Goal: Task Accomplishment & Management: Manage account settings

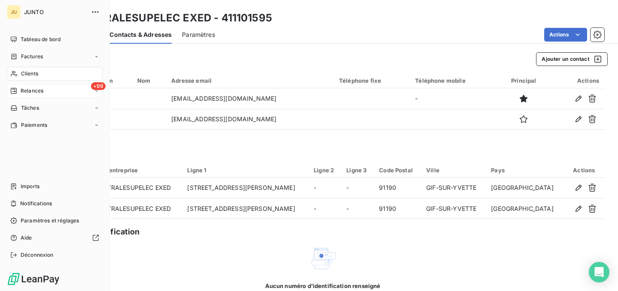
click at [36, 90] on span "Relances" at bounding box center [32, 91] width 23 height 8
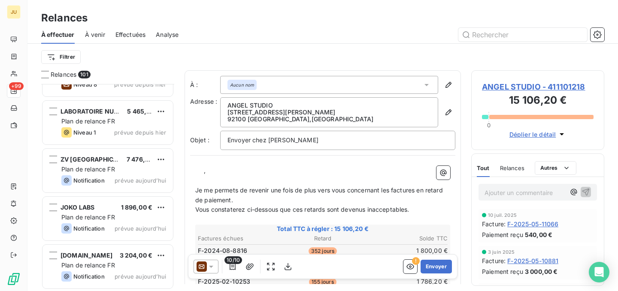
scroll to position [2845, 0]
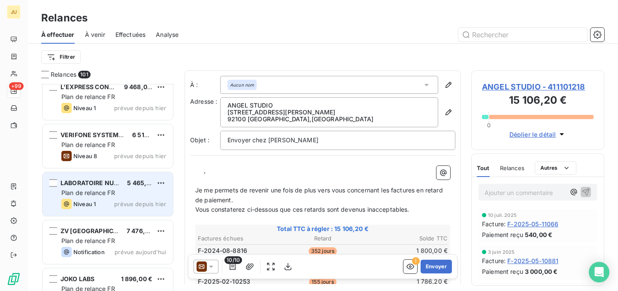
click at [107, 199] on div "LABORATOIRE NUTERGIA 5 465,74 € Plan de relance FR Niveau 1 prévue depuis [DATE]" at bounding box center [107, 194] width 130 height 44
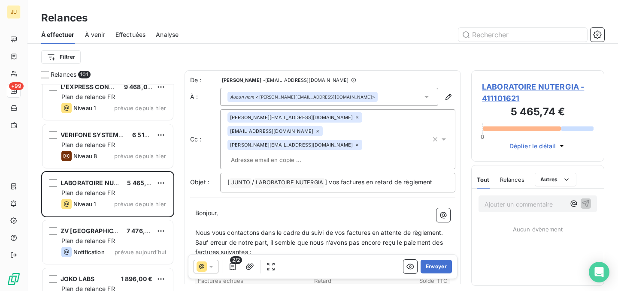
click at [511, 214] on div "Ajouter un commentaire ﻿" at bounding box center [538, 204] width 132 height 30
click at [525, 203] on p "Ajouter un commentaire ﻿" at bounding box center [524, 204] width 81 height 11
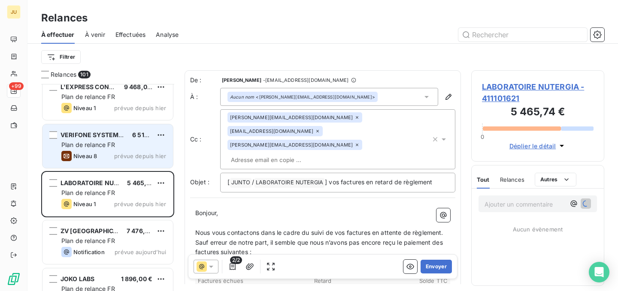
click at [106, 154] on div "Niveau 8 prévue depuis [DATE]" at bounding box center [113, 156] width 105 height 10
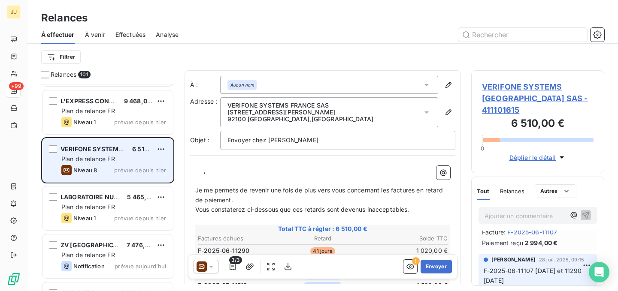
scroll to position [2830, 0]
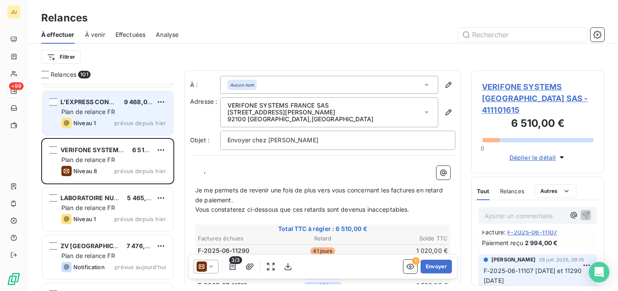
click at [111, 117] on div "L'EXPRESS CONNECT 9 468,00 € Plan de relance FR Niveau 1 prévue depuis [DATE]" at bounding box center [107, 113] width 130 height 44
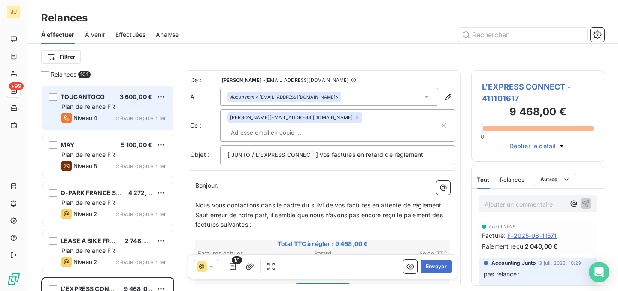
scroll to position [2692, 0]
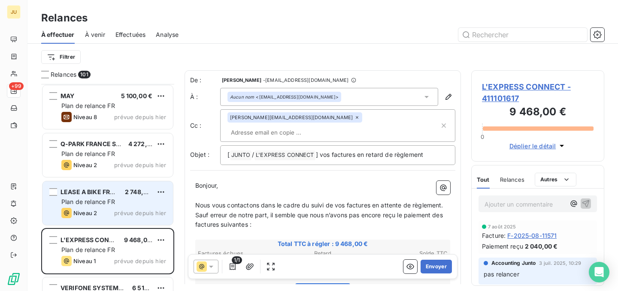
click at [133, 202] on div "Plan de relance FR" at bounding box center [113, 202] width 105 height 9
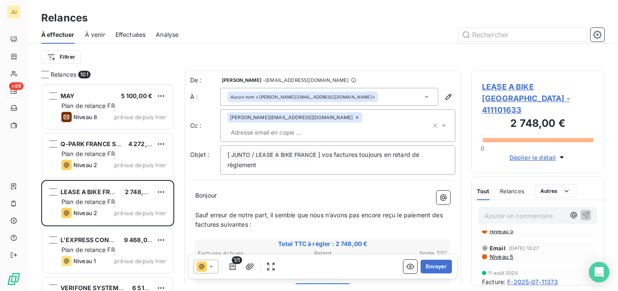
click at [201, 263] on icon at bounding box center [202, 267] width 10 height 10
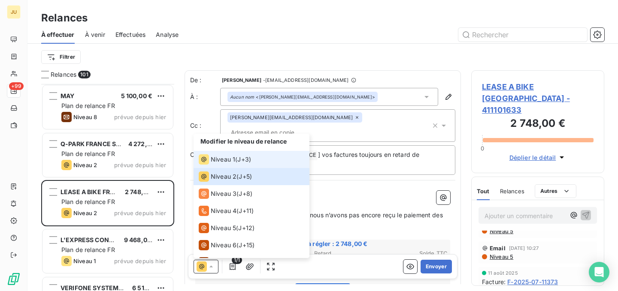
click at [248, 163] on span "J+3 )" at bounding box center [244, 159] width 14 height 9
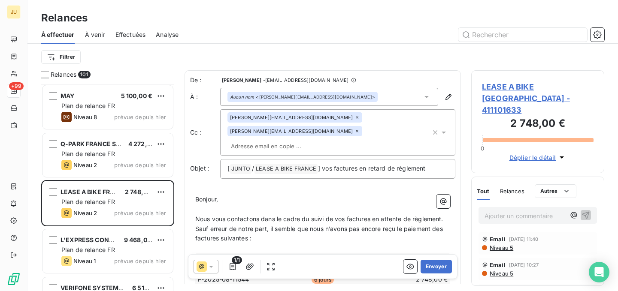
click at [362, 130] on div "[PERSON_NAME][EMAIL_ADDRESS][DOMAIN_NAME] [DOMAIN_NAME][EMAIL_ADDRESS][DOMAIN_N…" at bounding box center [328, 132] width 203 height 40
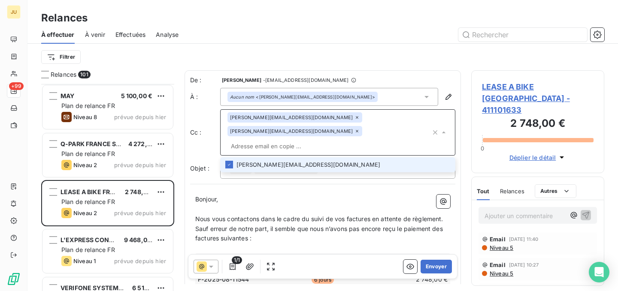
paste input "[PERSON_NAME][EMAIL_ADDRESS][DOMAIN_NAME]"
type input "[PERSON_NAME][EMAIL_ADDRESS][DOMAIN_NAME]"
click at [328, 157] on li "[PERSON_NAME][EMAIL_ADDRESS][DOMAIN_NAME]" at bounding box center [337, 164] width 235 height 15
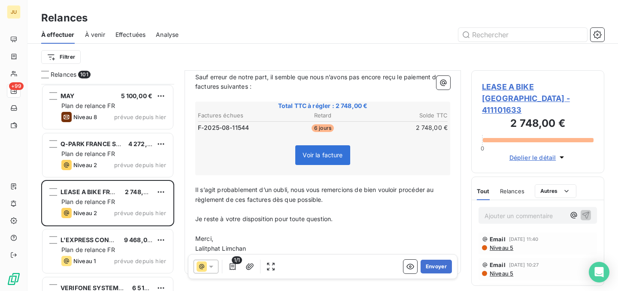
scroll to position [173, 0]
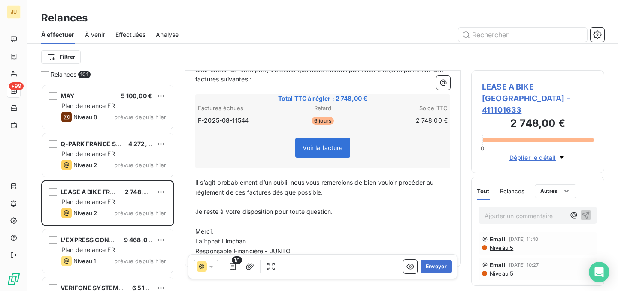
click at [201, 267] on icon at bounding box center [201, 266] width 5 height 5
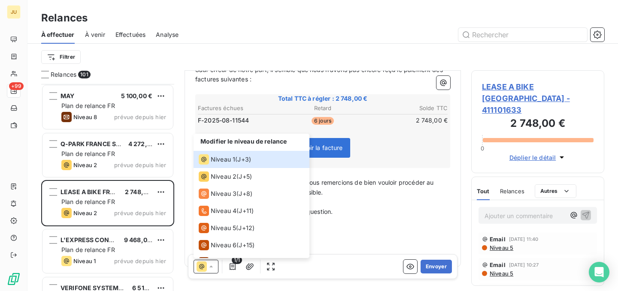
click at [388, 197] on p "﻿" at bounding box center [322, 202] width 255 height 10
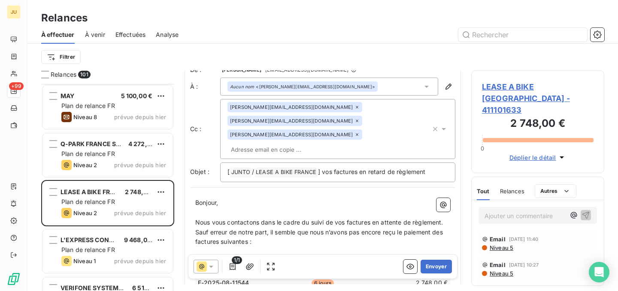
scroll to position [0, 0]
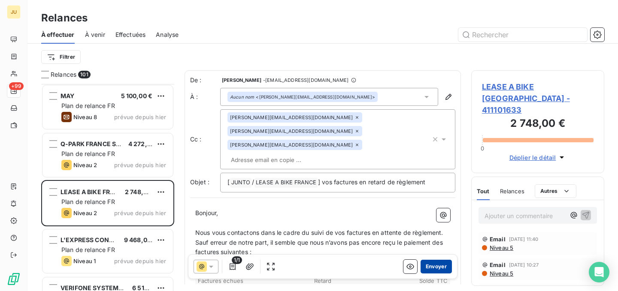
click at [428, 268] on button "Envoyer" at bounding box center [436, 267] width 31 height 14
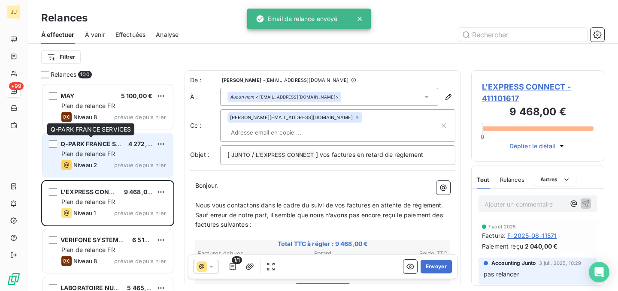
click at [83, 147] on span "Q-PARK FRANCE SERVICES" at bounding box center [102, 143] width 82 height 7
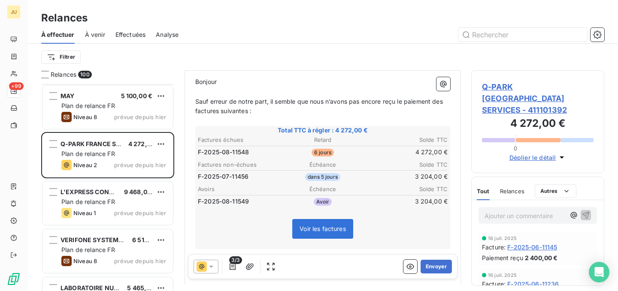
scroll to position [115, 0]
click at [227, 272] on button "button" at bounding box center [233, 267] width 14 height 14
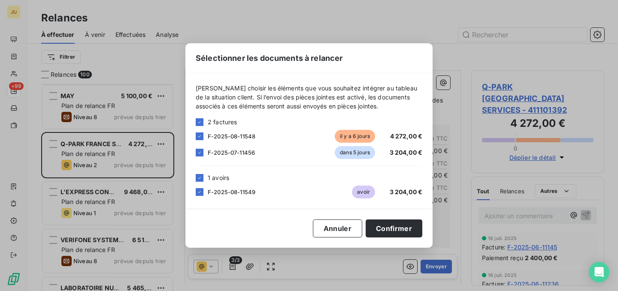
click at [196, 196] on div at bounding box center [200, 192] width 8 height 8
click at [205, 191] on div "F-2025-08-11549 avoir 3 204,00 €" at bounding box center [309, 192] width 227 height 13
click at [204, 189] on div "F-2025-08-11549 avoir 3 204,00 €" at bounding box center [309, 192] width 227 height 13
click at [202, 195] on div at bounding box center [200, 192] width 8 height 8
click at [199, 156] on div at bounding box center [200, 153] width 8 height 8
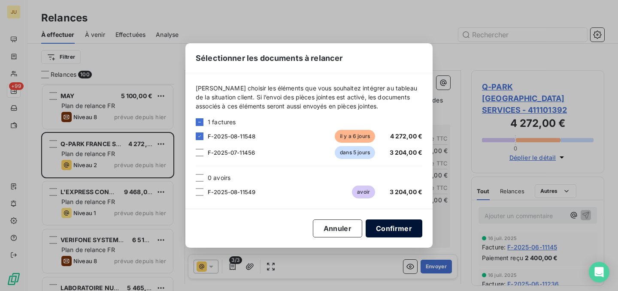
click at [411, 223] on button "Confirmer" at bounding box center [394, 229] width 57 height 18
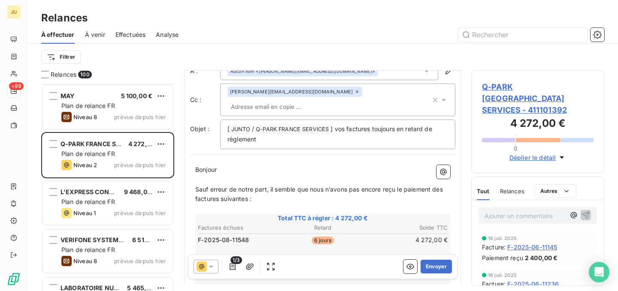
scroll to position [0, 0]
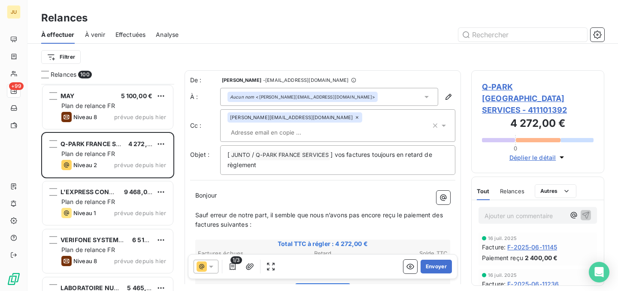
click at [215, 272] on div at bounding box center [206, 267] width 25 height 14
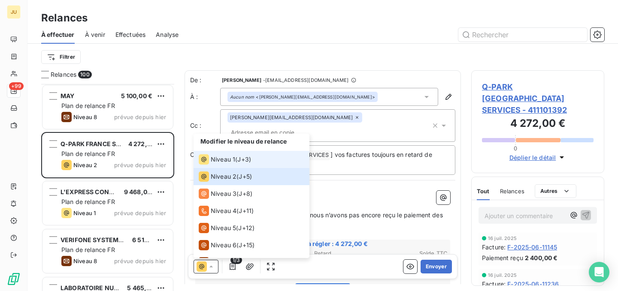
click at [227, 163] on span "Niveau 1" at bounding box center [223, 159] width 24 height 9
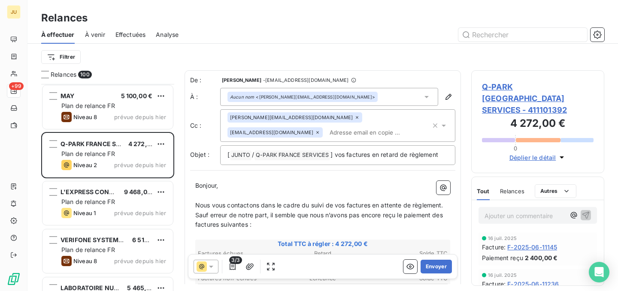
click at [331, 134] on div "[PERSON_NAME][EMAIL_ADDRESS][DOMAIN_NAME] [DOMAIN_NAME][EMAIL_ADDRESS][DOMAIN_N…" at bounding box center [328, 125] width 203 height 27
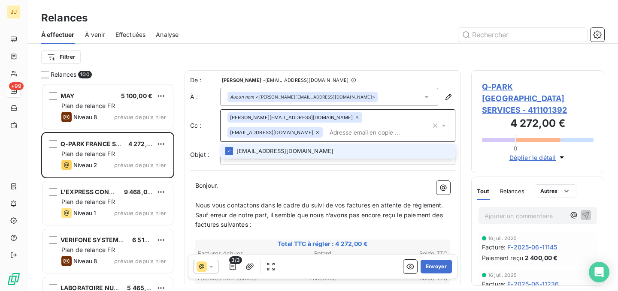
paste input "[PERSON_NAME][EMAIL_ADDRESS][DOMAIN_NAME]"
type input "[PERSON_NAME][EMAIL_ADDRESS][DOMAIN_NAME]"
click at [321, 152] on li "[PERSON_NAME][EMAIL_ADDRESS][DOMAIN_NAME]" at bounding box center [337, 151] width 235 height 15
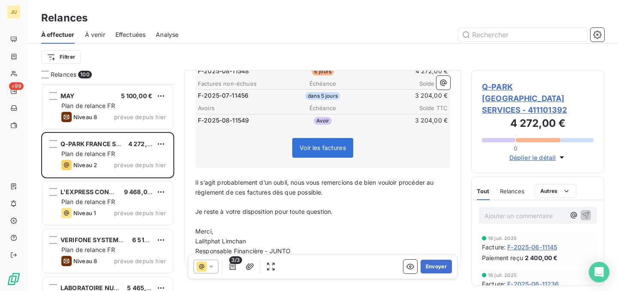
scroll to position [151, 0]
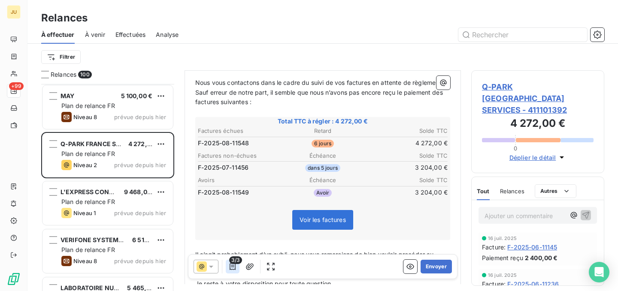
click at [236, 266] on icon "button" at bounding box center [232, 267] width 9 height 9
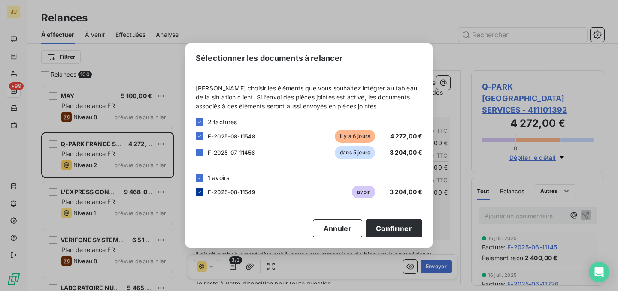
click at [201, 195] on div at bounding box center [200, 192] width 8 height 8
drag, startPoint x: 199, startPoint y: 155, endPoint x: 212, endPoint y: 161, distance: 14.4
click at [199, 155] on div at bounding box center [200, 153] width 8 height 8
click at [393, 229] on button "Confirmer" at bounding box center [394, 229] width 57 height 18
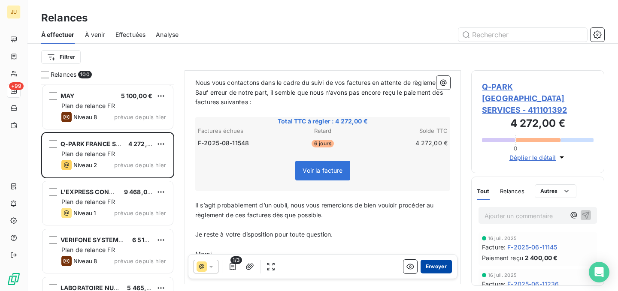
click at [427, 270] on button "Envoyer" at bounding box center [436, 267] width 31 height 14
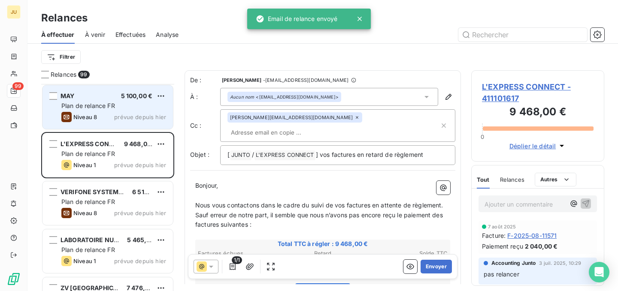
click at [108, 109] on span "Plan de relance FR" at bounding box center [88, 105] width 54 height 7
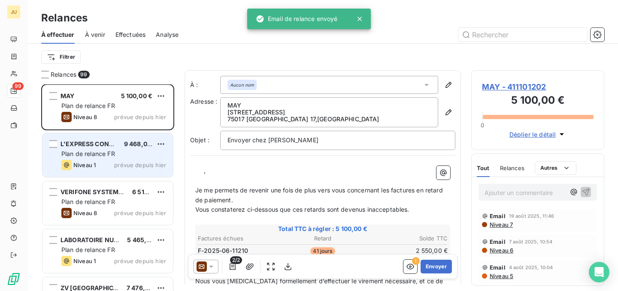
click at [131, 161] on div "Niveau 1 prévue depuis hier" at bounding box center [113, 165] width 105 height 10
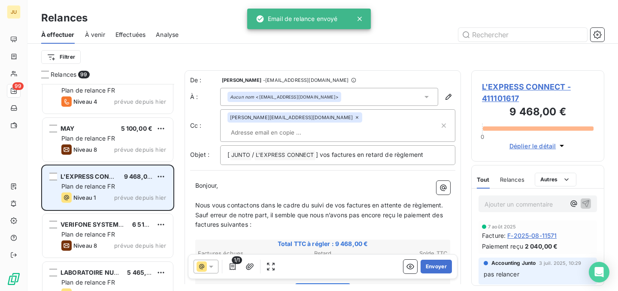
scroll to position [2648, 0]
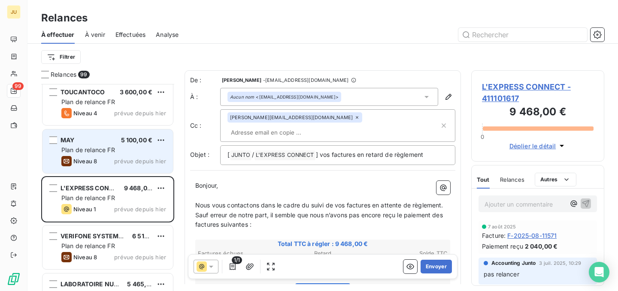
click at [141, 157] on div "Niveau 8 prévue depuis [DATE]" at bounding box center [113, 161] width 105 height 10
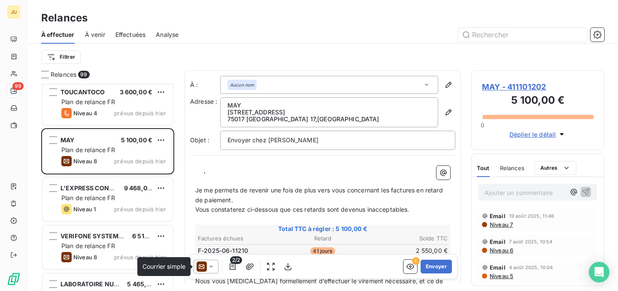
click at [206, 265] on icon at bounding box center [202, 267] width 10 height 10
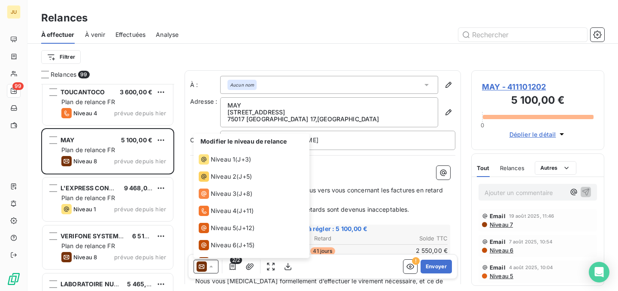
scroll to position [30, 0]
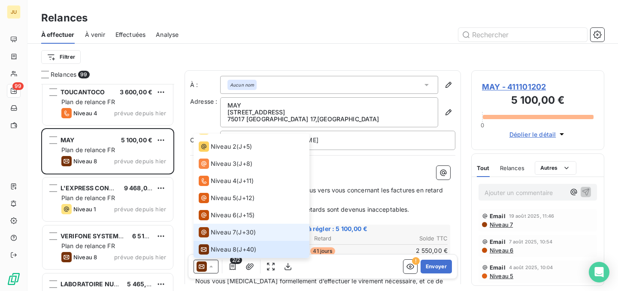
click at [221, 238] on li "Niveau 7 ( J+30 )" at bounding box center [252, 232] width 116 height 17
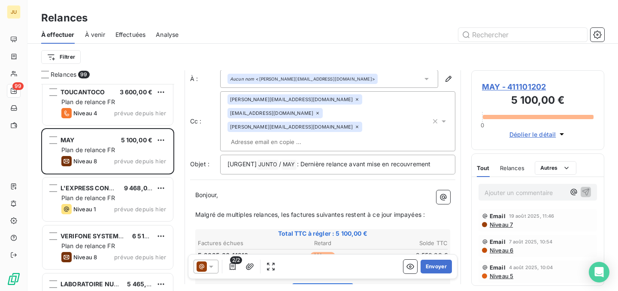
scroll to position [0, 0]
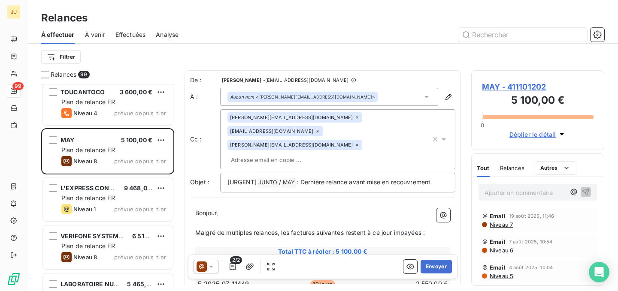
click at [305, 130] on div "[PERSON_NAME][EMAIL_ADDRESS][DOMAIN_NAME] [EMAIL_ADDRESS][DOMAIN_NAME] [PERSON_…" at bounding box center [328, 139] width 203 height 54
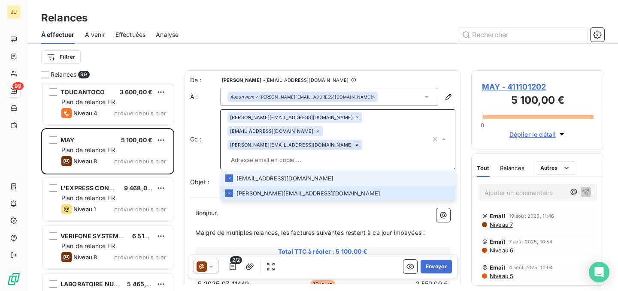
paste input "[PERSON_NAME][EMAIL_ADDRESS][DOMAIN_NAME]"
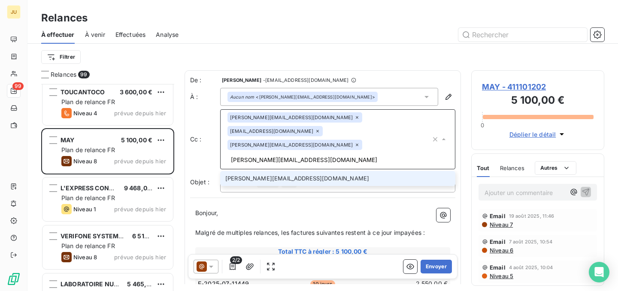
type input "[PERSON_NAME][EMAIL_ADDRESS][DOMAIN_NAME]"
click at [308, 171] on li "[PERSON_NAME][EMAIL_ADDRESS][DOMAIN_NAME]" at bounding box center [337, 178] width 235 height 15
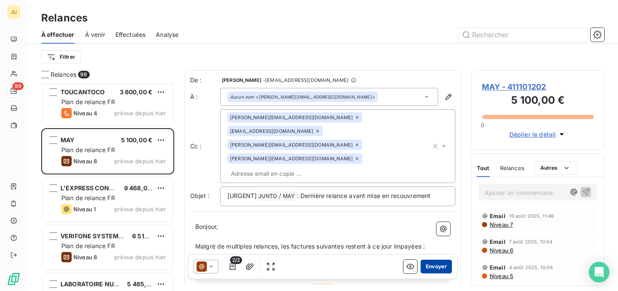
click at [427, 271] on button "Envoyer" at bounding box center [436, 267] width 31 height 14
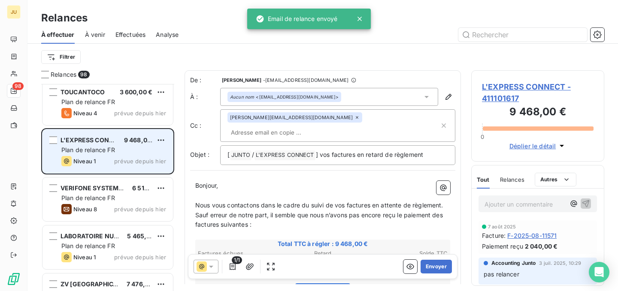
scroll to position [2633, 0]
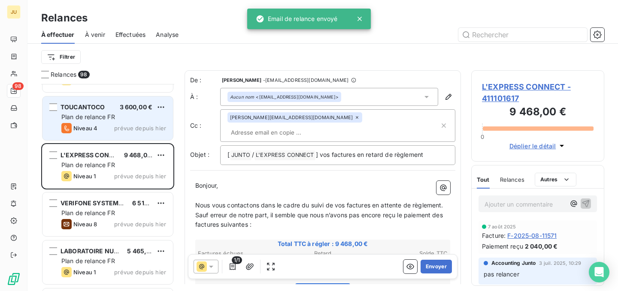
click at [136, 122] on div "TOUCANTOCO 3 600,00 € Plan de relance FR Niveau 4 prévue depuis [DATE]" at bounding box center [107, 119] width 130 height 44
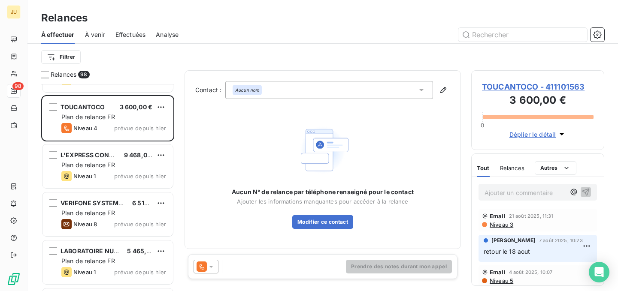
click at [210, 268] on icon at bounding box center [211, 267] width 9 height 9
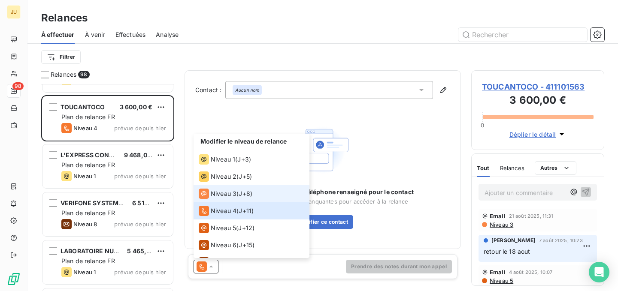
click at [239, 191] on div "Niveau 3 ( J+8 )" at bounding box center [226, 194] width 54 height 10
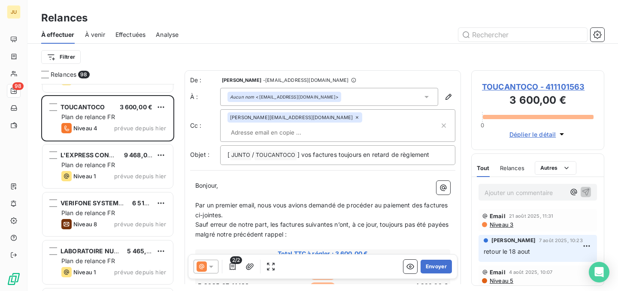
click at [202, 269] on icon at bounding box center [202, 267] width 10 height 10
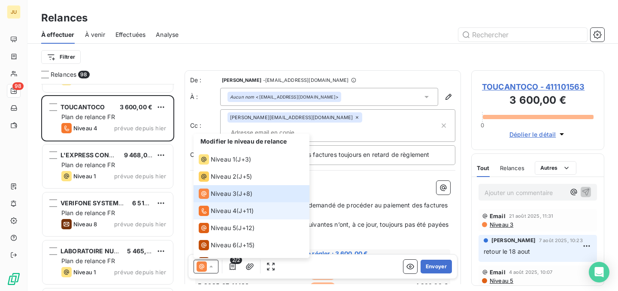
click at [248, 211] on span "J+11 )" at bounding box center [246, 211] width 15 height 9
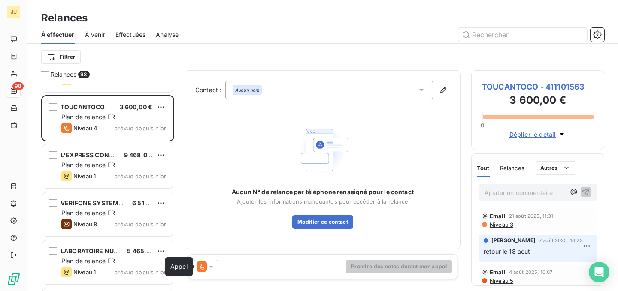
click at [199, 267] on icon at bounding box center [202, 267] width 10 height 10
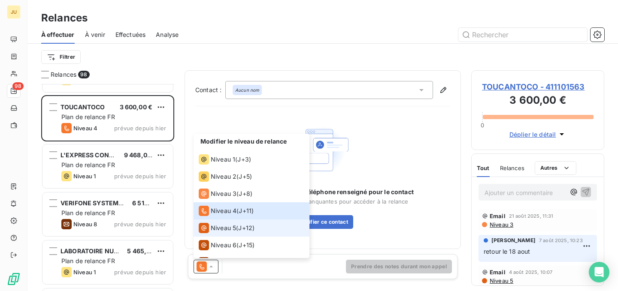
click at [236, 230] on span "Niveau 5" at bounding box center [223, 228] width 25 height 9
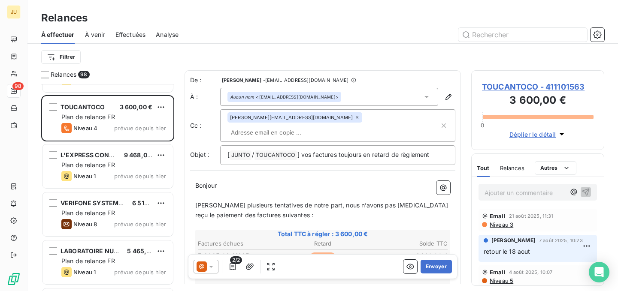
click at [327, 126] on input "text" at bounding box center [276, 132] width 99 height 13
paste input "[PERSON_NAME][EMAIL_ADDRESS][DOMAIN_NAME]"
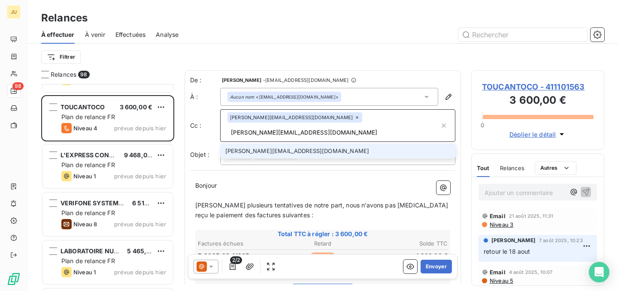
type input "[PERSON_NAME][EMAIL_ADDRESS][DOMAIN_NAME]"
click at [340, 144] on li "[PERSON_NAME][EMAIL_ADDRESS][DOMAIN_NAME]" at bounding box center [337, 151] width 235 height 15
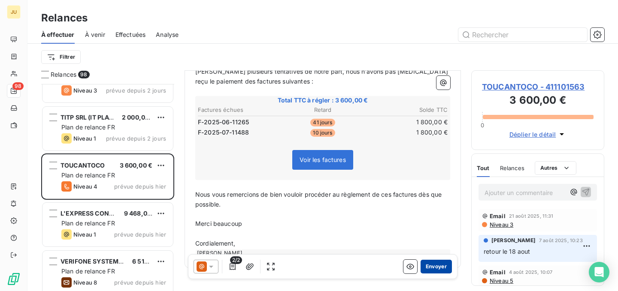
click at [427, 265] on button "Envoyer" at bounding box center [436, 267] width 31 height 14
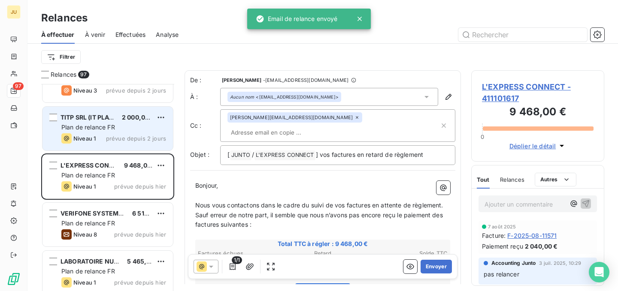
click at [134, 127] on div "Plan de relance FR" at bounding box center [113, 127] width 105 height 9
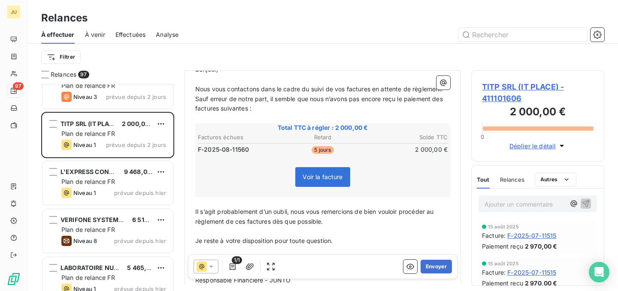
scroll to position [2558, 0]
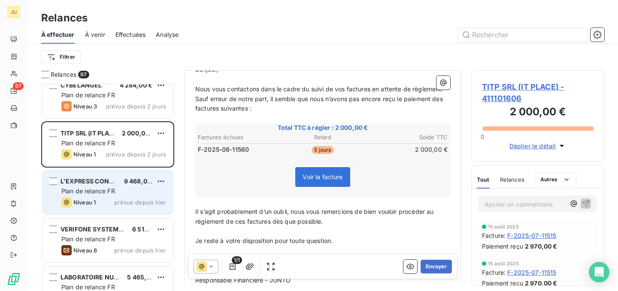
click at [136, 191] on div "Plan de relance FR" at bounding box center [113, 191] width 105 height 9
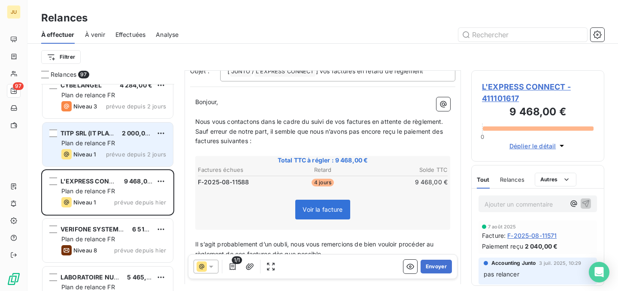
click at [136, 152] on span "prévue depuis 2 jours" at bounding box center [136, 154] width 60 height 7
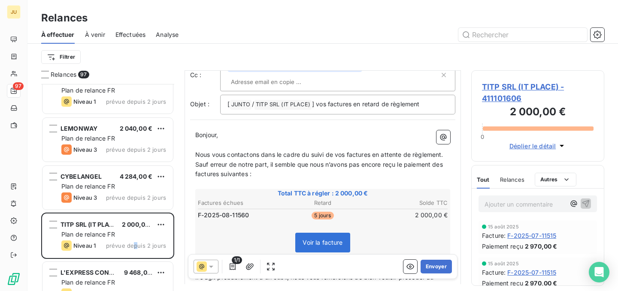
scroll to position [2448, 0]
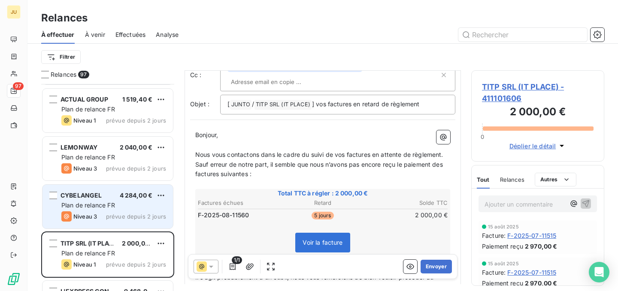
click at [129, 207] on div "Plan de relance FR" at bounding box center [113, 205] width 105 height 9
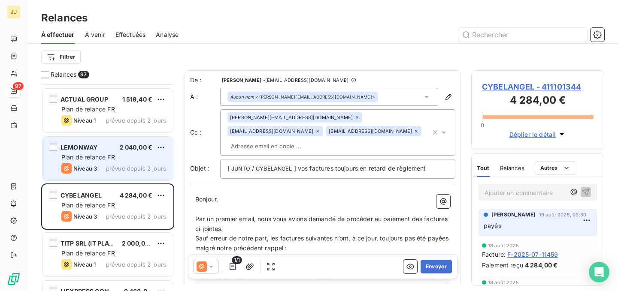
click at [151, 156] on div "Plan de relance FR" at bounding box center [113, 157] width 105 height 9
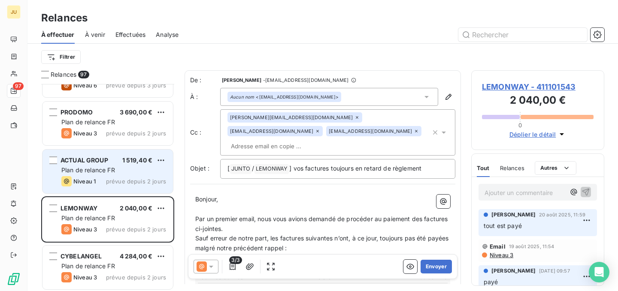
scroll to position [2387, 0]
click at [142, 168] on div "Plan de relance FR" at bounding box center [113, 170] width 105 height 9
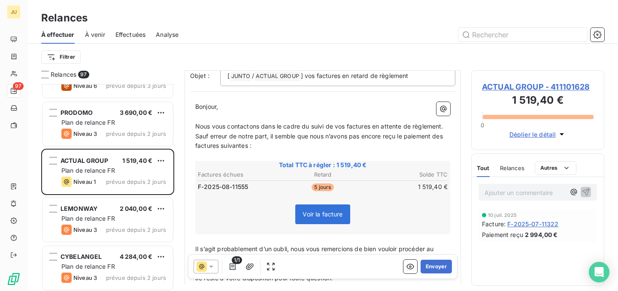
scroll to position [33, 0]
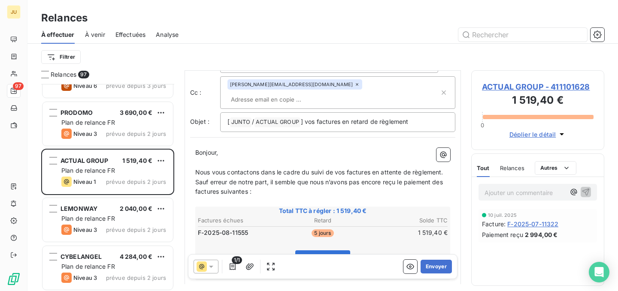
click at [515, 192] on p "Ajouter un commentaire ﻿" at bounding box center [524, 193] width 81 height 11
click at [586, 192] on icon "button" at bounding box center [585, 192] width 9 height 9
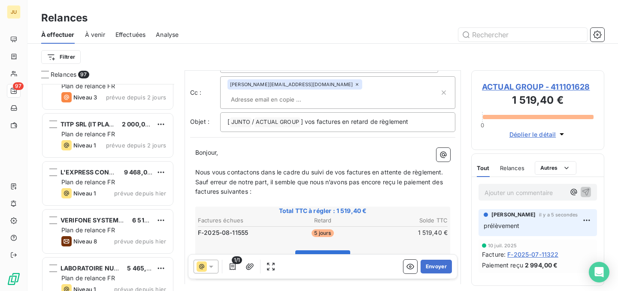
scroll to position [2340, 0]
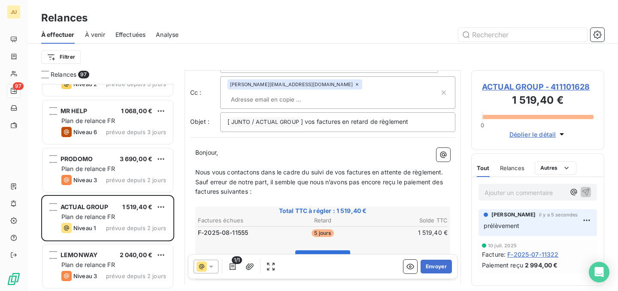
click at [121, 40] on div "Effectuées" at bounding box center [130, 35] width 30 height 18
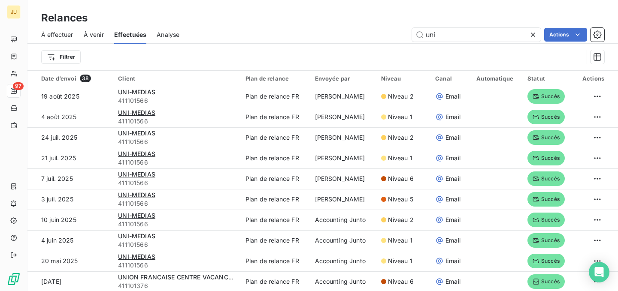
click at [531, 35] on icon at bounding box center [533, 34] width 9 height 9
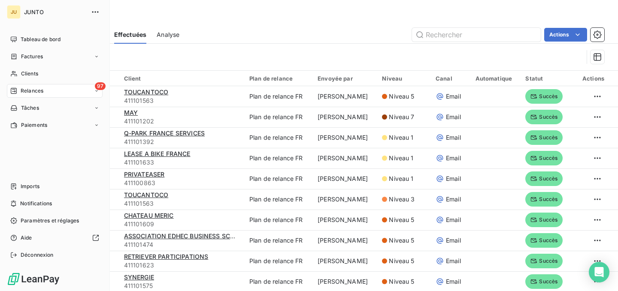
click at [33, 91] on span "Relances" at bounding box center [32, 91] width 23 height 8
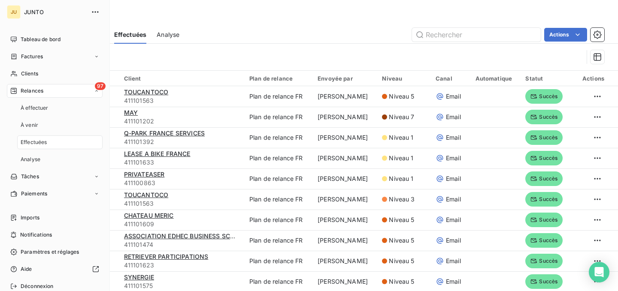
click at [65, 91] on div "97 Relances" at bounding box center [55, 91] width 96 height 14
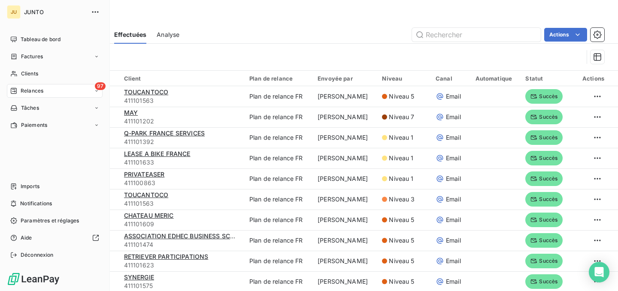
click at [44, 96] on div "97 Relances" at bounding box center [55, 91] width 96 height 14
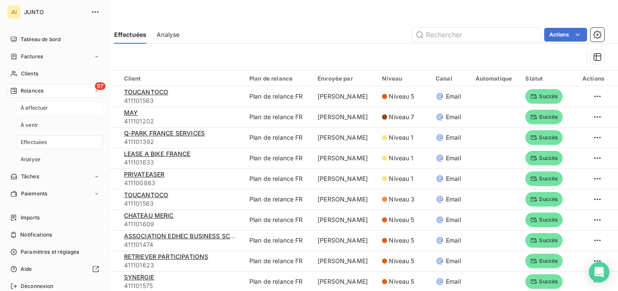
click at [39, 111] on span "À effectuer" at bounding box center [35, 108] width 28 height 8
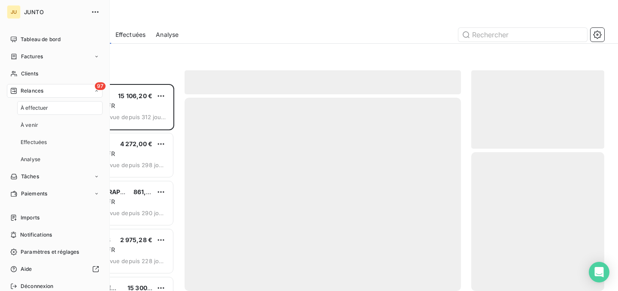
scroll to position [201, 127]
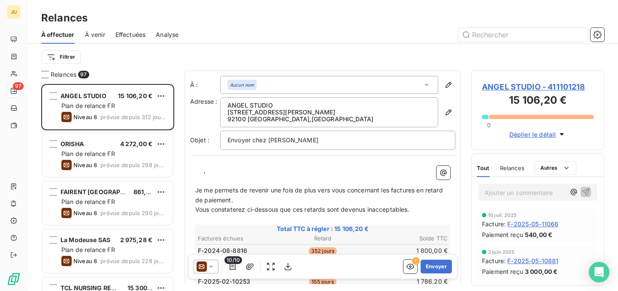
click at [176, 130] on div "Relances 97 ANGEL STUDIO 15 106,20 € Plan de relance FR Niveau 8 prévue depuis …" at bounding box center [322, 180] width 590 height 221
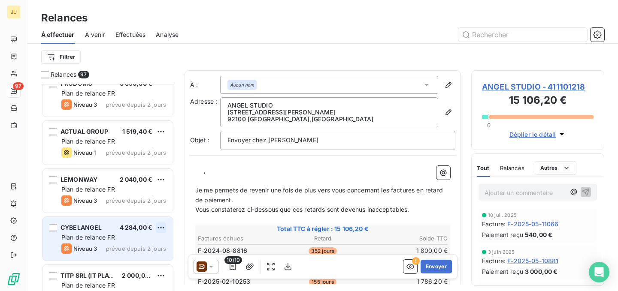
scroll to position [2415, 0]
click at [132, 239] on div "Plan de relance FR" at bounding box center [113, 239] width 105 height 9
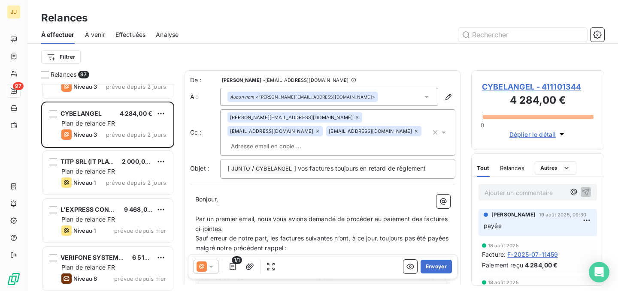
scroll to position [2469, 0]
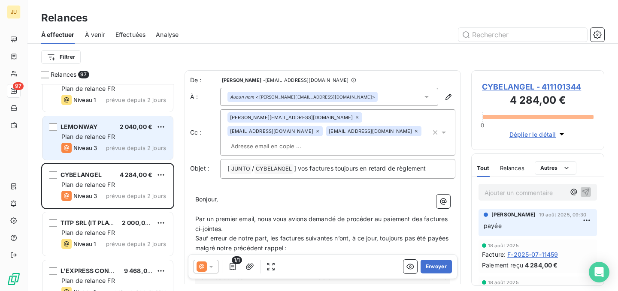
click at [133, 155] on div "LEMONWAY 2 040,00 € Plan de relance FR Niveau 3 prévue depuis 2 jours" at bounding box center [107, 138] width 130 height 44
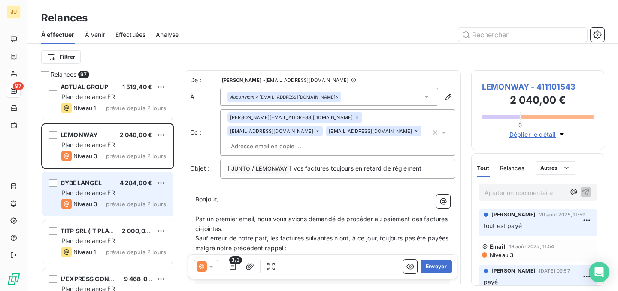
scroll to position [2412, 0]
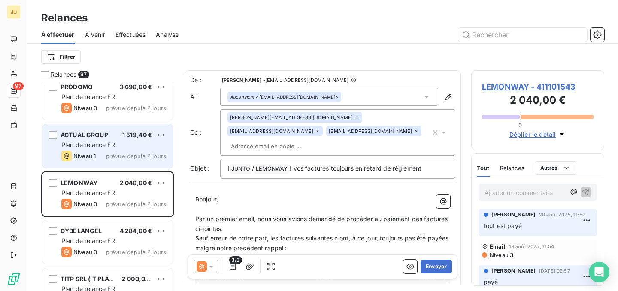
click at [142, 166] on div "ACTUAL GROUP 1 519,40 € Plan de relance FR Niveau 1 prévue depuis 2 jours" at bounding box center [107, 146] width 130 height 44
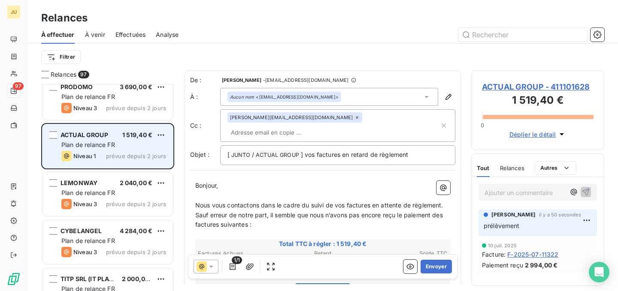
scroll to position [2341, 0]
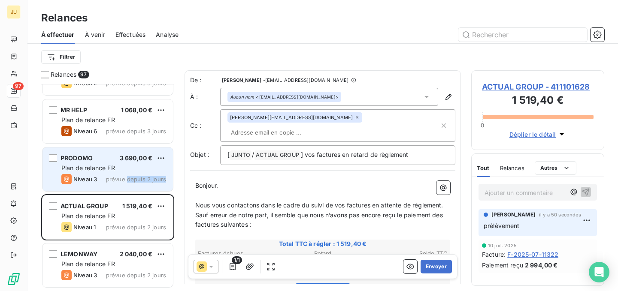
click at [128, 182] on div "Niveau 3 prévue depuis 2 jours" at bounding box center [113, 179] width 105 height 10
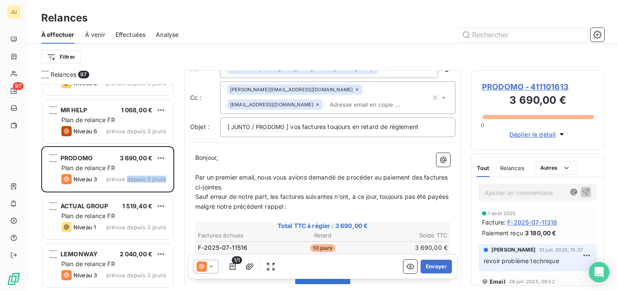
scroll to position [69, 0]
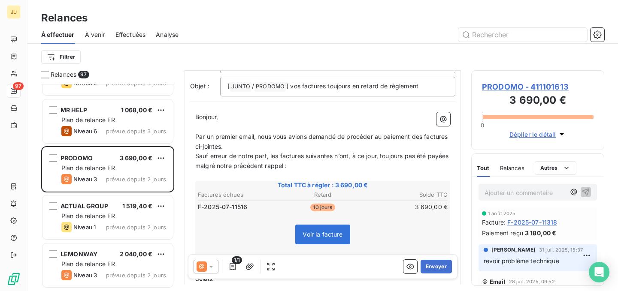
click at [212, 270] on icon at bounding box center [211, 267] width 9 height 9
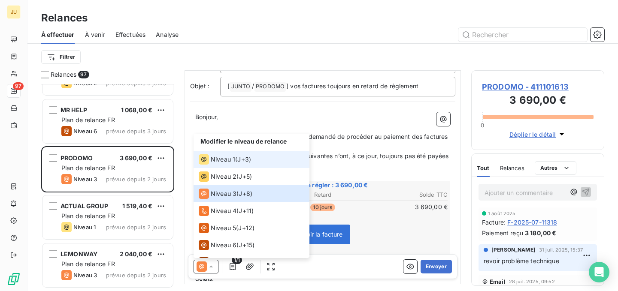
click at [241, 167] on li "Niveau 1 ( J+3 )" at bounding box center [252, 159] width 116 height 17
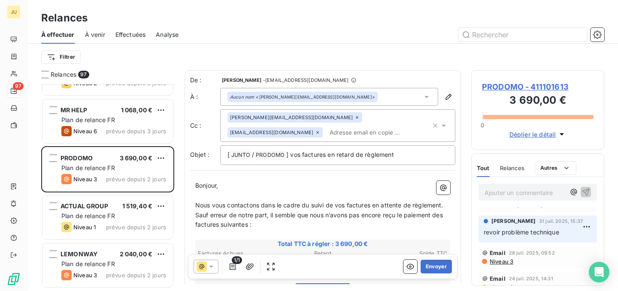
scroll to position [0, 0]
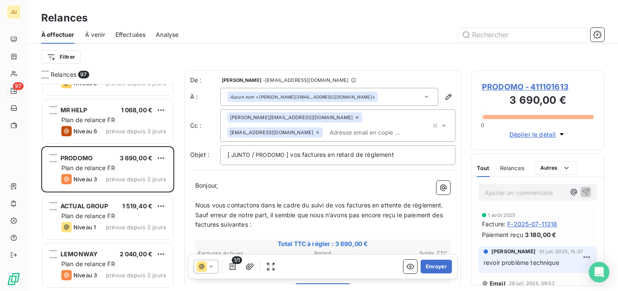
click at [302, 131] on div "[PERSON_NAME][EMAIL_ADDRESS][DOMAIN_NAME] [PERSON_NAME][DOMAIN_NAME][EMAIL_ADDR…" at bounding box center [328, 125] width 203 height 27
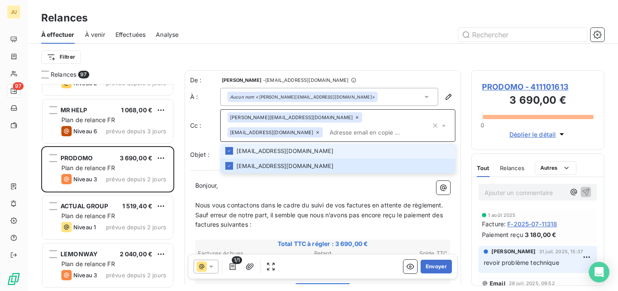
paste input "[PERSON_NAME][EMAIL_ADDRESS][DOMAIN_NAME]"
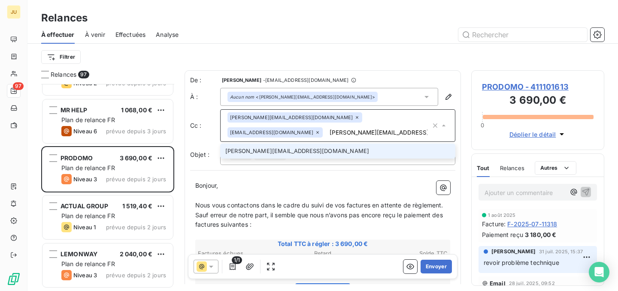
type input "[PERSON_NAME][EMAIL_ADDRESS][DOMAIN_NAME]"
click at [285, 147] on li "[PERSON_NAME][EMAIL_ADDRESS][DOMAIN_NAME]" at bounding box center [337, 151] width 235 height 15
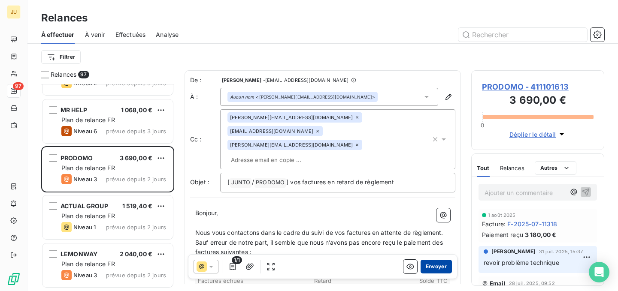
click at [423, 266] on button "Envoyer" at bounding box center [436, 267] width 31 height 14
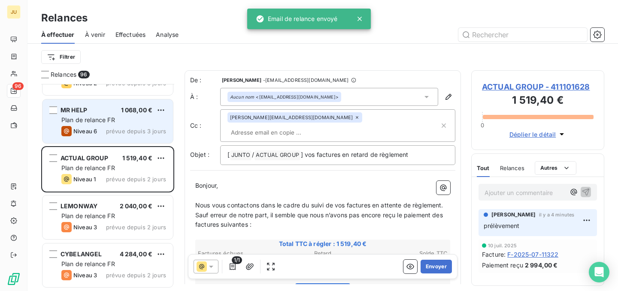
click at [119, 133] on span "prévue depuis 3 jours" at bounding box center [136, 131] width 60 height 7
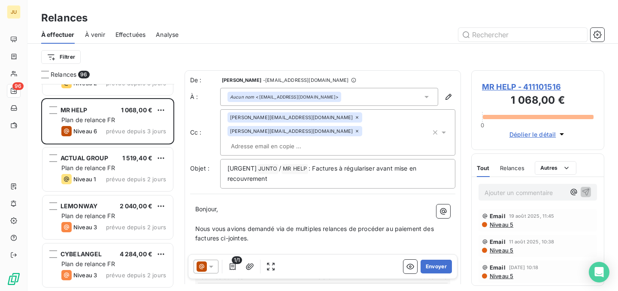
click at [204, 267] on icon at bounding box center [201, 266] width 5 height 5
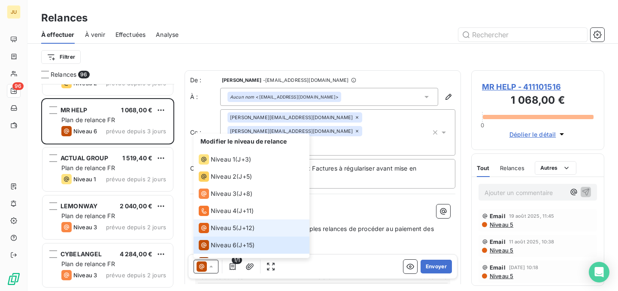
click at [227, 232] on span "Niveau 5" at bounding box center [223, 228] width 25 height 9
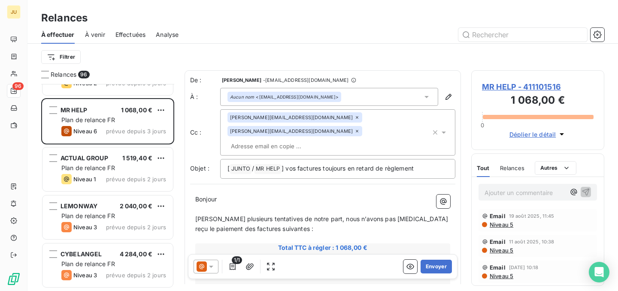
click at [341, 132] on div "[PERSON_NAME][EMAIL_ADDRESS][DOMAIN_NAME] [PERSON_NAME][EMAIL_ADDRESS][DOMAIN_N…" at bounding box center [328, 132] width 203 height 40
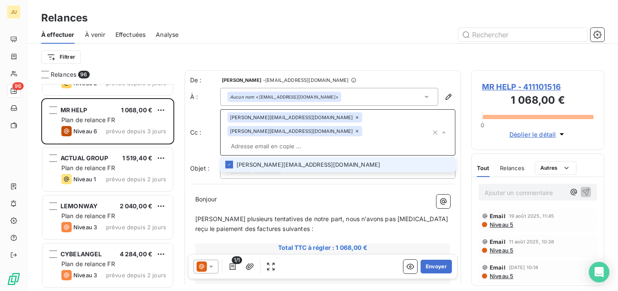
paste input "[PERSON_NAME][EMAIL_ADDRESS][DOMAIN_NAME]"
type input "[PERSON_NAME][EMAIL_ADDRESS][DOMAIN_NAME]"
click at [330, 157] on li "[PERSON_NAME][EMAIL_ADDRESS][DOMAIN_NAME]" at bounding box center [337, 164] width 235 height 15
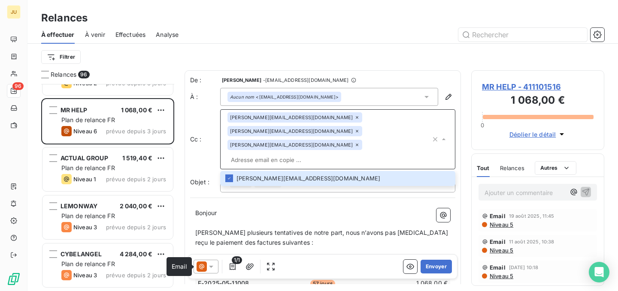
click at [211, 264] on icon at bounding box center [211, 267] width 9 height 9
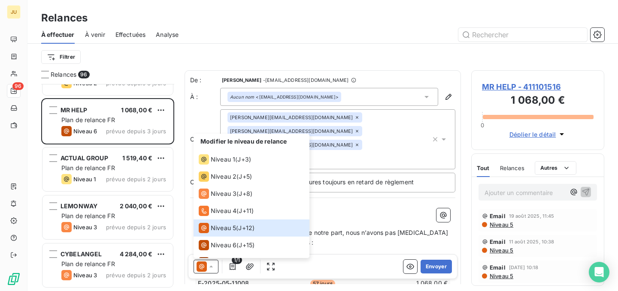
click at [386, 209] on p "Bonjour ﻿ ﻿ ﻿" at bounding box center [322, 214] width 255 height 10
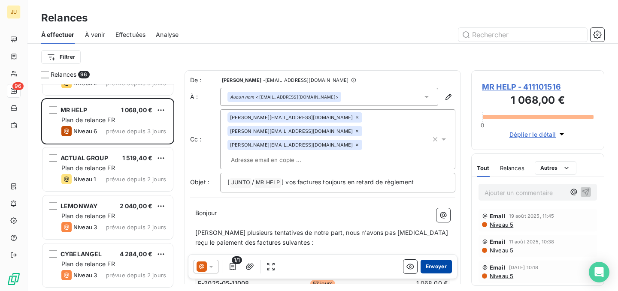
click at [421, 260] on button "Envoyer" at bounding box center [436, 267] width 31 height 14
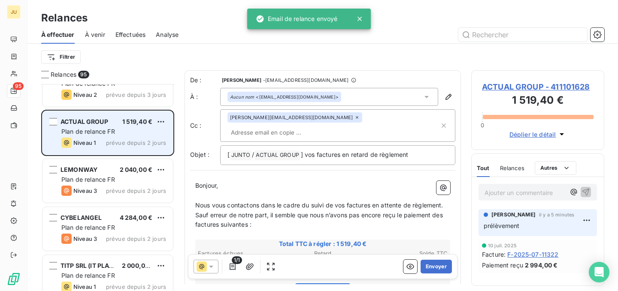
scroll to position [2194, 0]
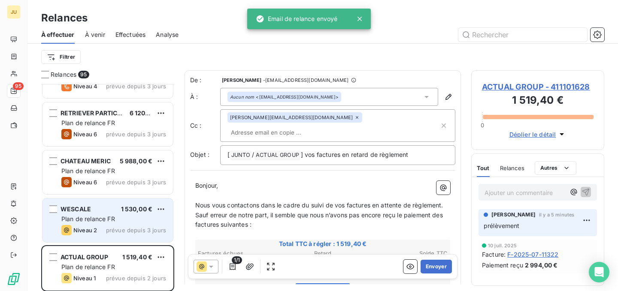
click at [132, 218] on div "Plan de relance FR" at bounding box center [113, 219] width 105 height 9
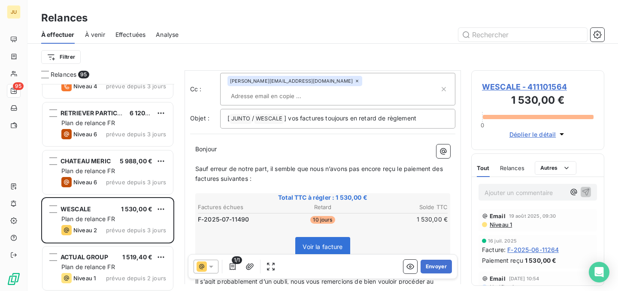
scroll to position [82, 0]
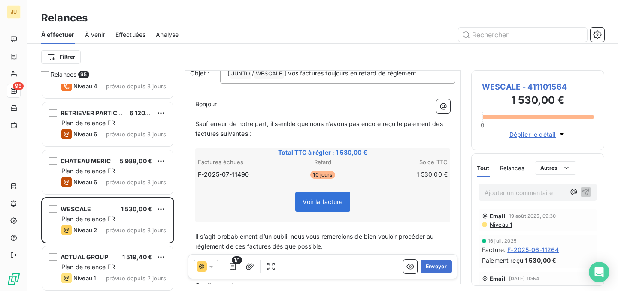
click at [215, 267] on icon at bounding box center [211, 267] width 9 height 9
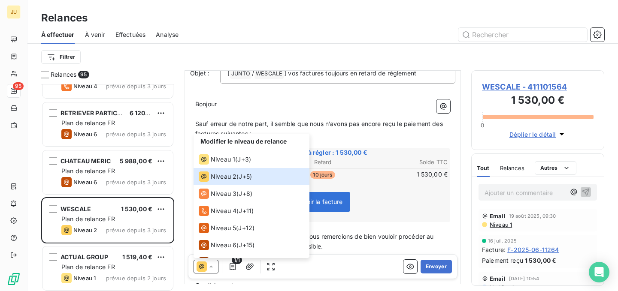
click at [392, 195] on div "Voir la facture" at bounding box center [323, 203] width 252 height 37
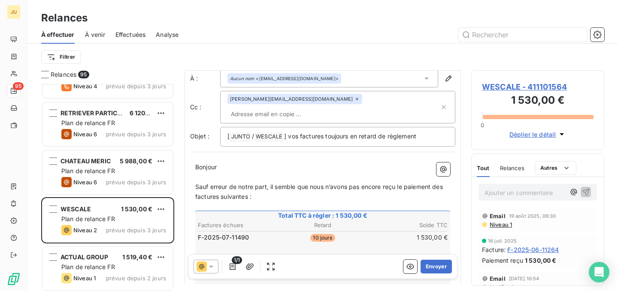
scroll to position [0, 0]
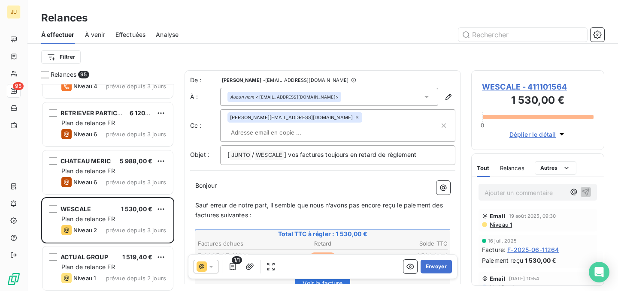
click at [323, 126] on input "text" at bounding box center [276, 132] width 99 height 13
paste input "[PERSON_NAME][EMAIL_ADDRESS][DOMAIN_NAME]"
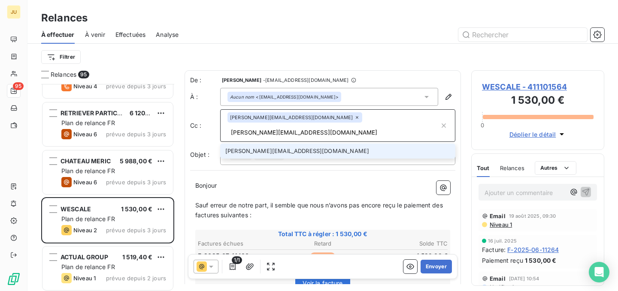
type input "[PERSON_NAME][EMAIL_ADDRESS][DOMAIN_NAME]"
click at [327, 144] on li "[PERSON_NAME][EMAIL_ADDRESS][DOMAIN_NAME]" at bounding box center [337, 151] width 235 height 15
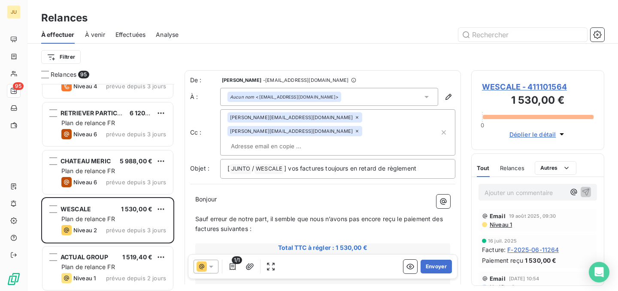
click at [291, 140] on input "text" at bounding box center [276, 146] width 99 height 13
paste input "[EMAIL_ADDRESS][DOMAIN_NAME]"
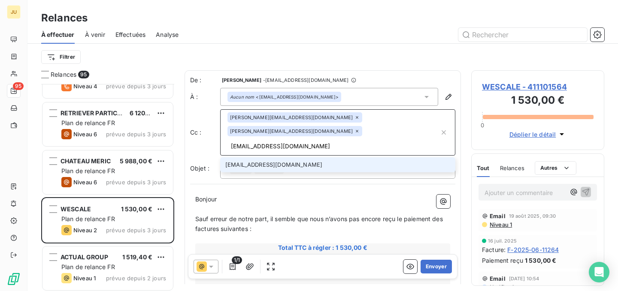
type input "[EMAIL_ADDRESS][DOMAIN_NAME]"
click at [286, 157] on li "[EMAIL_ADDRESS][DOMAIN_NAME]" at bounding box center [337, 164] width 235 height 15
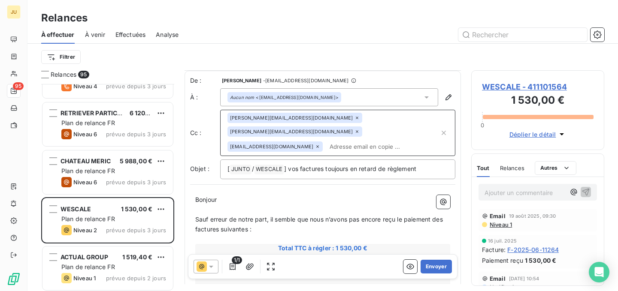
scroll to position [142, 0]
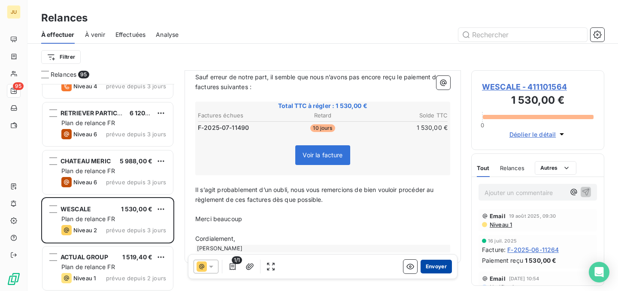
click at [429, 266] on button "Envoyer" at bounding box center [436, 267] width 31 height 14
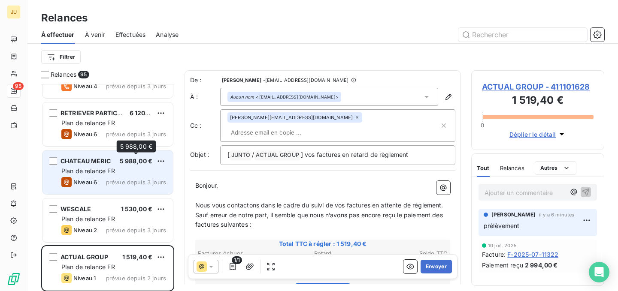
click at [128, 161] on span "5 988,00 €" at bounding box center [136, 160] width 33 height 7
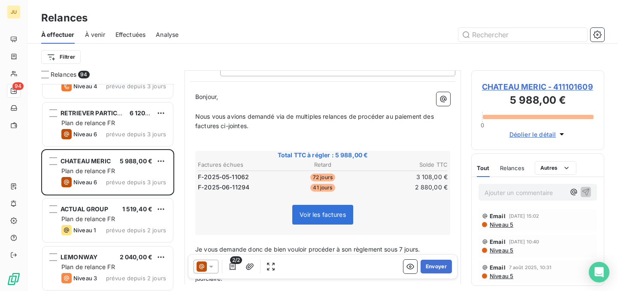
scroll to position [110, 0]
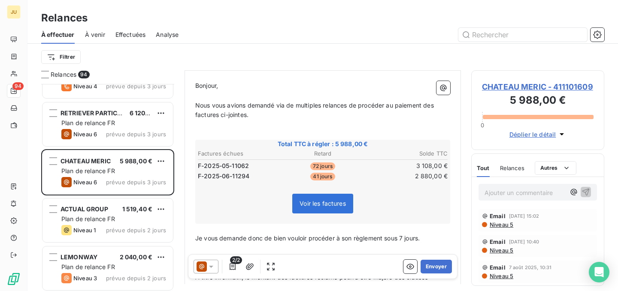
click at [217, 268] on div at bounding box center [206, 267] width 25 height 14
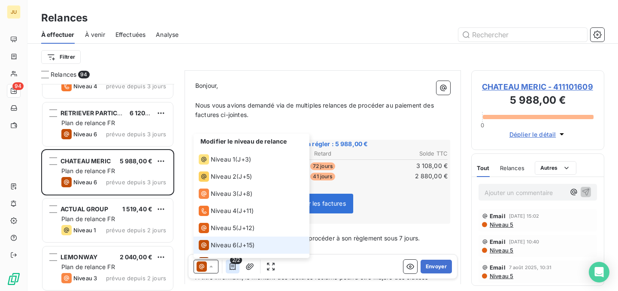
click at [232, 267] on icon "button" at bounding box center [232, 267] width 9 height 9
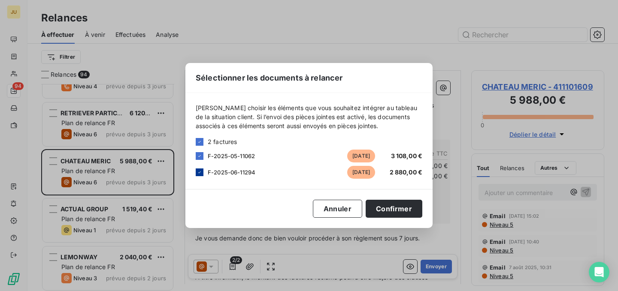
click at [199, 173] on icon at bounding box center [199, 173] width 3 height 2
drag, startPoint x: 396, startPoint y: 213, endPoint x: 402, endPoint y: 213, distance: 5.6
click at [397, 213] on button "Confirmer" at bounding box center [394, 209] width 57 height 18
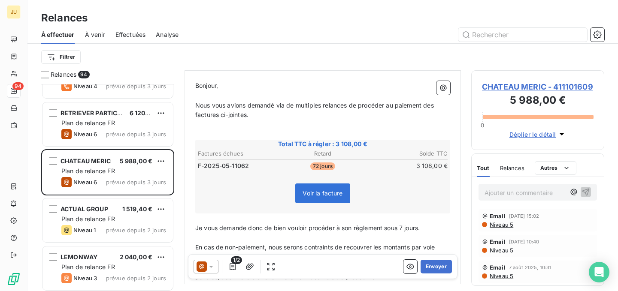
click at [507, 228] on span "Niveau 5" at bounding box center [501, 224] width 24 height 7
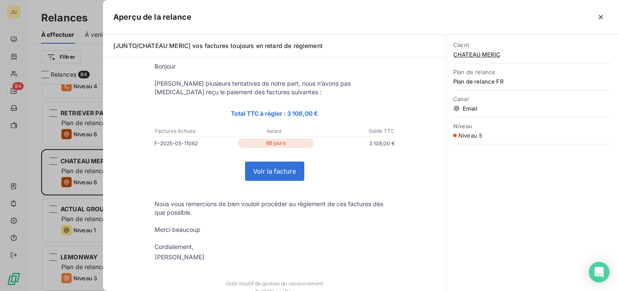
scroll to position [0, 0]
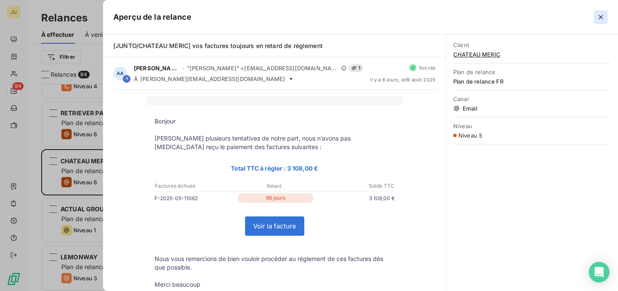
click at [597, 17] on icon "button" at bounding box center [600, 17] width 9 height 9
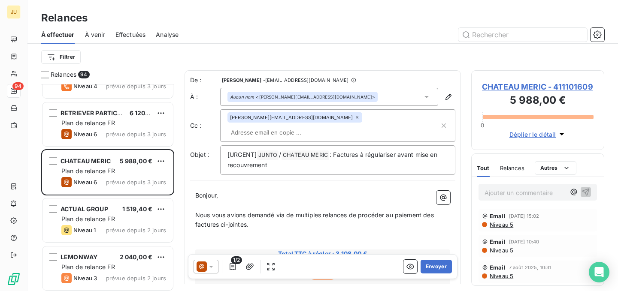
click at [218, 267] on div "1/2" at bounding box center [236, 267] width 84 height 14
click at [215, 266] on div at bounding box center [206, 267] width 25 height 14
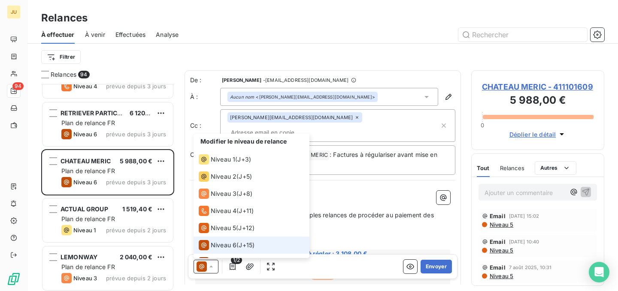
click at [243, 246] on span "J+15 )" at bounding box center [247, 245] width 16 height 9
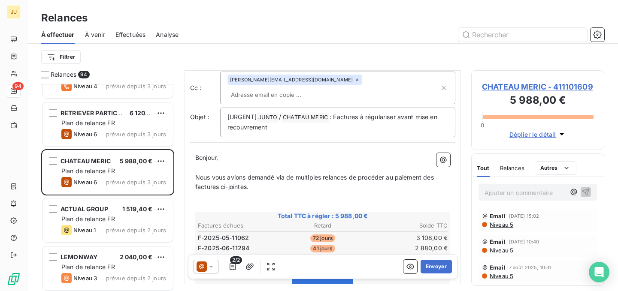
scroll to position [68, 0]
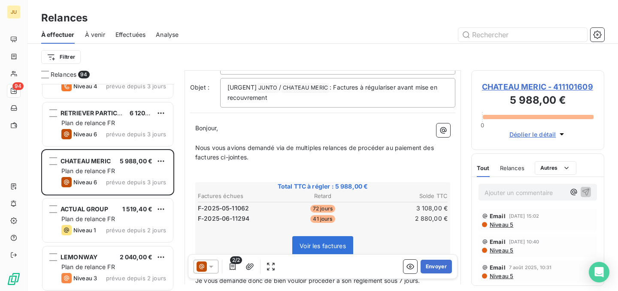
click at [236, 260] on span "2/2" at bounding box center [236, 261] width 12 height 8
click at [231, 265] on icon "button" at bounding box center [233, 266] width 6 height 7
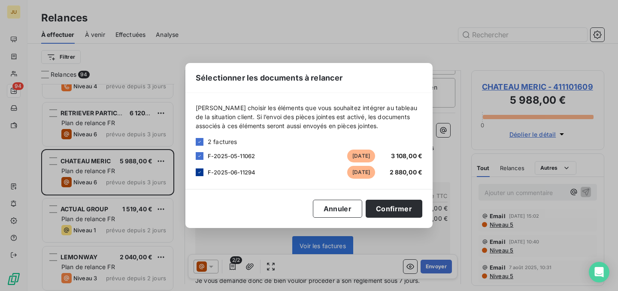
click at [203, 176] on div at bounding box center [200, 173] width 8 height 8
click at [400, 209] on button "Confirmer" at bounding box center [394, 209] width 57 height 18
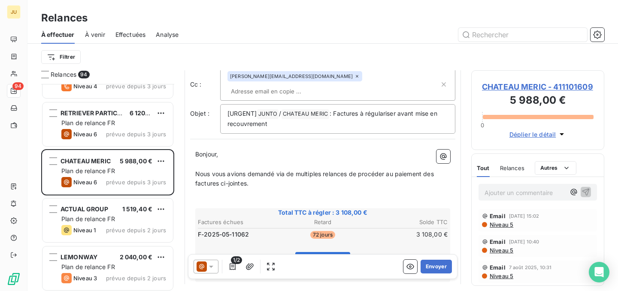
scroll to position [0, 0]
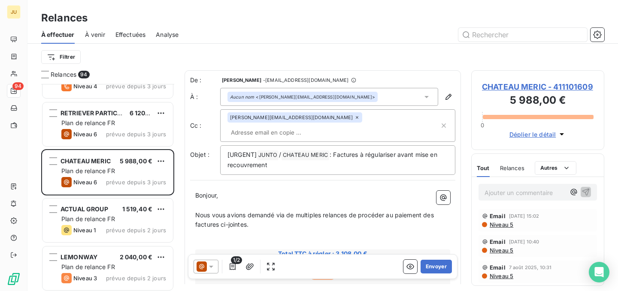
click at [327, 126] on input "text" at bounding box center [276, 132] width 99 height 13
click at [329, 126] on input "text" at bounding box center [333, 132] width 212 height 13
click at [326, 126] on input "text" at bounding box center [276, 132] width 99 height 13
paste input "[PERSON_NAME][EMAIL_ADDRESS][DOMAIN_NAME]"
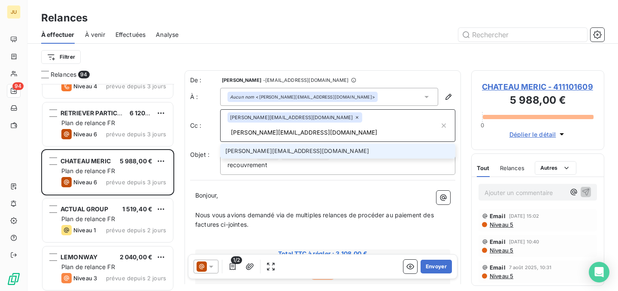
type input "[PERSON_NAME][EMAIL_ADDRESS][DOMAIN_NAME]"
click at [328, 144] on li "[PERSON_NAME][EMAIL_ADDRESS][DOMAIN_NAME]" at bounding box center [337, 151] width 235 height 15
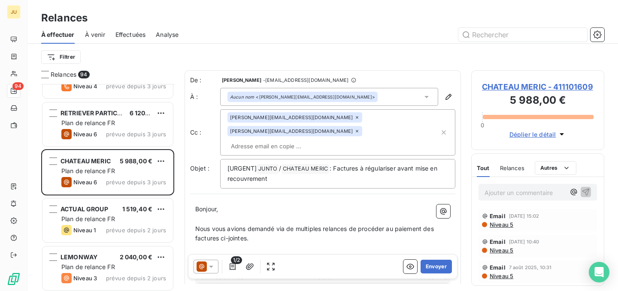
click at [211, 266] on icon at bounding box center [211, 267] width 4 height 2
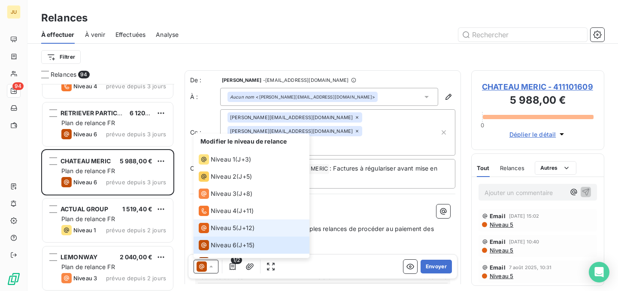
click at [220, 227] on span "Niveau 5" at bounding box center [223, 228] width 25 height 9
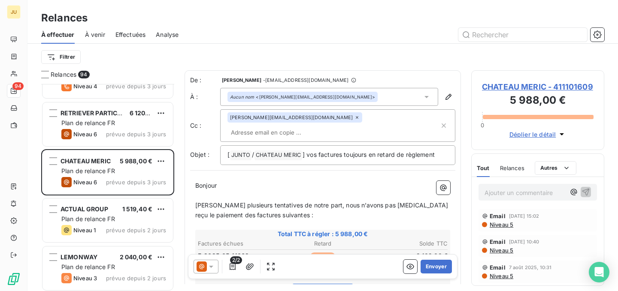
click at [327, 126] on input "text" at bounding box center [276, 132] width 99 height 13
paste input "[PERSON_NAME][EMAIL_ADDRESS][DOMAIN_NAME]"
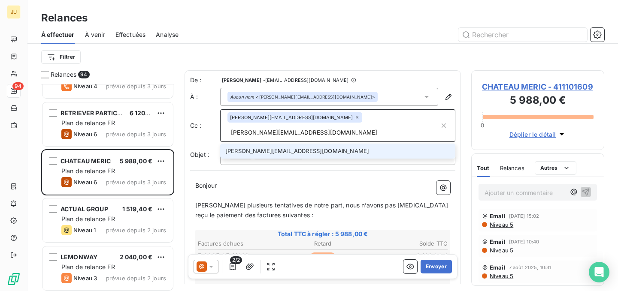
type input "[PERSON_NAME][EMAIL_ADDRESS][DOMAIN_NAME]"
click at [354, 144] on li "[PERSON_NAME][EMAIL_ADDRESS][DOMAIN_NAME]" at bounding box center [337, 151] width 235 height 15
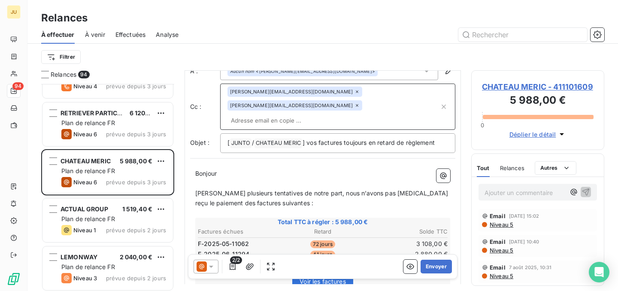
scroll to position [149, 0]
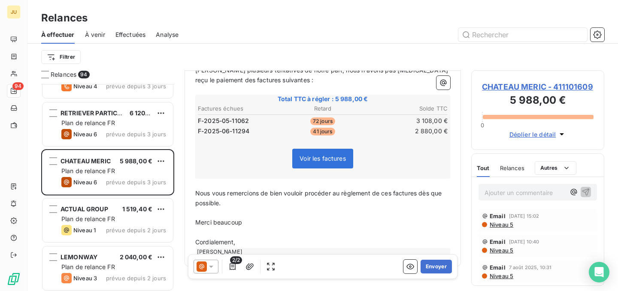
click at [235, 263] on span "2/2" at bounding box center [236, 261] width 12 height 8
click at [235, 267] on icon "button" at bounding box center [233, 266] width 6 height 7
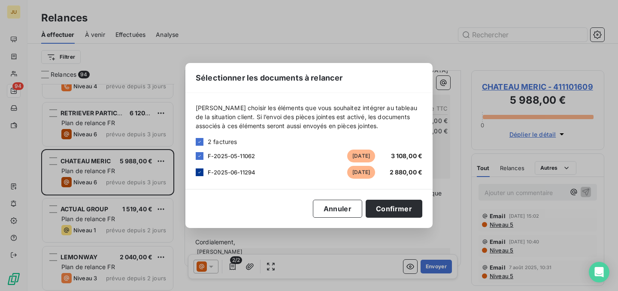
click at [200, 175] on icon at bounding box center [199, 172] width 5 height 5
click at [401, 209] on button "Confirmer" at bounding box center [394, 209] width 57 height 18
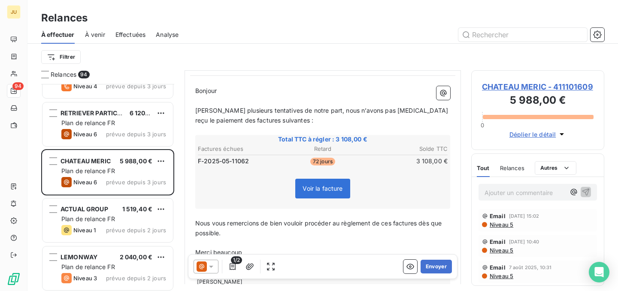
scroll to position [0, 0]
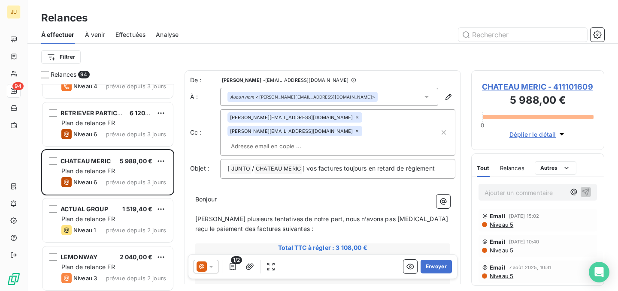
click at [314, 130] on div "[PERSON_NAME][EMAIL_ADDRESS][DOMAIN_NAME] [DOMAIN_NAME][EMAIL_ADDRESS][DOMAIN_N…" at bounding box center [333, 132] width 212 height 40
paste input "[PERSON_NAME][EMAIL_ADDRESS][DOMAIN_NAME]"
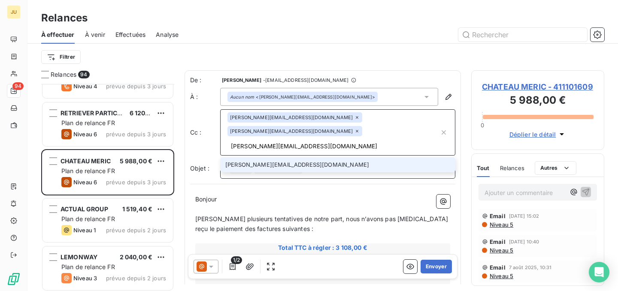
click at [313, 164] on p "[ JUNTO ﻿ / CHATEAU MERIC ﻿ ] vos factures toujours en retard de règlement" at bounding box center [337, 169] width 221 height 10
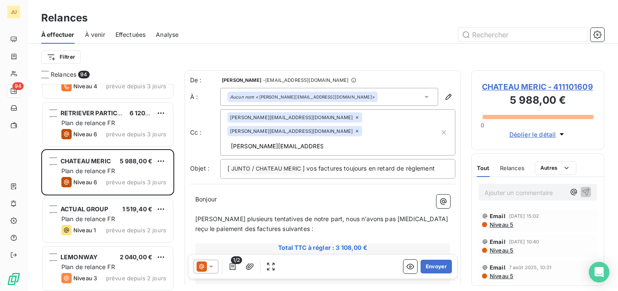
click at [321, 136] on div "[PERSON_NAME][EMAIL_ADDRESS][DOMAIN_NAME] [PERSON_NAME][DOMAIN_NAME][EMAIL_ADDR…" at bounding box center [333, 132] width 212 height 40
type input "[PERSON_NAME][EMAIL_ADDRESS][DOMAIN_NAME]"
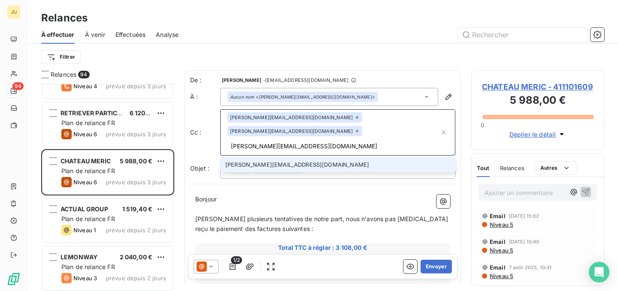
click at [321, 157] on li "[PERSON_NAME][EMAIL_ADDRESS][DOMAIN_NAME]" at bounding box center [337, 164] width 235 height 15
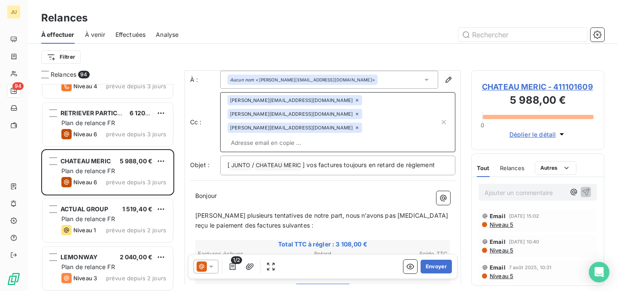
scroll to position [18, 0]
click at [428, 268] on button "Envoyer" at bounding box center [436, 267] width 31 height 14
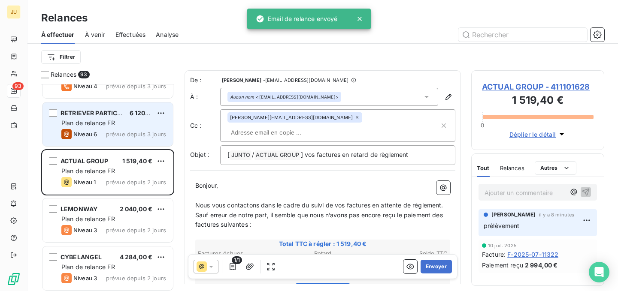
click at [137, 128] on div "RETRIEVER PARTICIPATIONS 6 120,00 € Plan de relance FR Niveau 6 prévue depuis 3…" at bounding box center [107, 125] width 130 height 44
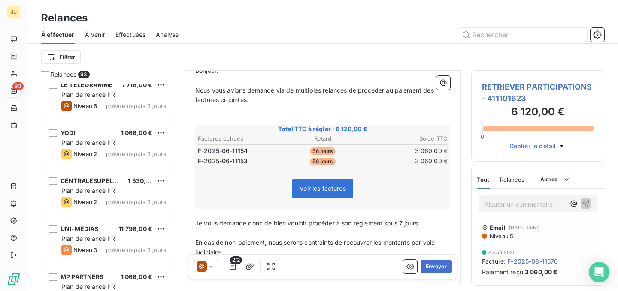
scroll to position [1169, 0]
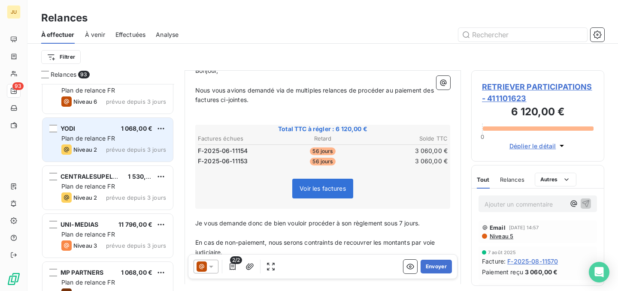
click at [120, 150] on span "prévue depuis 3 jours" at bounding box center [136, 149] width 60 height 7
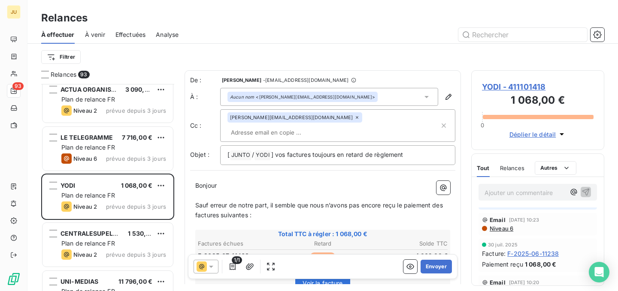
scroll to position [1094, 0]
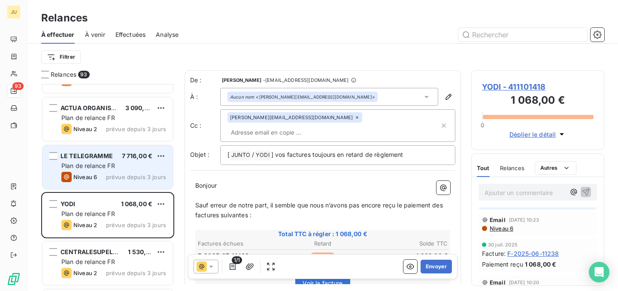
click at [143, 156] on span "7 716,00 €" at bounding box center [137, 155] width 31 height 7
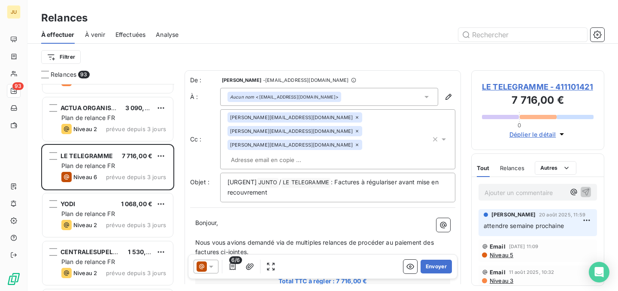
click at [540, 187] on div "Ajouter un commentaire ﻿" at bounding box center [524, 193] width 81 height 12
click at [535, 191] on p "Ajouter un commentaire ﻿" at bounding box center [524, 193] width 81 height 11
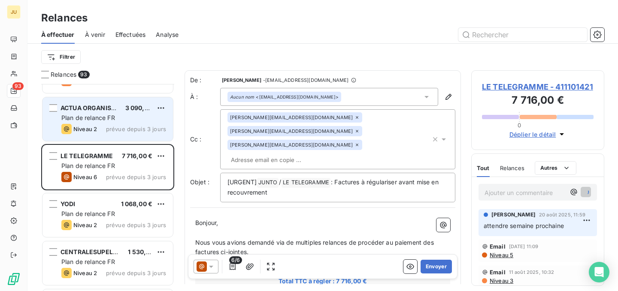
click at [145, 134] on div "ACTUA ORGANISATION 3 090,00 € Plan de relance FR Niveau 2 prévue depuis 3 jours" at bounding box center [107, 119] width 130 height 44
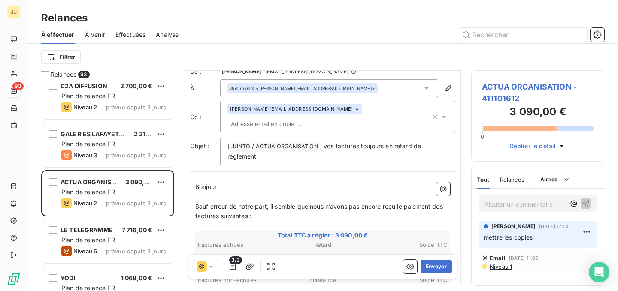
scroll to position [16, 0]
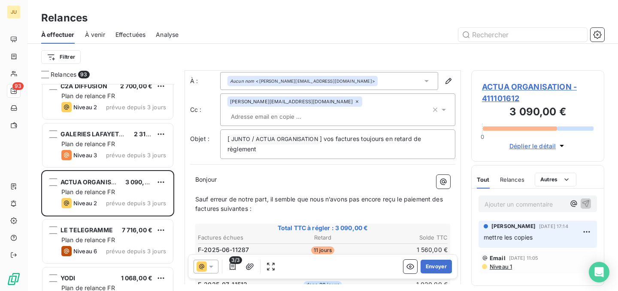
click at [327, 110] on input "text" at bounding box center [276, 116] width 99 height 13
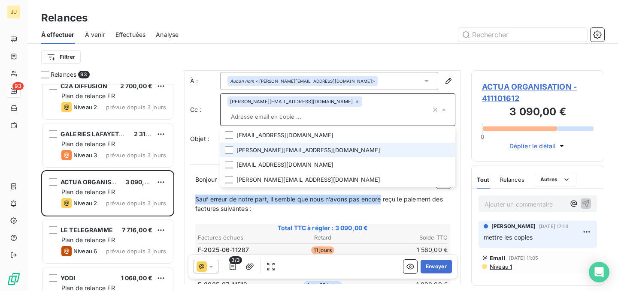
click at [385, 195] on p "Sauf erreur de notre part, il semble que nous n’avons pas encore reçu le paieme…" at bounding box center [322, 205] width 255 height 20
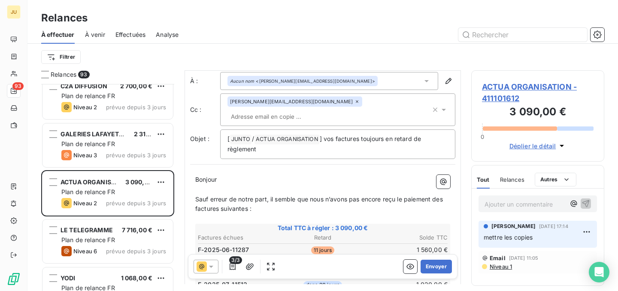
click at [327, 110] on input "text" at bounding box center [276, 116] width 99 height 13
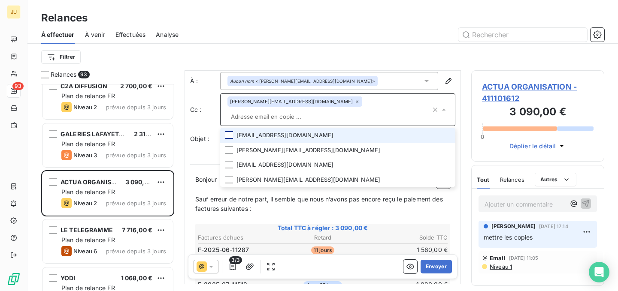
click at [230, 131] on div at bounding box center [229, 135] width 8 height 8
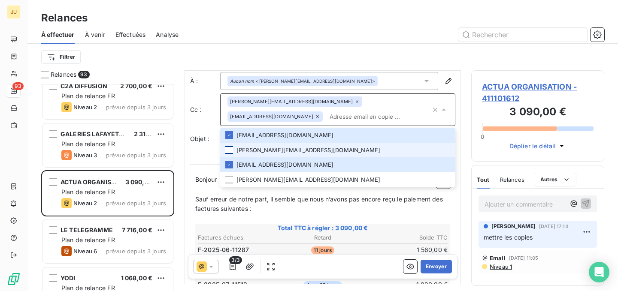
click at [231, 150] on div at bounding box center [229, 150] width 8 height 8
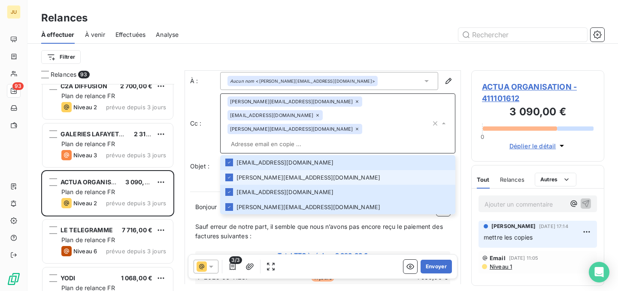
click at [383, 222] on p "Sauf erreur de notre part, il semble que nous n’avons pas encore reçu le paieme…" at bounding box center [322, 232] width 255 height 20
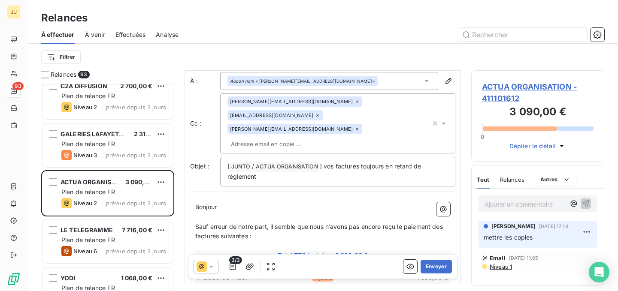
click at [439, 119] on icon at bounding box center [443, 123] width 9 height 9
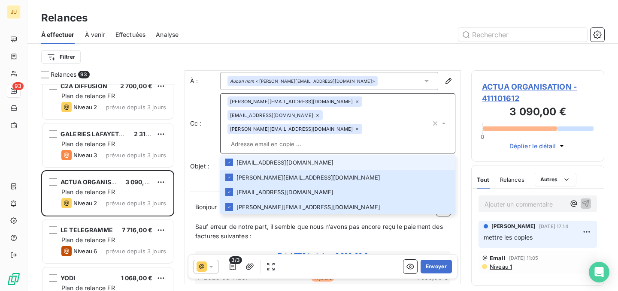
click at [439, 119] on icon at bounding box center [443, 123] width 9 height 9
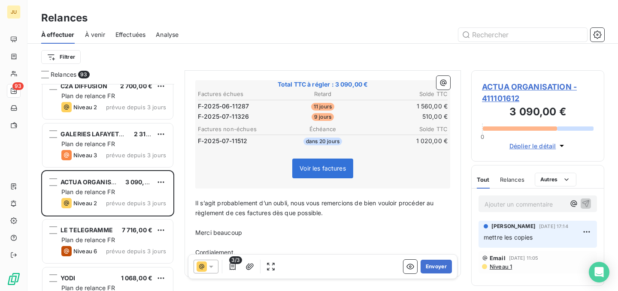
scroll to position [0, 0]
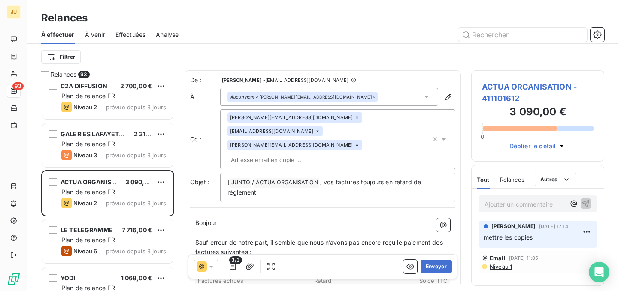
drag, startPoint x: 355, startPoint y: 130, endPoint x: 360, endPoint y: 131, distance: 5.0
click at [327, 154] on input "text" at bounding box center [276, 160] width 99 height 13
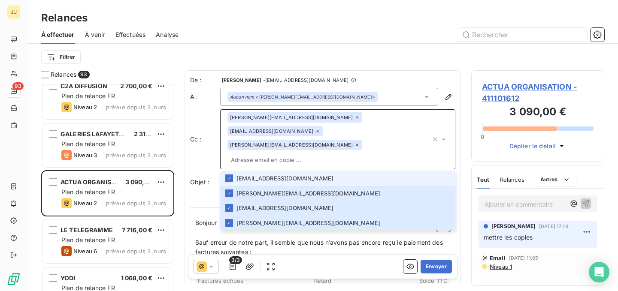
click at [339, 154] on input "text" at bounding box center [328, 160] width 203 height 13
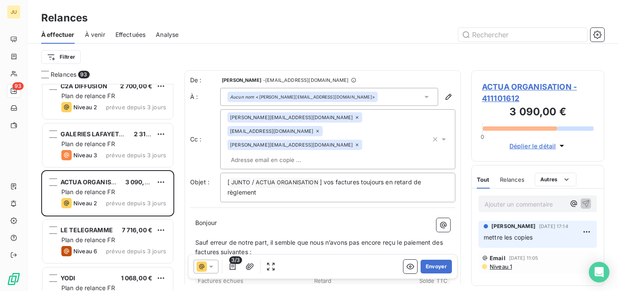
paste input "[PERSON_NAME][EMAIL_ADDRESS][DOMAIN_NAME]"
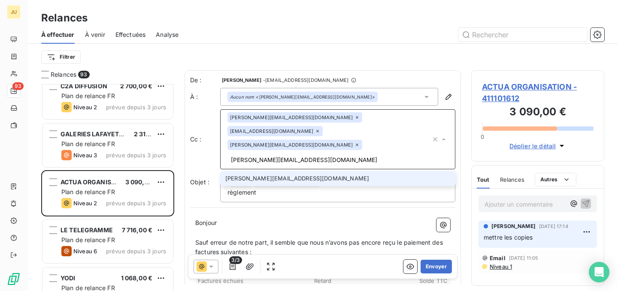
type input "[PERSON_NAME][EMAIL_ADDRESS][DOMAIN_NAME]"
click at [328, 171] on li "[PERSON_NAME][EMAIL_ADDRESS][DOMAIN_NAME]" at bounding box center [337, 178] width 235 height 15
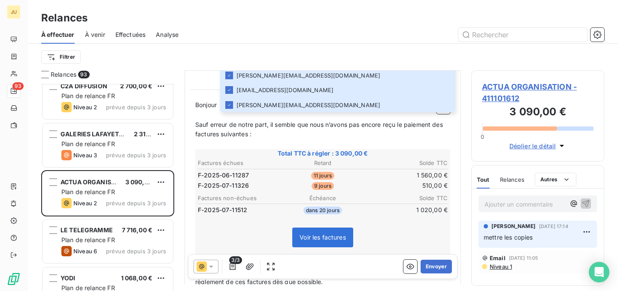
scroll to position [201, 0]
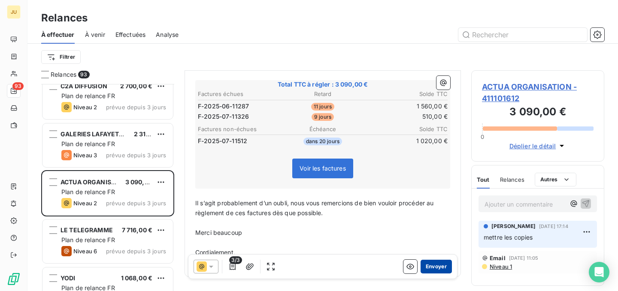
click at [435, 263] on button "Envoyer" at bounding box center [436, 267] width 31 height 14
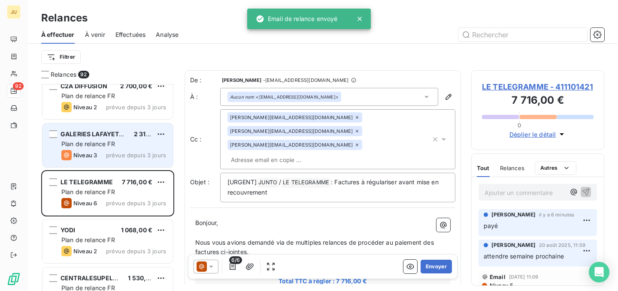
click at [145, 147] on div "Plan de relance FR" at bounding box center [113, 144] width 105 height 9
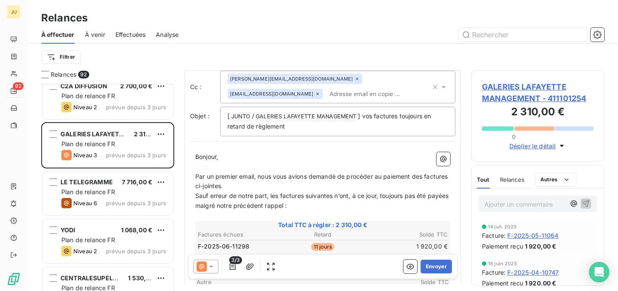
click at [209, 266] on icon at bounding box center [211, 267] width 9 height 9
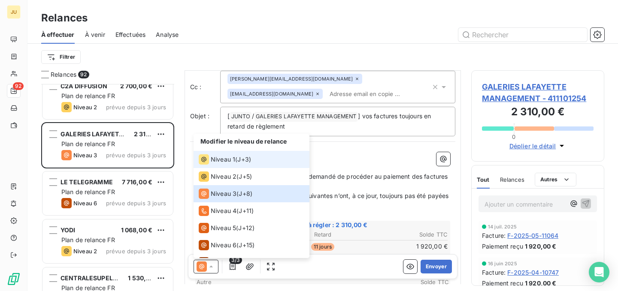
click at [237, 160] on div "Niveau 1 ( J+3 )" at bounding box center [225, 159] width 52 height 10
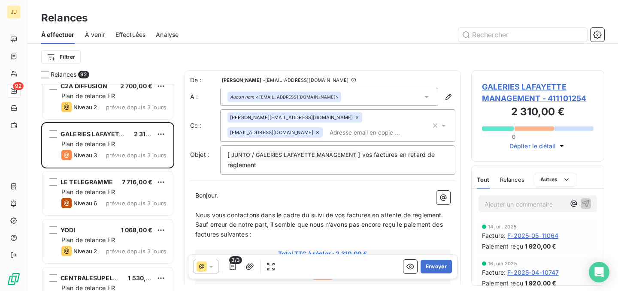
click at [320, 130] on icon at bounding box center [317, 132] width 5 height 5
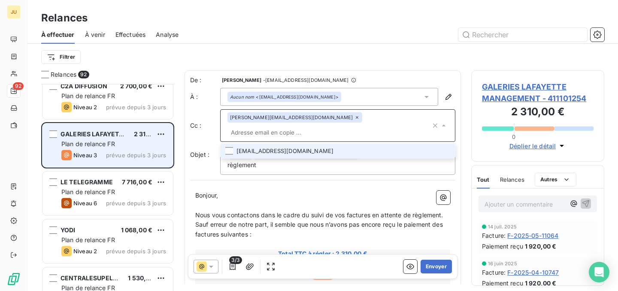
scroll to position [1003, 0]
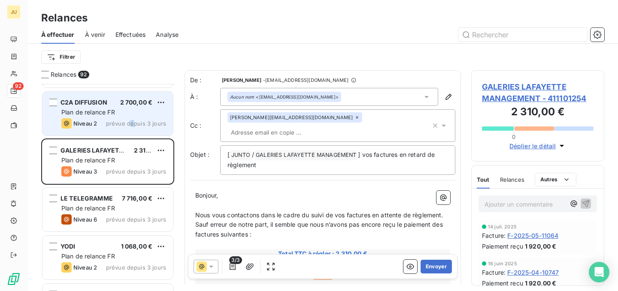
click at [133, 124] on span "prévue depuis 3 jours" at bounding box center [136, 123] width 60 height 7
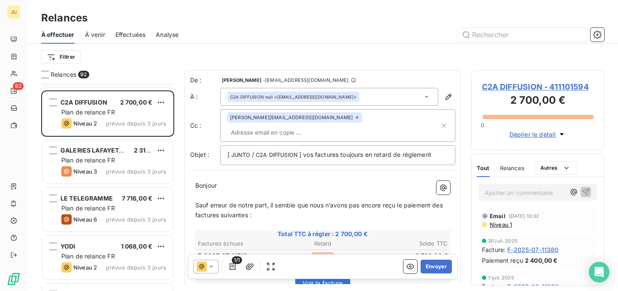
click at [530, 196] on p "Ajouter un commentaire ﻿" at bounding box center [524, 193] width 81 height 11
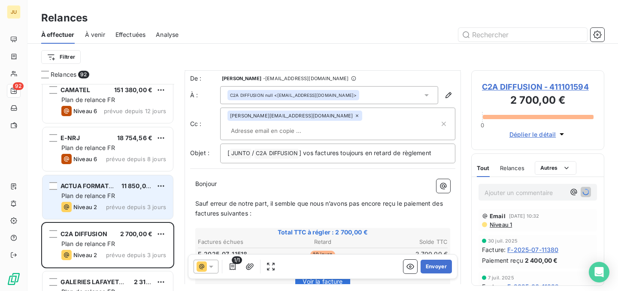
scroll to position [869, 0]
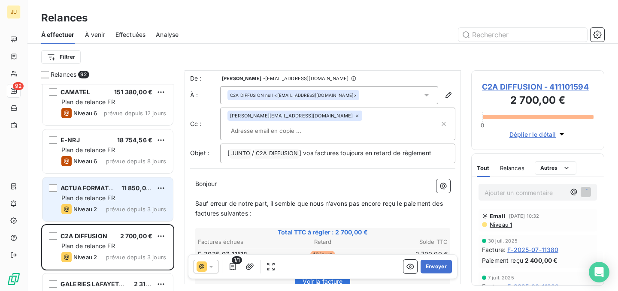
click at [138, 210] on span "prévue depuis 3 jours" at bounding box center [136, 209] width 60 height 7
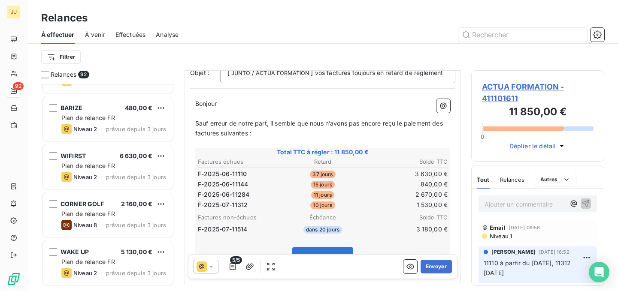
scroll to position [1552, 0]
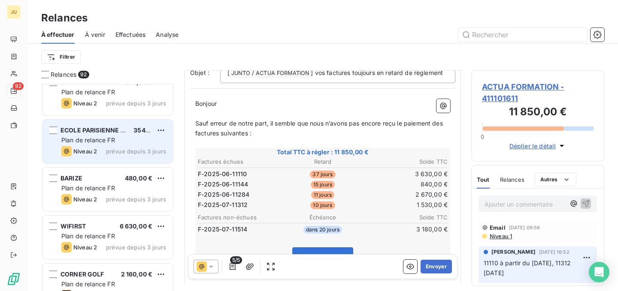
click at [119, 135] on div "ECOLE PARISIENNE DE GESTALT 354,00 € Plan de relance FR Niveau 2 prévue depuis …" at bounding box center [107, 142] width 130 height 44
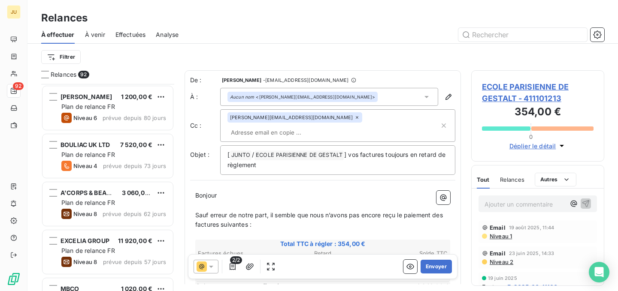
scroll to position [338, 0]
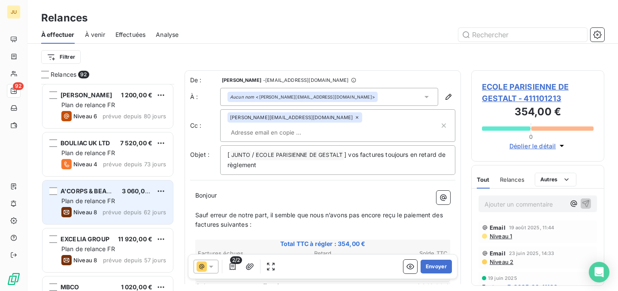
click at [136, 188] on span "3 060,00 €" at bounding box center [138, 191] width 33 height 7
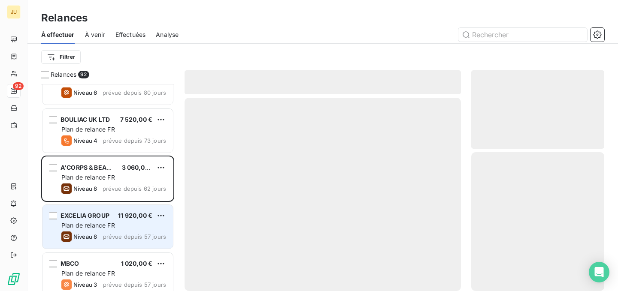
scroll to position [375, 0]
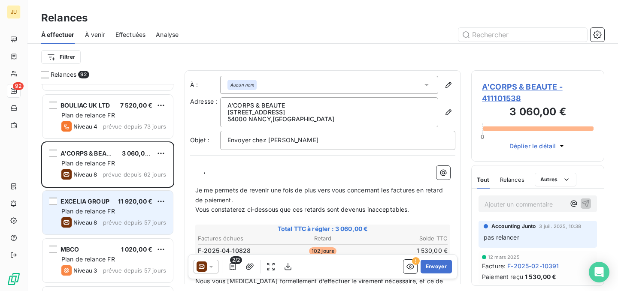
click at [139, 218] on div "Niveau 8 prévue depuis 57 jours" at bounding box center [113, 223] width 105 height 10
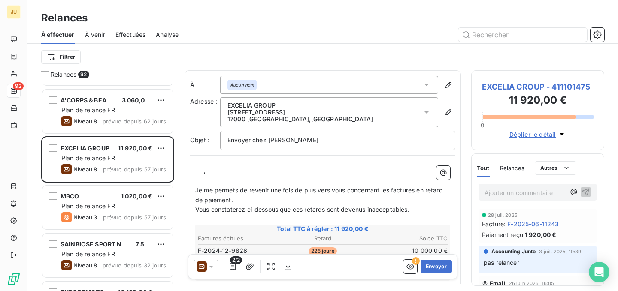
scroll to position [423, 0]
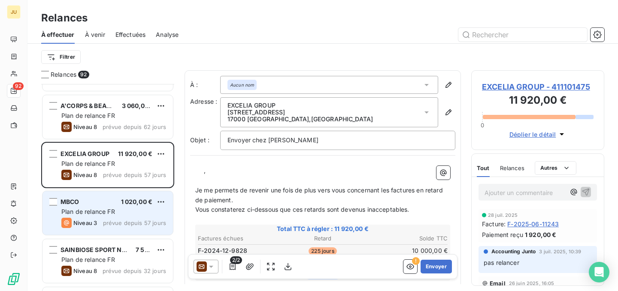
click at [140, 199] on span "1 020,00 €" at bounding box center [137, 201] width 32 height 7
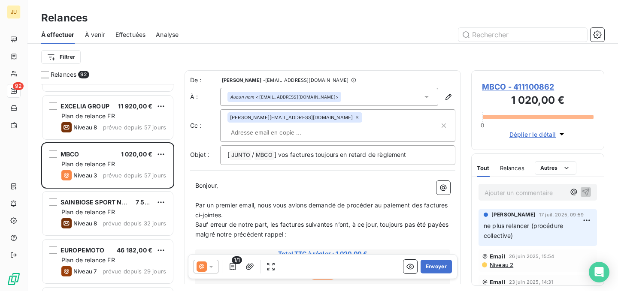
click at [134, 219] on div "Niveau 8 prévue depuis 32 jours" at bounding box center [113, 223] width 105 height 10
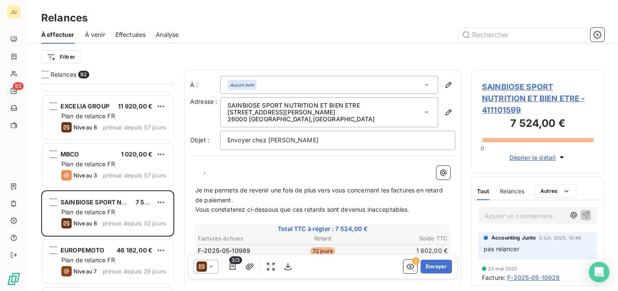
scroll to position [479, 0]
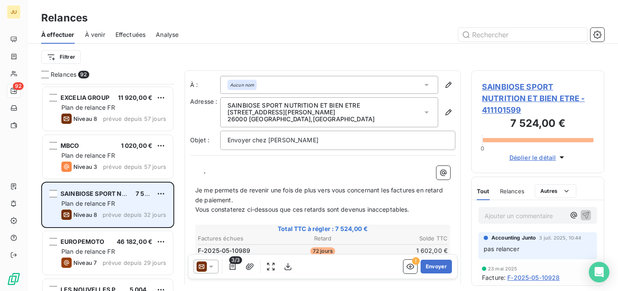
click at [134, 217] on span "prévue depuis 32 jours" at bounding box center [135, 215] width 64 height 7
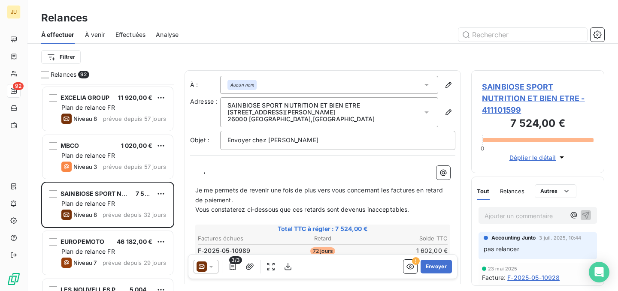
click at [134, 229] on div "SAINBIOSE SPORT NUTRITION ET BIEN ETRE 7 524,00 € Plan de relance FR Niveau 8 p…" at bounding box center [107, 206] width 133 height 48
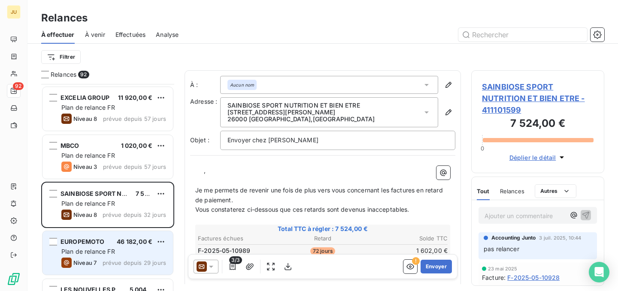
click at [134, 251] on div "Plan de relance FR" at bounding box center [113, 252] width 105 height 9
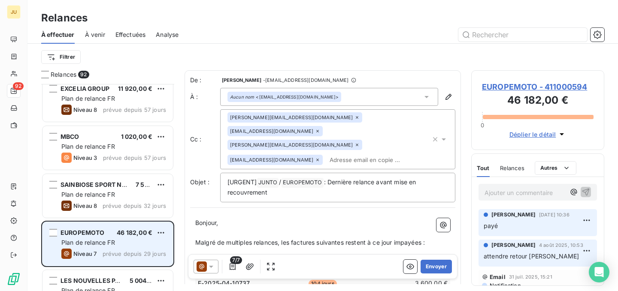
scroll to position [613, 0]
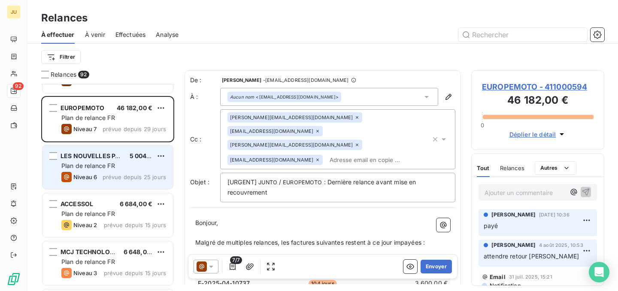
click at [136, 163] on div "Plan de relance FR" at bounding box center [113, 166] width 105 height 9
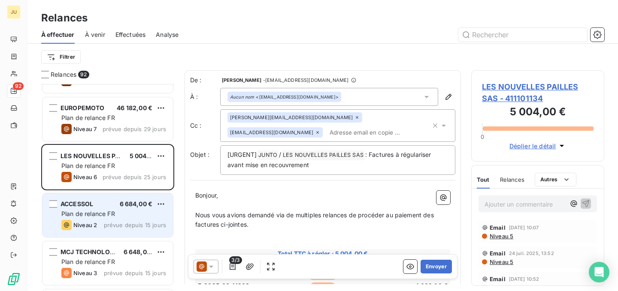
click at [134, 212] on div "Plan de relance FR" at bounding box center [113, 214] width 105 height 9
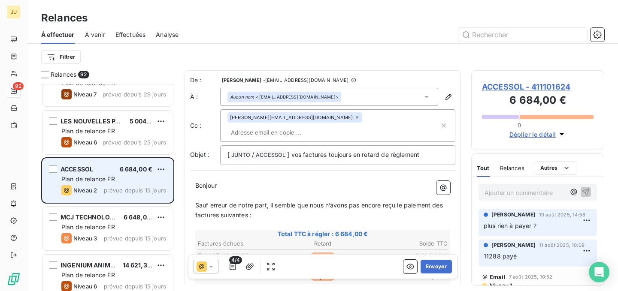
scroll to position [683, 0]
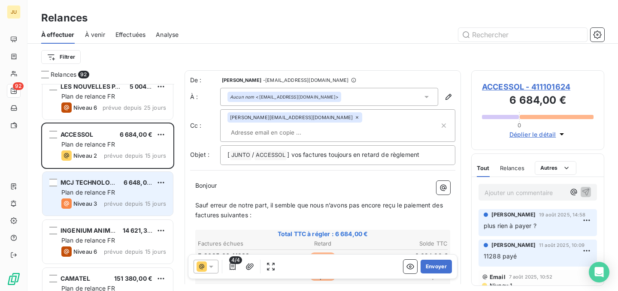
click at [134, 195] on div "Plan de relance FR" at bounding box center [113, 192] width 105 height 9
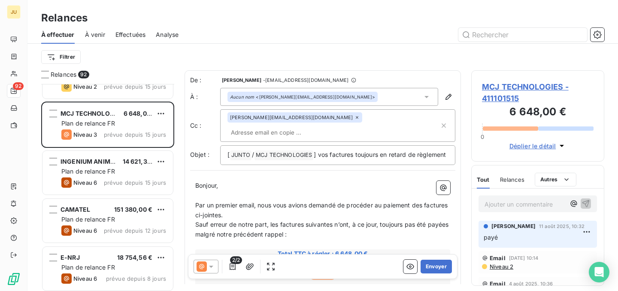
scroll to position [753, 0]
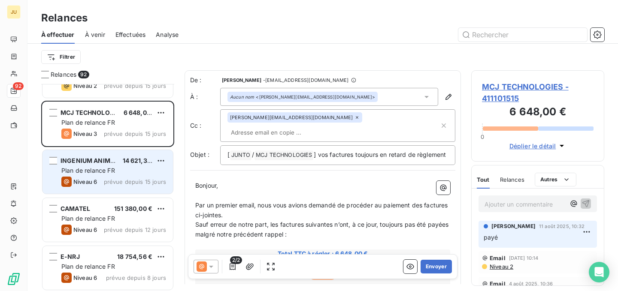
click at [135, 179] on span "prévue depuis 15 jours" at bounding box center [135, 182] width 62 height 7
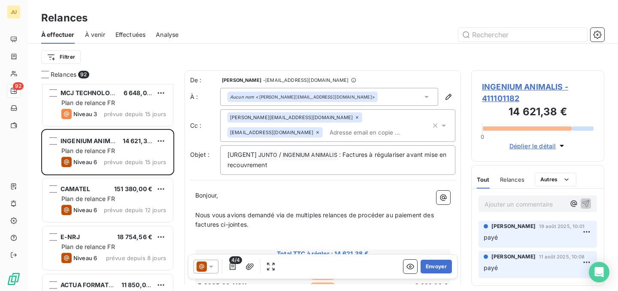
scroll to position [781, 0]
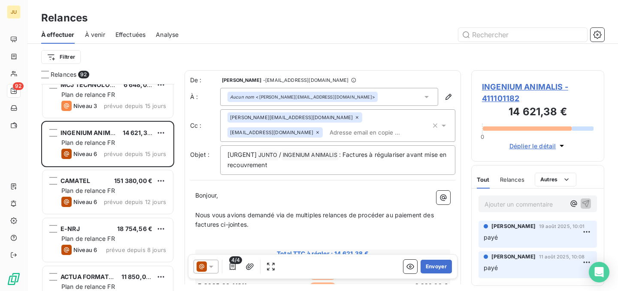
click at [131, 194] on div "Plan de relance FR" at bounding box center [113, 191] width 105 height 9
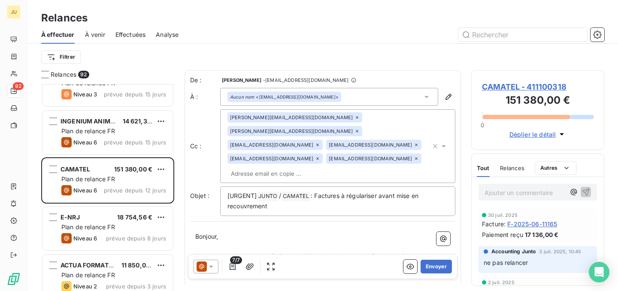
scroll to position [840, 0]
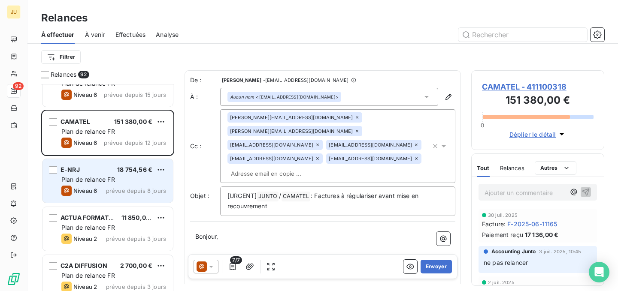
click at [136, 176] on div "Plan de relance FR" at bounding box center [113, 180] width 105 height 9
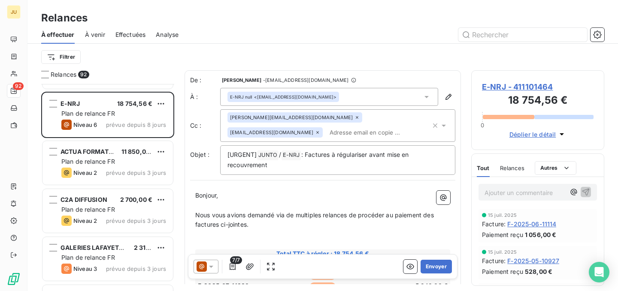
scroll to position [947, 0]
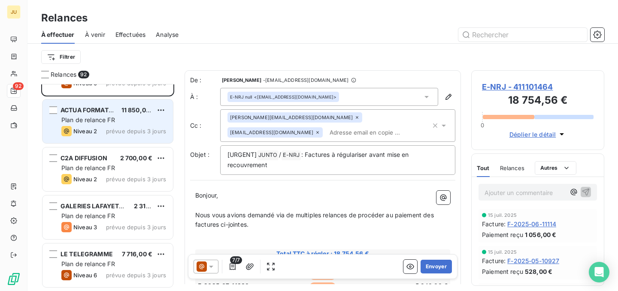
click at [145, 131] on span "prévue depuis 3 jours" at bounding box center [136, 131] width 60 height 7
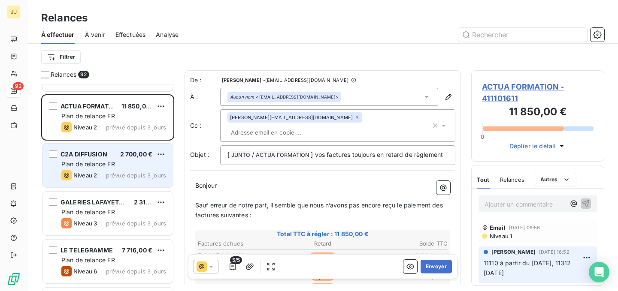
scroll to position [957, 0]
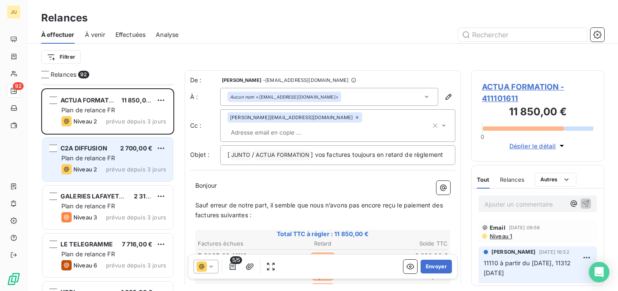
click at [139, 170] on span "prévue depuis 3 jours" at bounding box center [136, 169] width 60 height 7
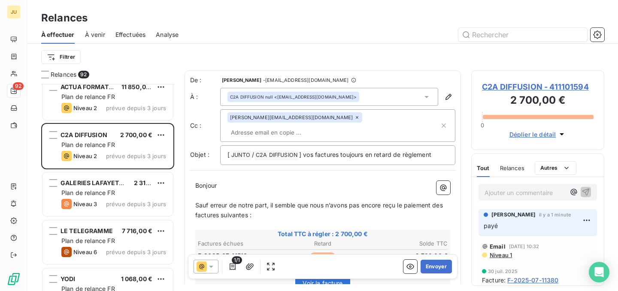
scroll to position [971, 0]
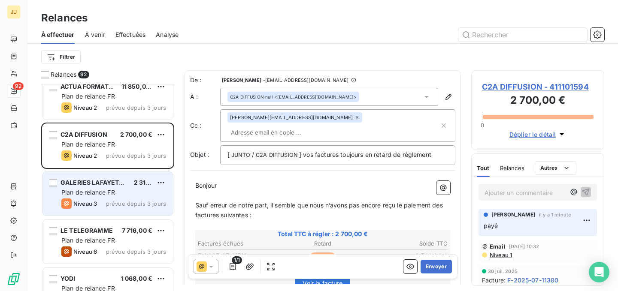
click at [129, 193] on div "Plan de relance FR" at bounding box center [113, 192] width 105 height 9
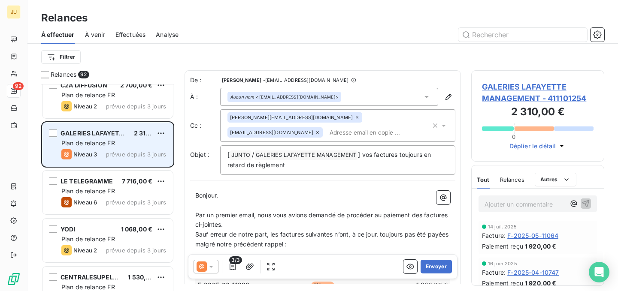
scroll to position [1024, 0]
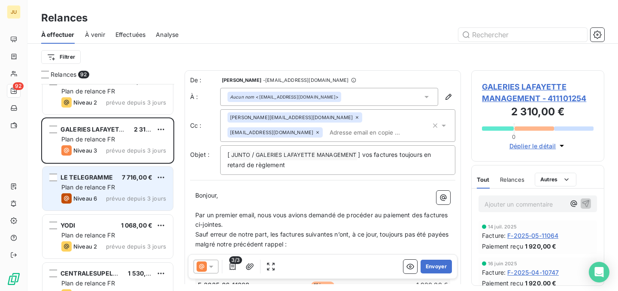
click at [130, 192] on div "LE TELEGRAMME 7 716,00 € Plan de relance FR Niveau 6 prévue depuis 3 jours" at bounding box center [107, 189] width 130 height 44
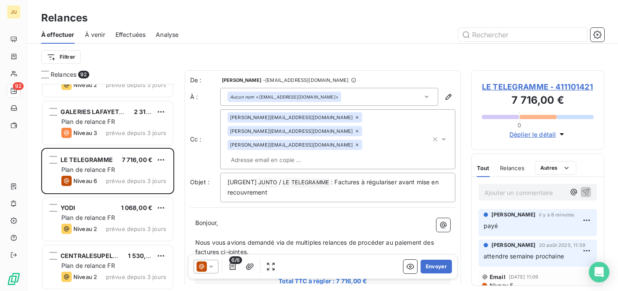
scroll to position [1079, 0]
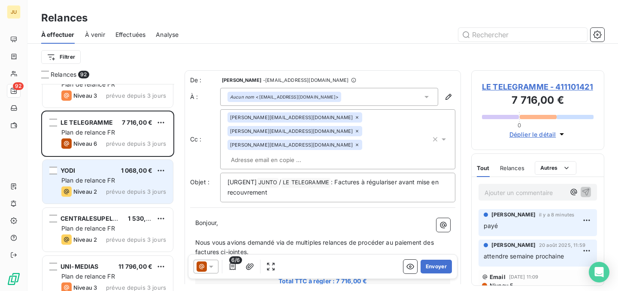
click at [137, 172] on span "1 068,00 €" at bounding box center [137, 170] width 32 height 7
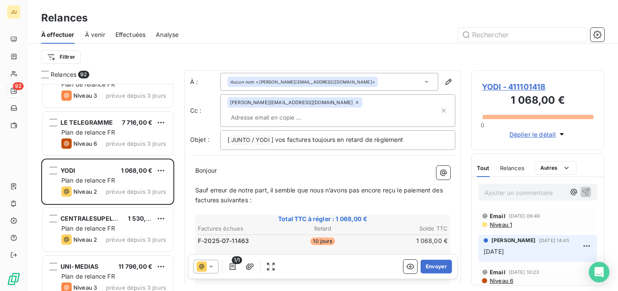
scroll to position [57, 0]
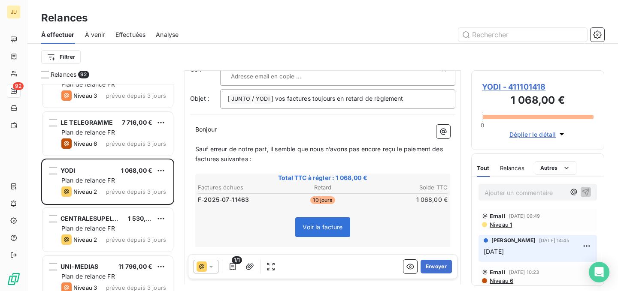
click at [200, 267] on icon at bounding box center [202, 267] width 10 height 10
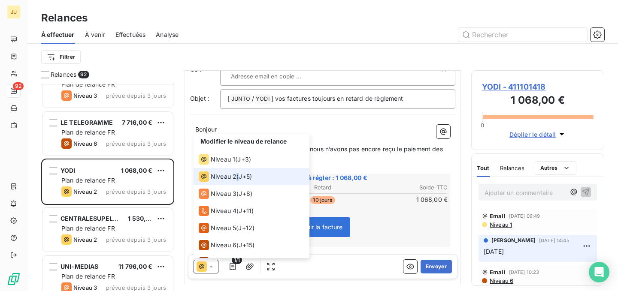
click at [237, 176] on div "Niveau 2 ( J+5 )" at bounding box center [225, 177] width 53 height 10
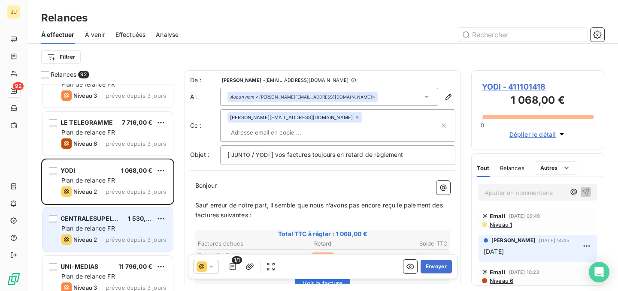
click at [110, 220] on span "CENTRALESUPELEC EXED" at bounding box center [100, 218] width 79 height 7
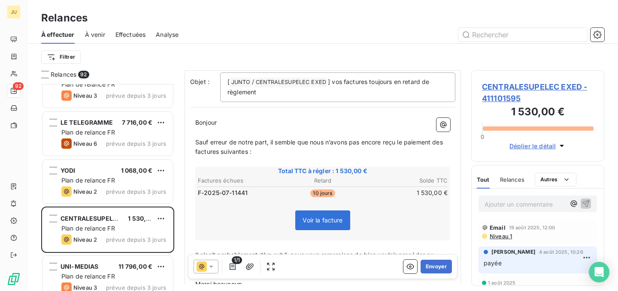
scroll to position [10, 0]
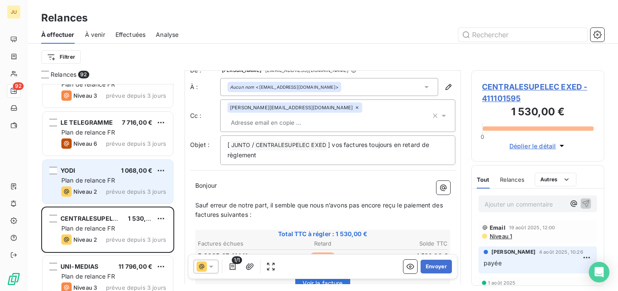
click at [150, 172] on span "1 068,00 €" at bounding box center [137, 170] width 32 height 7
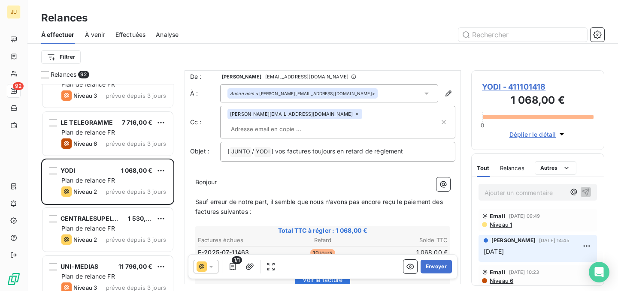
scroll to position [10, 0]
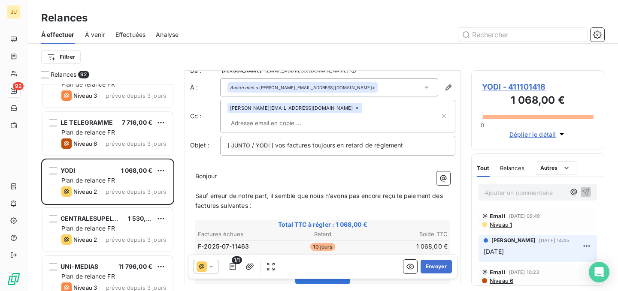
click at [312, 117] on input "text" at bounding box center [276, 123] width 99 height 13
paste input "[PERSON_NAME][EMAIL_ADDRESS][DOMAIN_NAME]"
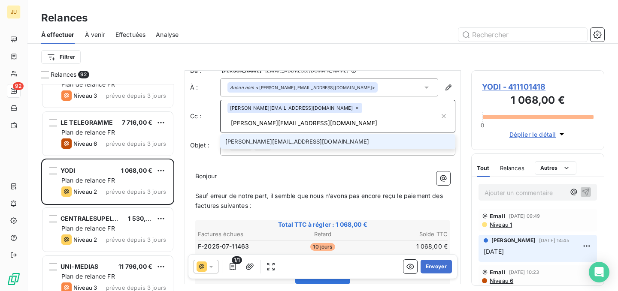
type input "[PERSON_NAME][EMAIL_ADDRESS][DOMAIN_NAME]"
click at [327, 134] on li "[PERSON_NAME][EMAIL_ADDRESS][DOMAIN_NAME]" at bounding box center [337, 141] width 235 height 15
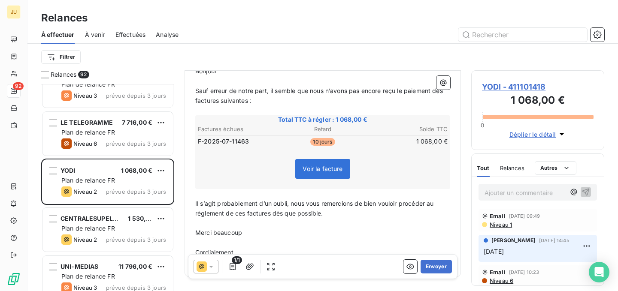
scroll to position [142, 0]
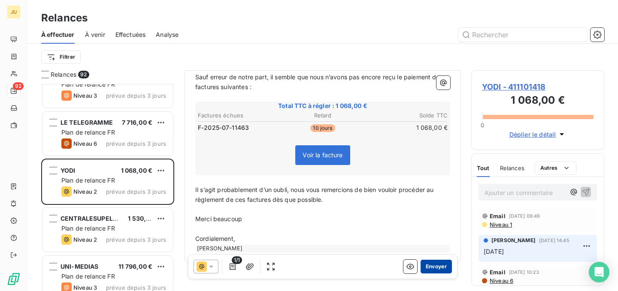
click at [435, 268] on button "Envoyer" at bounding box center [436, 267] width 31 height 14
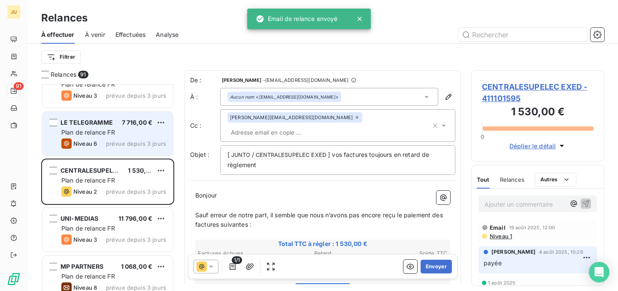
click at [122, 136] on div "Plan de relance FR" at bounding box center [113, 132] width 105 height 9
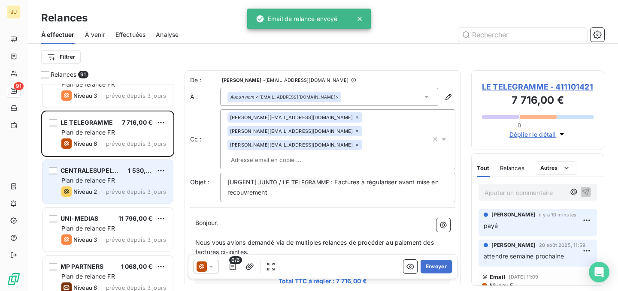
click at [121, 186] on div "CENTRALESUPELEC EXED 1 530,00 € Plan de relance FR Niveau 2 prévue depuis 3 jou…" at bounding box center [107, 182] width 130 height 44
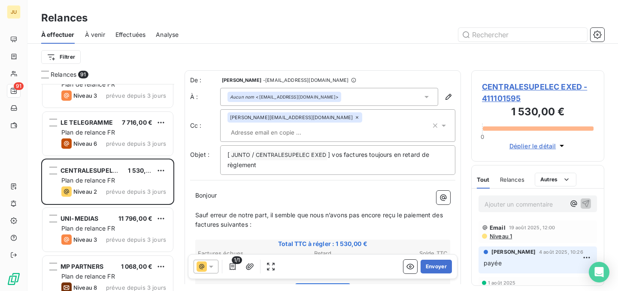
click at [327, 126] on input "text" at bounding box center [276, 132] width 99 height 13
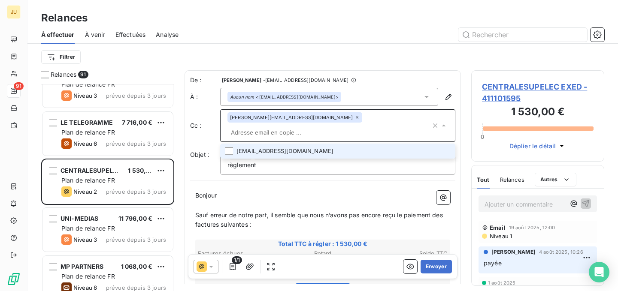
paste input "[PERSON_NAME][EMAIL_ADDRESS][DOMAIN_NAME]"
type input "[PERSON_NAME][EMAIL_ADDRESS][DOMAIN_NAME]"
click at [296, 144] on li "[PERSON_NAME][EMAIL_ADDRESS][DOMAIN_NAME]" at bounding box center [337, 151] width 235 height 15
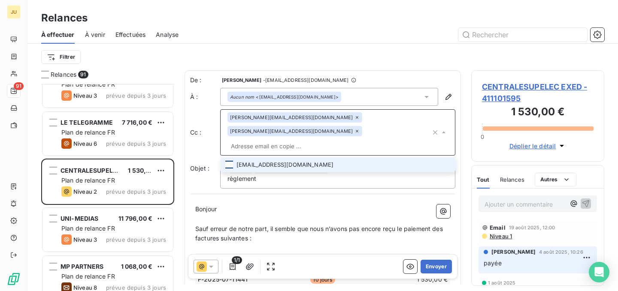
click at [230, 161] on div at bounding box center [229, 165] width 8 height 8
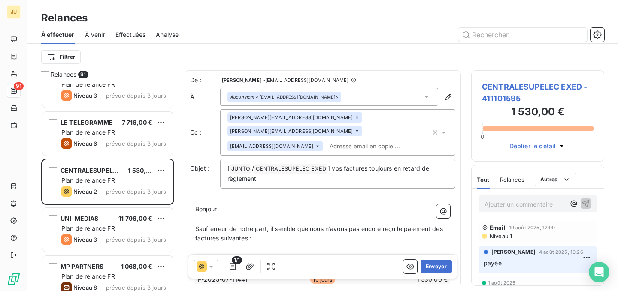
click at [303, 179] on div "De : [PERSON_NAME] - [EMAIL_ADDRESS][DOMAIN_NAME] À : Aucun nom <[EMAIL_ADDRESS…" at bounding box center [323, 242] width 276 height 345
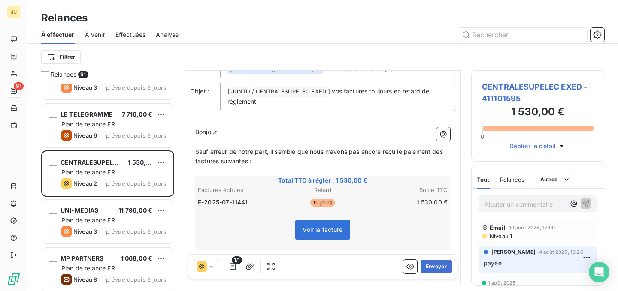
scroll to position [79, 0]
click at [429, 270] on button "Envoyer" at bounding box center [436, 267] width 31 height 14
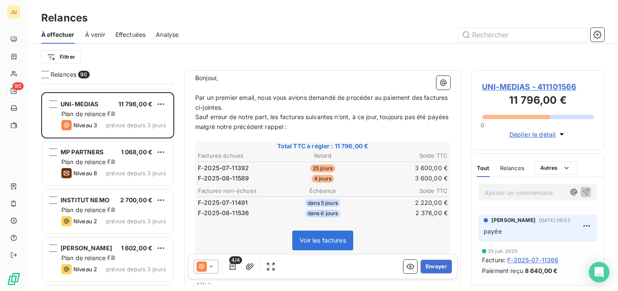
scroll to position [1156, 0]
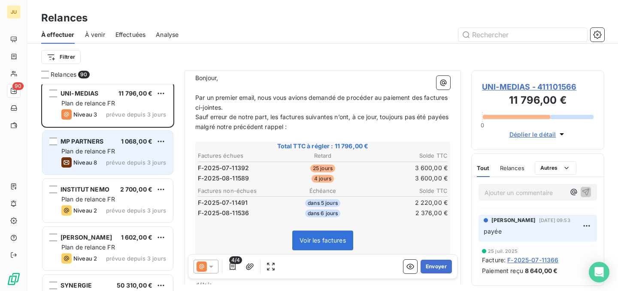
click at [102, 168] on div "MP PARTNERS 1 068,00 € Plan de relance FR Niveau 8 prévue depuis 3 jours" at bounding box center [107, 153] width 130 height 44
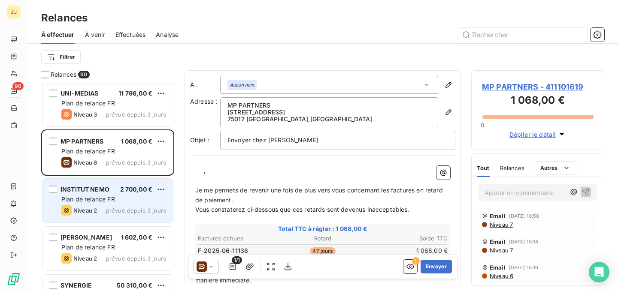
click at [110, 200] on span "Plan de relance FR" at bounding box center [88, 199] width 54 height 7
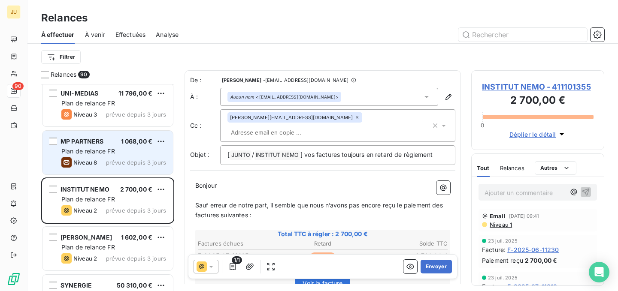
click at [131, 169] on div "MP PARTNERS 1 068,00 € Plan de relance FR Niveau 8 prévue depuis 3 jours" at bounding box center [107, 153] width 130 height 44
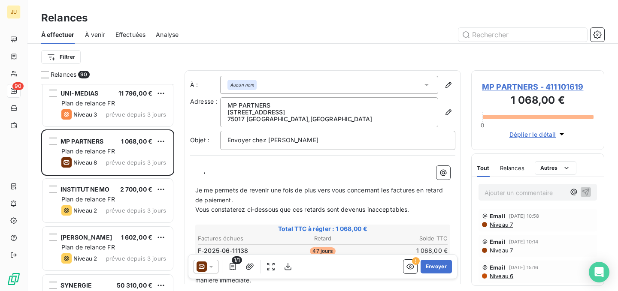
click at [216, 268] on div at bounding box center [206, 267] width 25 height 14
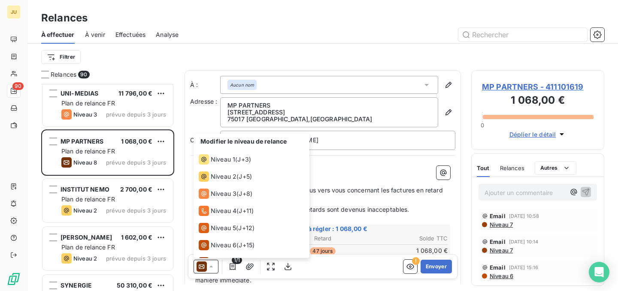
scroll to position [30, 0]
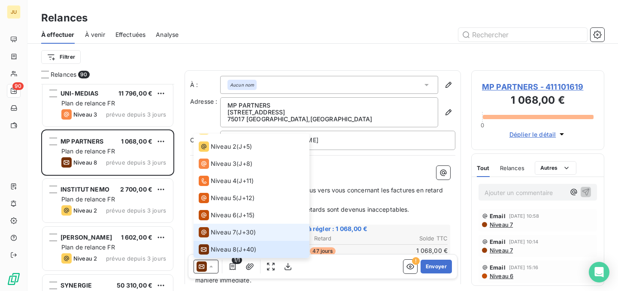
click at [230, 236] on span "Niveau 7" at bounding box center [223, 232] width 25 height 9
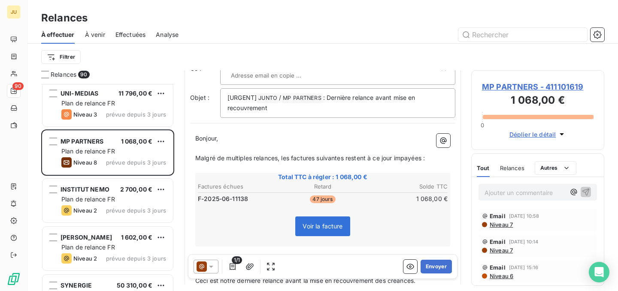
scroll to position [0, 0]
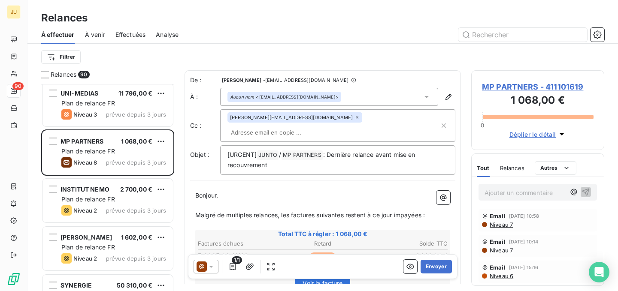
click at [327, 126] on input "text" at bounding box center [276, 132] width 99 height 13
click at [327, 126] on input "text" at bounding box center [333, 132] width 212 height 13
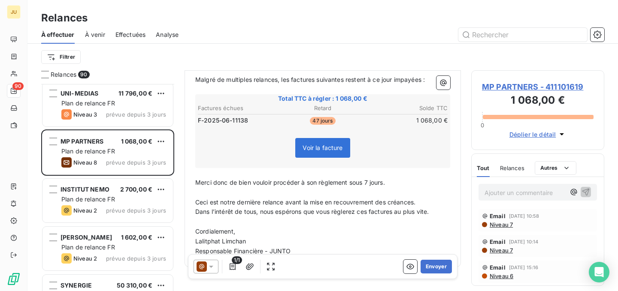
scroll to position [141, 0]
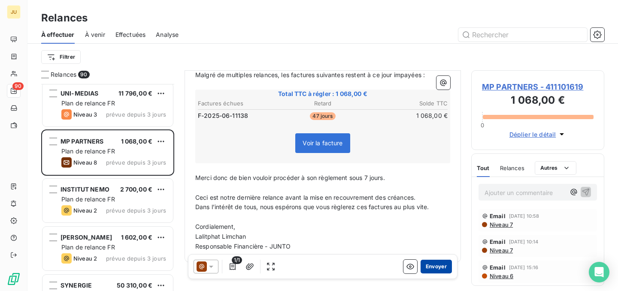
click at [424, 268] on button "Envoyer" at bounding box center [436, 267] width 31 height 14
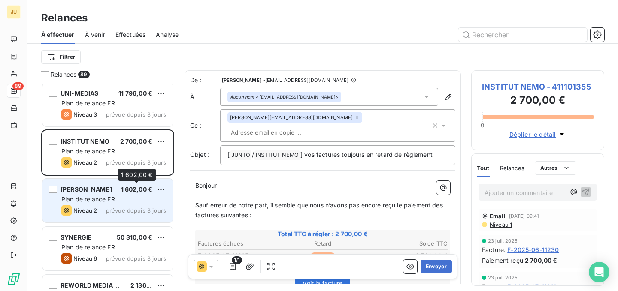
click at [136, 189] on span "1 602,00 €" at bounding box center [137, 189] width 32 height 7
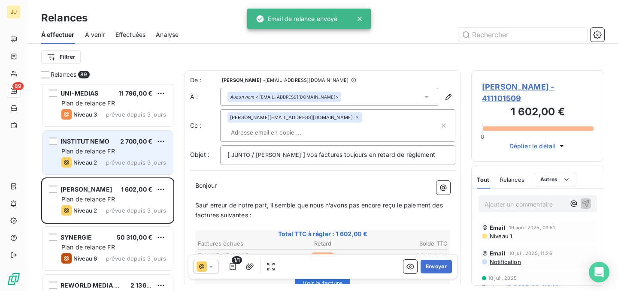
click at [138, 152] on div "Plan de relance FR" at bounding box center [113, 151] width 105 height 9
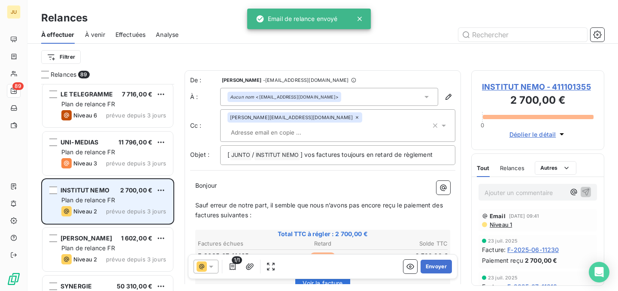
scroll to position [1106, 0]
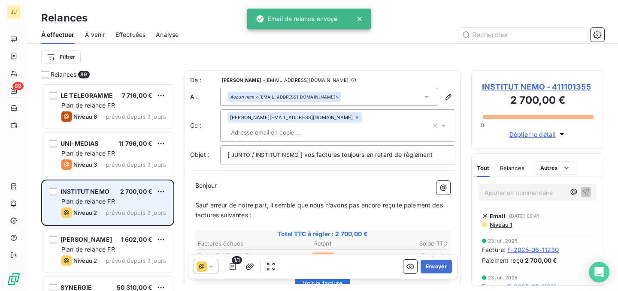
click at [138, 152] on div "Plan de relance FR" at bounding box center [113, 153] width 105 height 9
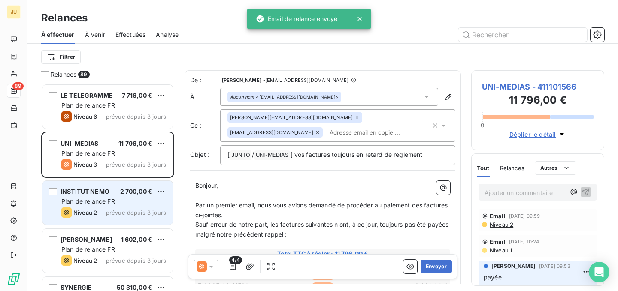
click at [130, 199] on div "Plan de relance FR" at bounding box center [113, 201] width 105 height 9
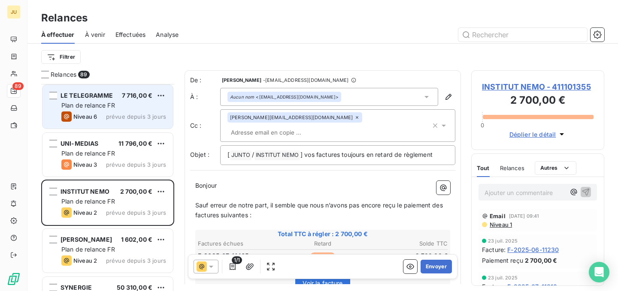
click at [157, 118] on span "prévue depuis 3 jours" at bounding box center [136, 116] width 60 height 7
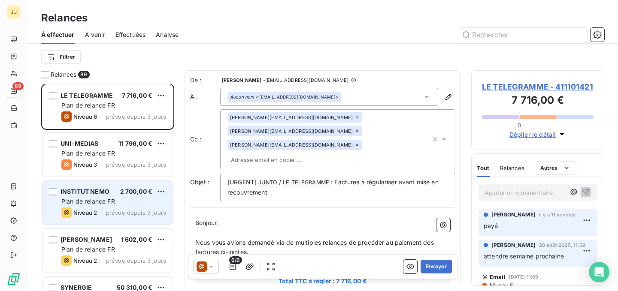
click at [107, 209] on span "prévue depuis 3 jours" at bounding box center [136, 212] width 60 height 7
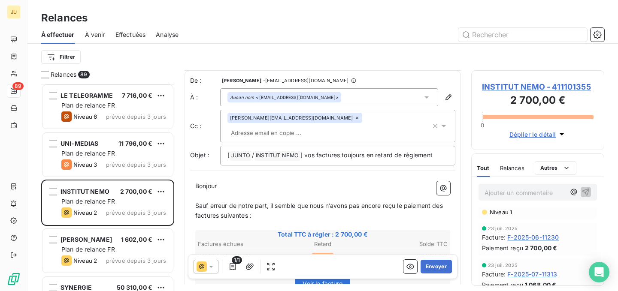
scroll to position [10, 0]
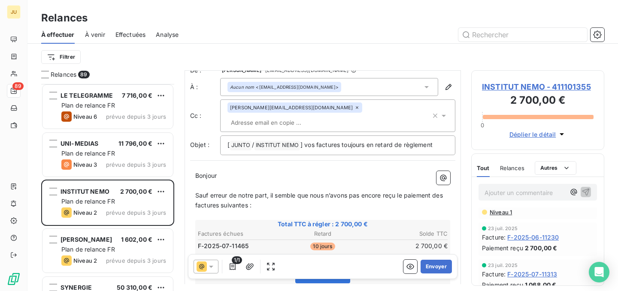
click at [327, 116] on input "text" at bounding box center [276, 122] width 99 height 13
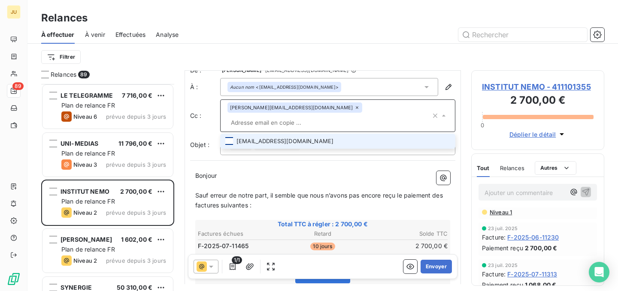
click at [231, 137] on div at bounding box center [229, 141] width 8 height 8
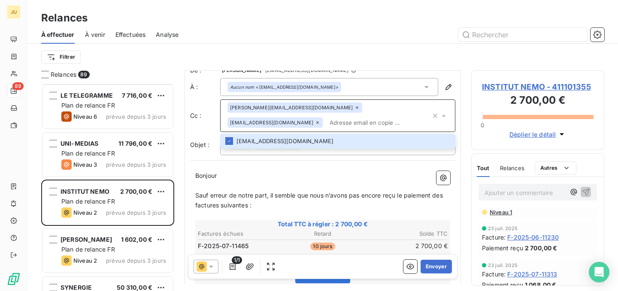
click at [328, 155] on div "De : [PERSON_NAME] - [EMAIL_ADDRESS][DOMAIN_NAME] À : Aucun nom <[EMAIL_ADDRESS…" at bounding box center [323, 221] width 276 height 321
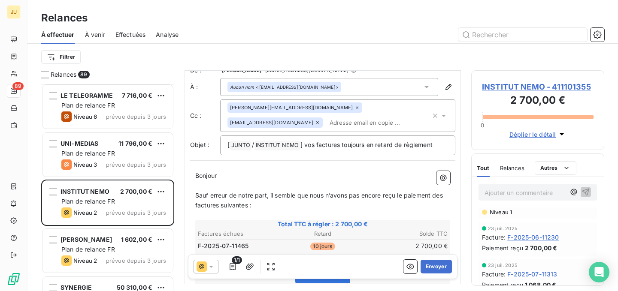
click at [317, 124] on div "[PERSON_NAME][EMAIL_ADDRESS][DOMAIN_NAME] [EMAIL_ADDRESS][DOMAIN_NAME]" at bounding box center [328, 116] width 203 height 27
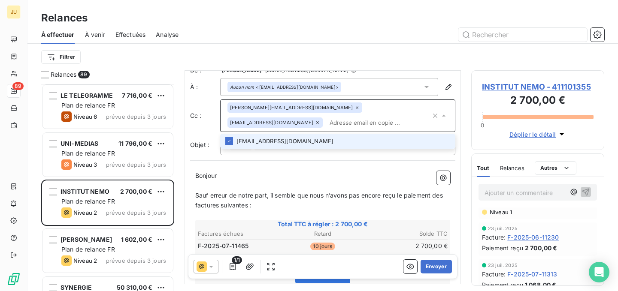
click at [357, 127] on input "text" at bounding box center [378, 122] width 105 height 13
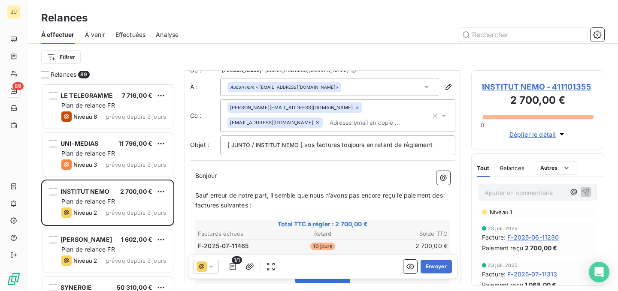
paste input "[PERSON_NAME][EMAIL_ADDRESS][DOMAIN_NAME]"
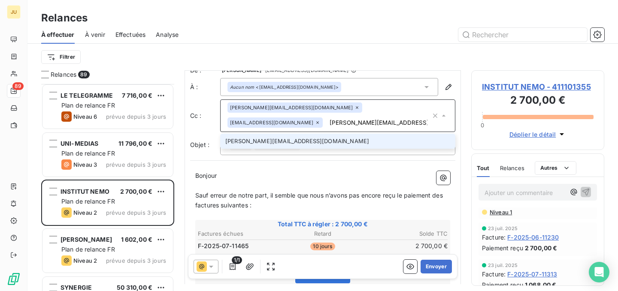
click at [314, 132] on div "[PERSON_NAME][EMAIL_ADDRESS][DOMAIN_NAME] [EMAIL_ADDRESS][DOMAIN_NAME] [DOMAIN_…" at bounding box center [337, 116] width 235 height 33
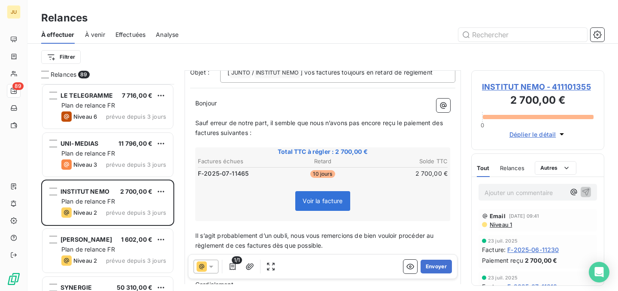
scroll to position [0, 0]
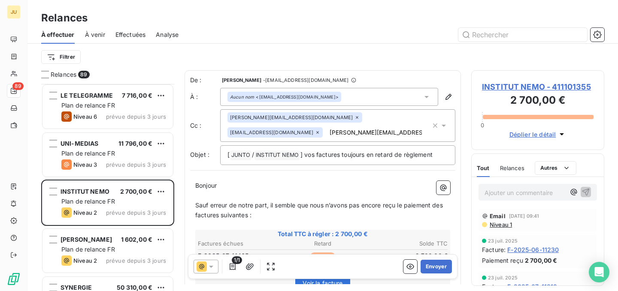
click at [314, 129] on div "[PERSON_NAME][EMAIL_ADDRESS][DOMAIN_NAME] [EMAIL_ADDRESS][DOMAIN_NAME] [DOMAIN_…" at bounding box center [328, 125] width 203 height 27
type input "[PERSON_NAME][EMAIL_ADDRESS][DOMAIN_NAME]"
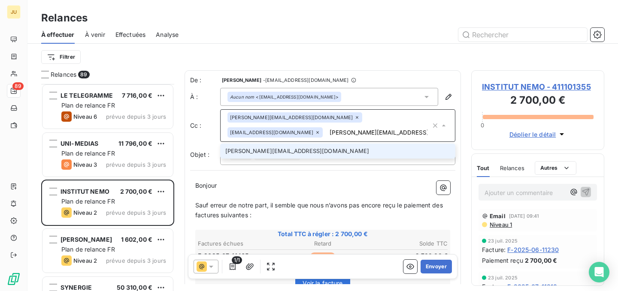
click at [316, 151] on li "[PERSON_NAME][EMAIL_ADDRESS][DOMAIN_NAME]" at bounding box center [337, 151] width 235 height 15
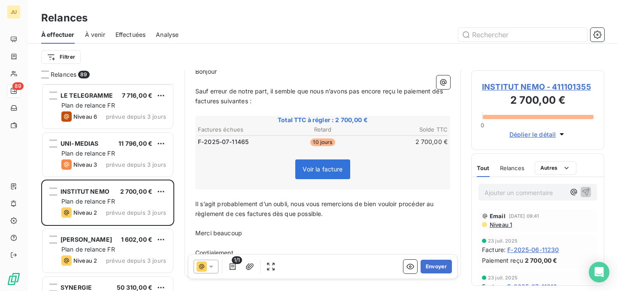
scroll to position [142, 0]
click at [434, 266] on button "Envoyer" at bounding box center [436, 267] width 31 height 14
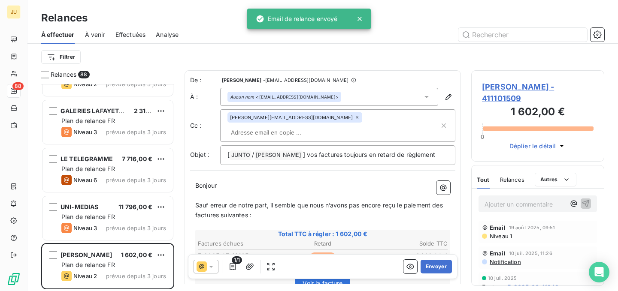
scroll to position [1024, 0]
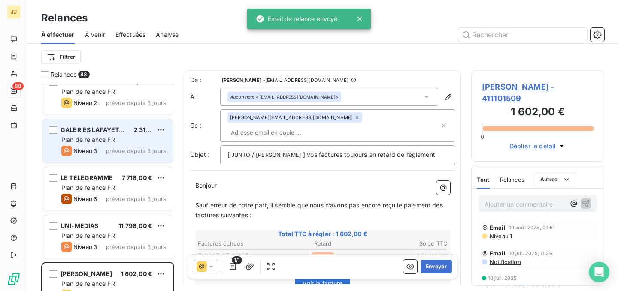
click at [121, 151] on span "prévue depuis 3 jours" at bounding box center [136, 151] width 60 height 7
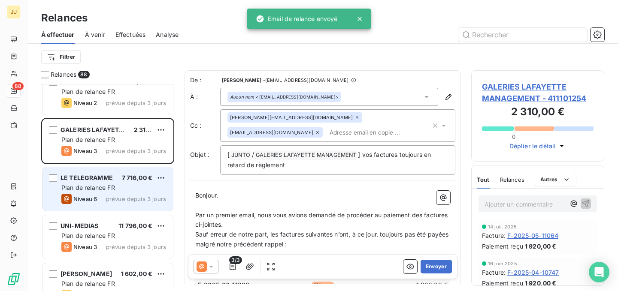
click at [123, 200] on span "prévue depuis 3 jours" at bounding box center [136, 199] width 60 height 7
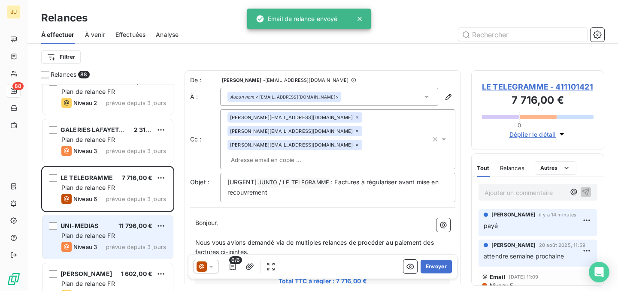
click at [128, 229] on span "11 796,00 €" at bounding box center [135, 225] width 34 height 7
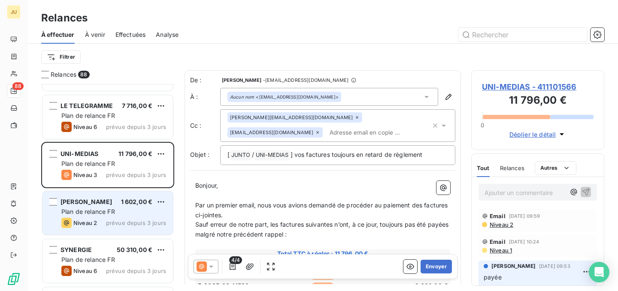
click at [127, 217] on div "[PERSON_NAME] 1 602,00 € Plan de relance FR Niveau 2 prévue depuis 3 jours" at bounding box center [107, 213] width 130 height 44
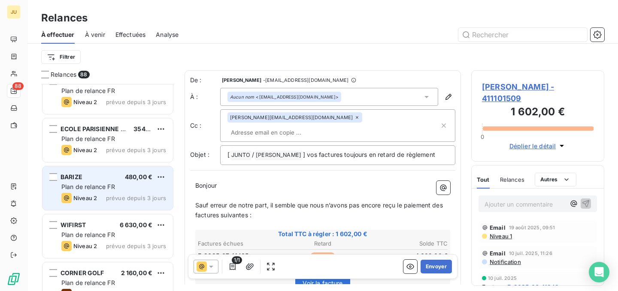
scroll to position [1236, 0]
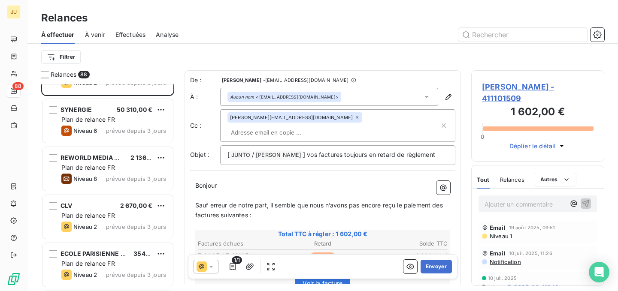
click at [327, 126] on input "text" at bounding box center [276, 132] width 99 height 13
click at [312, 126] on input "text" at bounding box center [333, 132] width 212 height 13
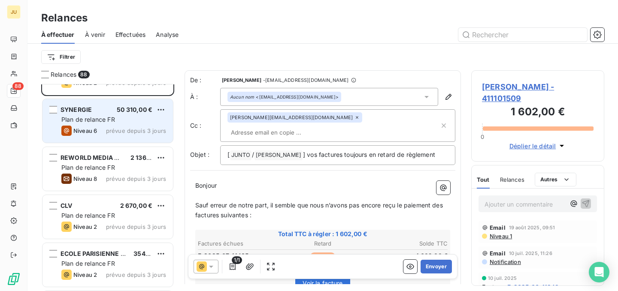
click at [109, 130] on span "prévue depuis 3 jours" at bounding box center [136, 130] width 60 height 7
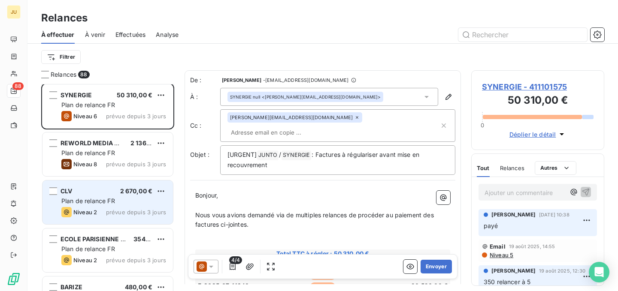
scroll to position [1253, 0]
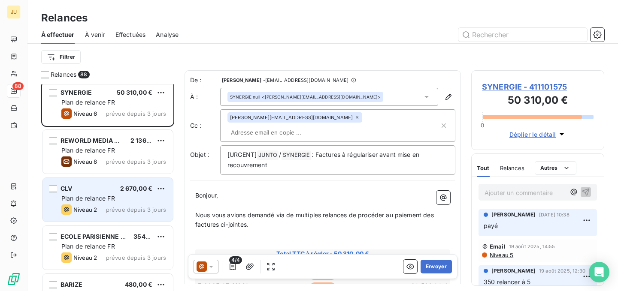
click at [126, 206] on span "prévue depuis 3 jours" at bounding box center [136, 209] width 60 height 7
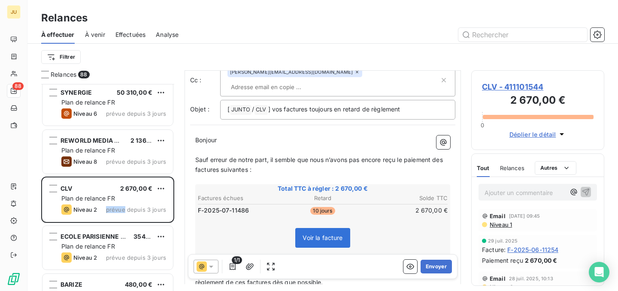
scroll to position [130, 0]
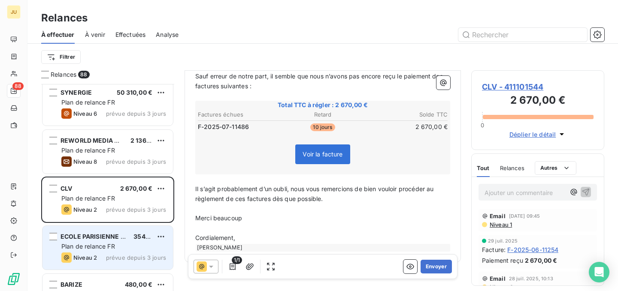
click at [133, 253] on div "Niveau 2 prévue depuis 3 jours" at bounding box center [113, 258] width 105 height 10
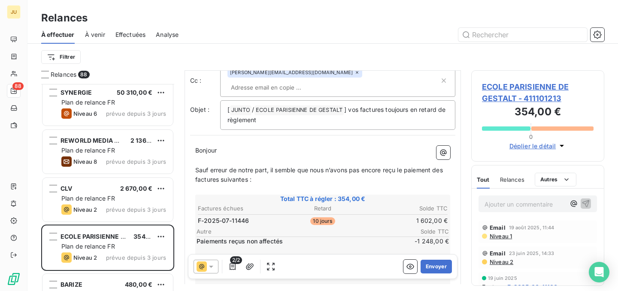
scroll to position [79, 0]
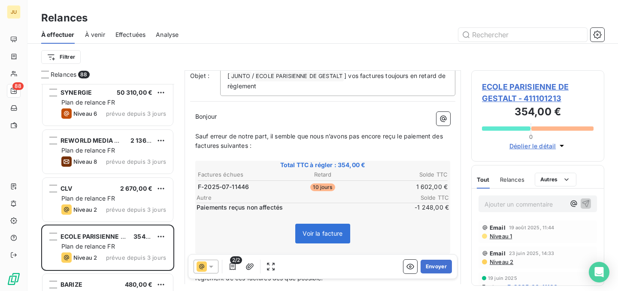
click at [211, 267] on icon at bounding box center [211, 267] width 4 height 2
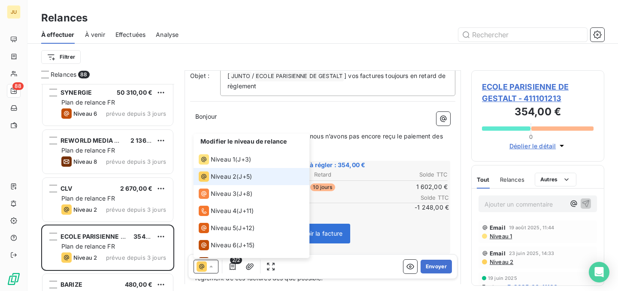
click at [211, 267] on icon at bounding box center [210, 267] width 3 height 2
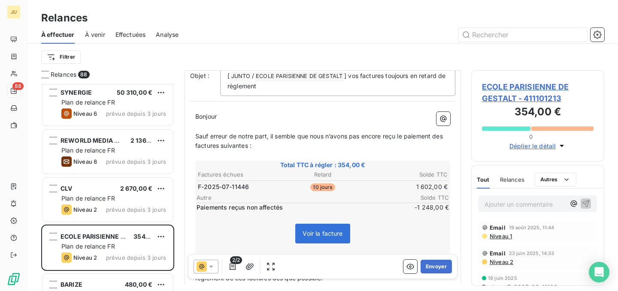
scroll to position [0, 0]
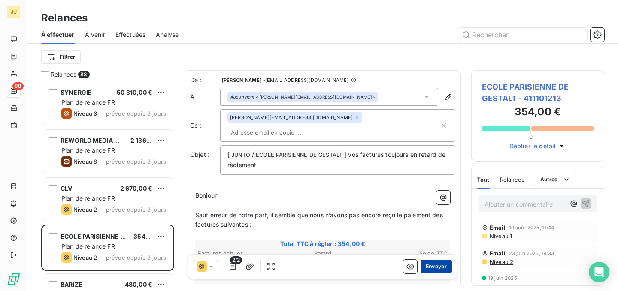
click at [433, 269] on button "Envoyer" at bounding box center [436, 267] width 31 height 14
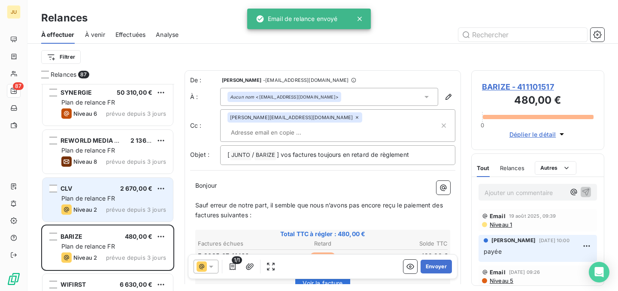
click at [113, 196] on span "Plan de relance FR" at bounding box center [88, 198] width 54 height 7
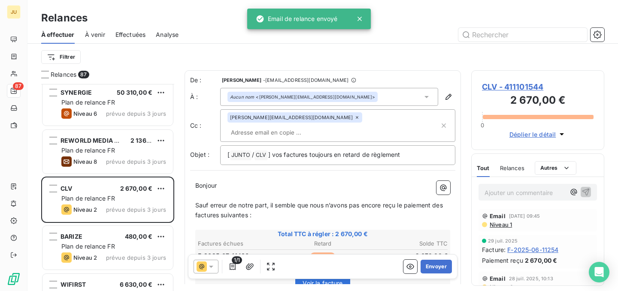
click at [327, 126] on input "text" at bounding box center [276, 132] width 99 height 13
click at [312, 126] on input "text" at bounding box center [333, 132] width 212 height 13
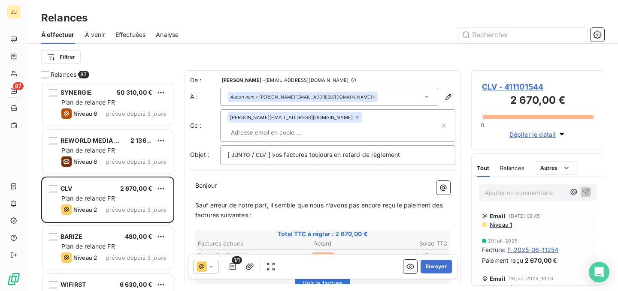
click at [327, 126] on input "text" at bounding box center [276, 132] width 99 height 13
paste input "[PERSON_NAME][EMAIL_ADDRESS][DOMAIN_NAME]"
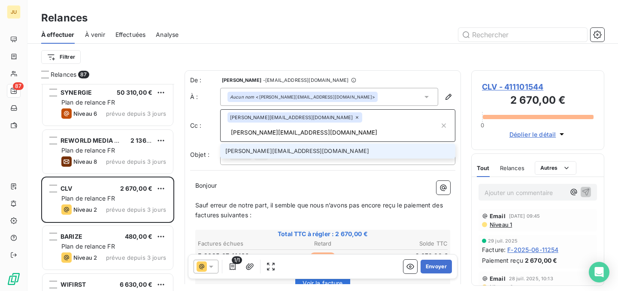
type input "[PERSON_NAME][EMAIL_ADDRESS][DOMAIN_NAME]"
click at [335, 144] on li "[PERSON_NAME][EMAIL_ADDRESS][DOMAIN_NAME]" at bounding box center [337, 151] width 235 height 15
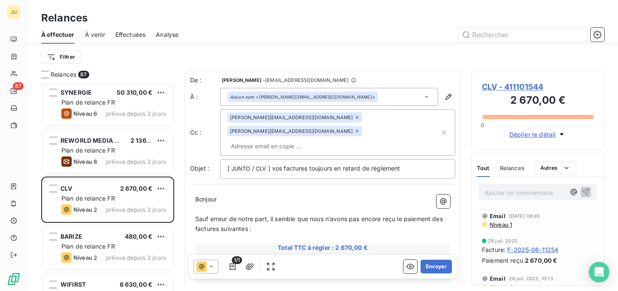
click at [339, 134] on div "[PERSON_NAME][EMAIL_ADDRESS][DOMAIN_NAME] [DOMAIN_NAME][EMAIL_ADDRESS][DOMAIN_N…" at bounding box center [333, 132] width 212 height 40
click at [432, 265] on button "Envoyer" at bounding box center [436, 267] width 31 height 14
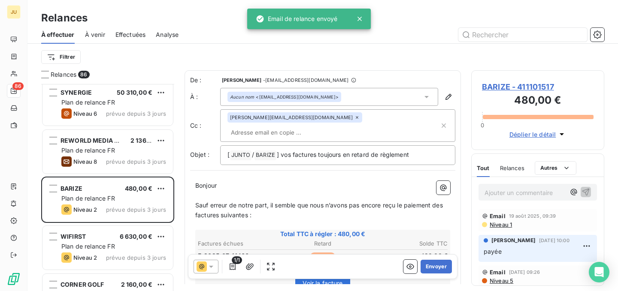
click at [326, 126] on input "text" at bounding box center [276, 132] width 99 height 13
click at [339, 126] on input "text" at bounding box center [333, 132] width 212 height 13
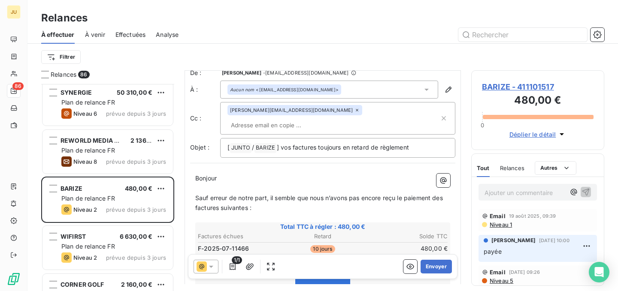
scroll to position [8, 0]
click at [436, 270] on button "Envoyer" at bounding box center [436, 267] width 31 height 14
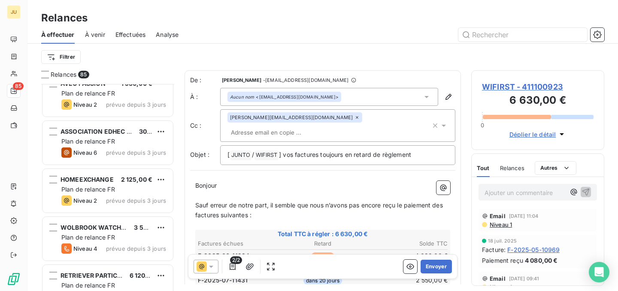
scroll to position [1644, 0]
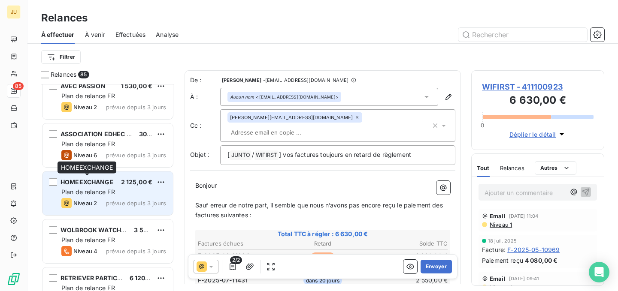
click at [100, 179] on span "HOMEEXCHANGE" at bounding box center [87, 182] width 53 height 7
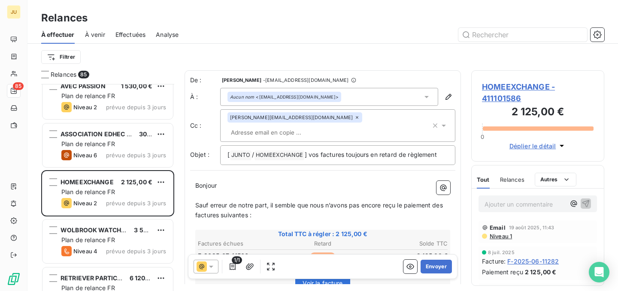
click at [327, 126] on input "text" at bounding box center [276, 132] width 99 height 13
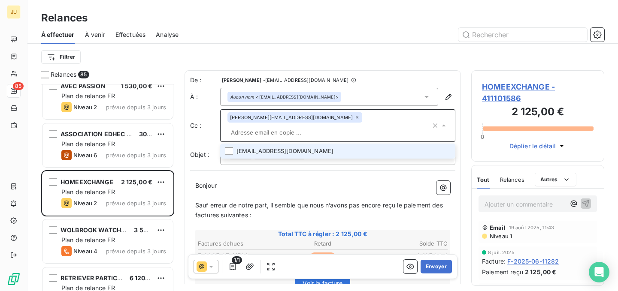
click at [294, 144] on li "[EMAIL_ADDRESS][DOMAIN_NAME]" at bounding box center [337, 151] width 235 height 15
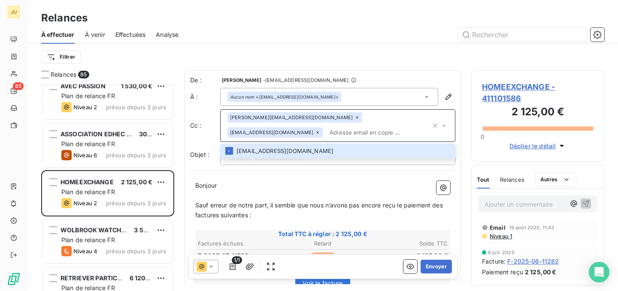
click at [327, 133] on input "text" at bounding box center [378, 132] width 105 height 13
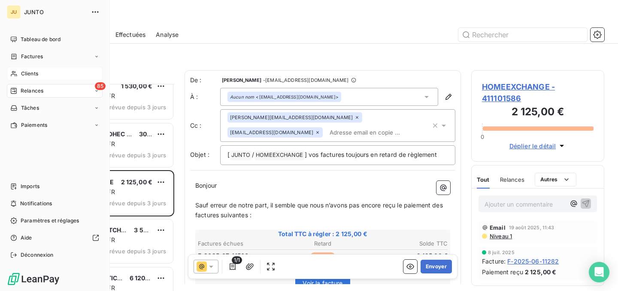
click at [30, 68] on div "Clients" at bounding box center [55, 74] width 96 height 14
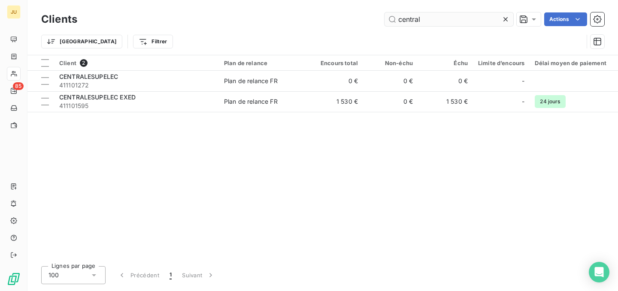
click at [416, 21] on input "central" at bounding box center [448, 19] width 129 height 14
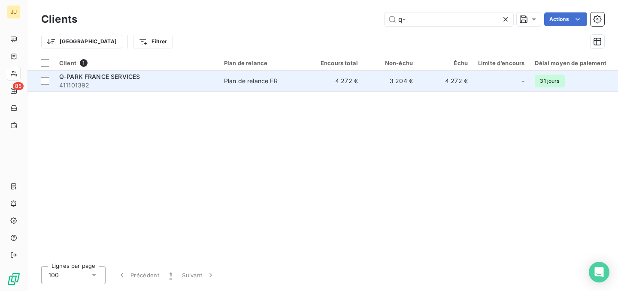
type input "q-"
click at [288, 88] on td "Plan de relance FR" at bounding box center [263, 81] width 89 height 21
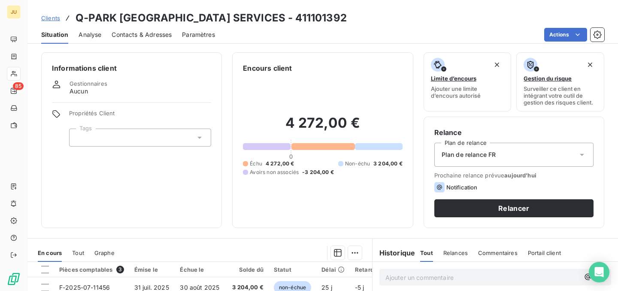
click at [151, 37] on span "Contacts & Adresses" at bounding box center [142, 34] width 60 height 9
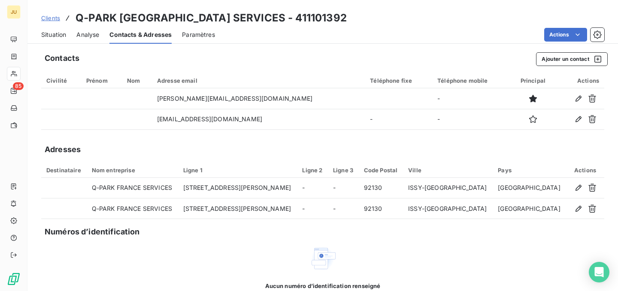
click at [66, 36] on span "Situation" at bounding box center [53, 34] width 25 height 9
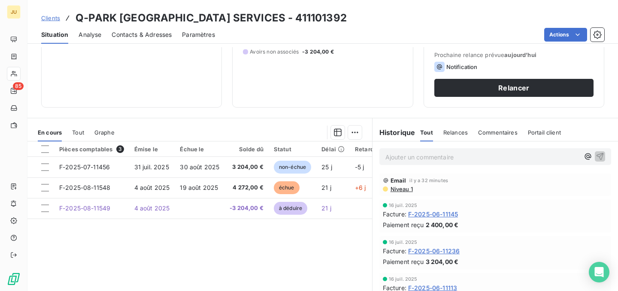
scroll to position [125, 0]
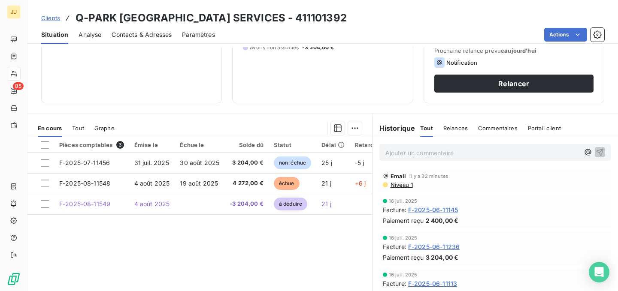
click at [407, 155] on p "Ajouter un commentaire ﻿" at bounding box center [482, 153] width 194 height 11
click at [596, 152] on icon "button" at bounding box center [600, 152] width 9 height 9
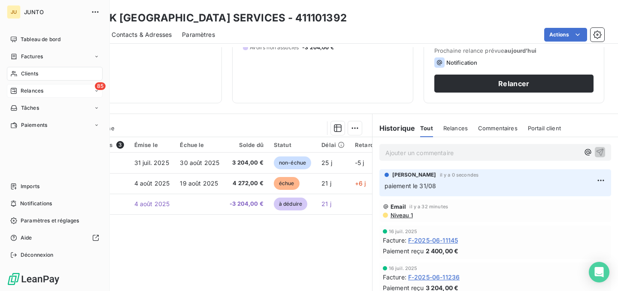
click at [21, 91] on span "Relances" at bounding box center [32, 91] width 23 height 8
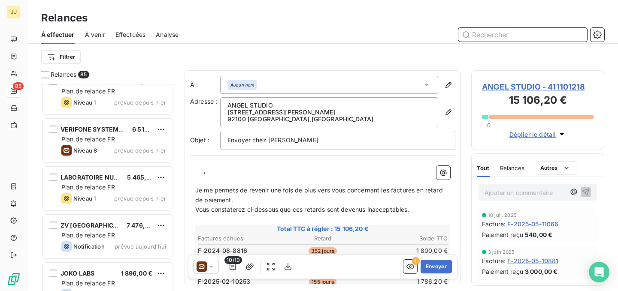
scroll to position [2079, 0]
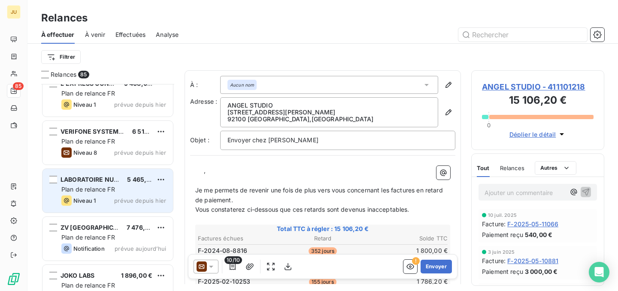
click at [95, 181] on span "LABORATOIRE NUTERGIA" at bounding box center [99, 179] width 76 height 7
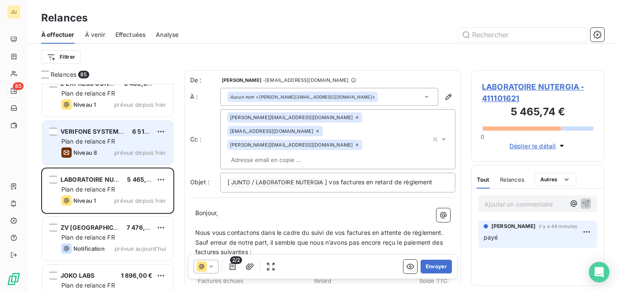
click at [102, 149] on div "Niveau 8 prévue depuis [DATE]" at bounding box center [113, 153] width 105 height 10
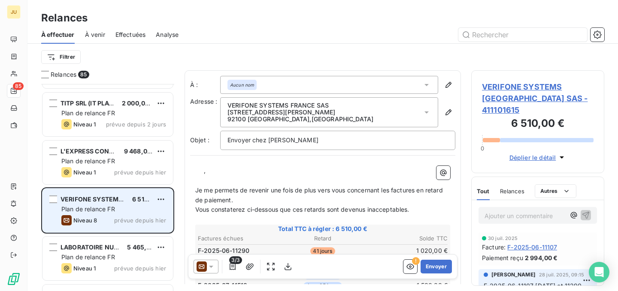
scroll to position [1976, 0]
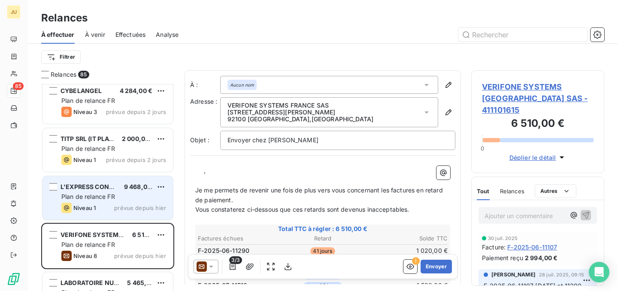
click at [108, 182] on div "L'EXPRESS CONNECT 9 468,00 € Plan de relance FR Niveau 1 prévue depuis [DATE]" at bounding box center [107, 198] width 130 height 44
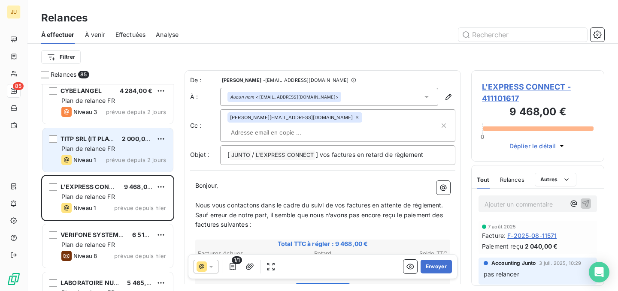
click at [113, 154] on div "TITP SRL (IT PLACE) 2 000,00 € Plan de relance FR Niveau 1 prévue depuis 2 jours" at bounding box center [107, 150] width 130 height 44
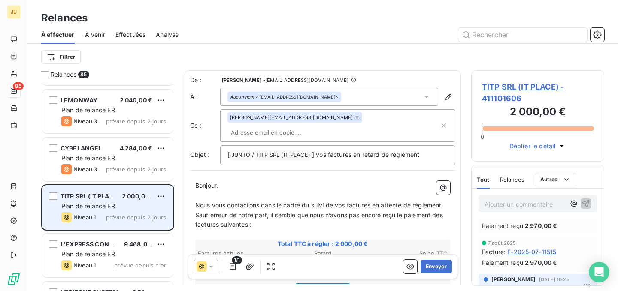
scroll to position [1915, 0]
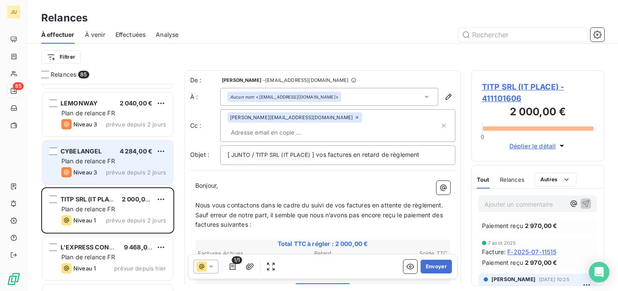
click at [127, 176] on div "Niveau 3 prévue depuis 2 jours" at bounding box center [113, 172] width 105 height 10
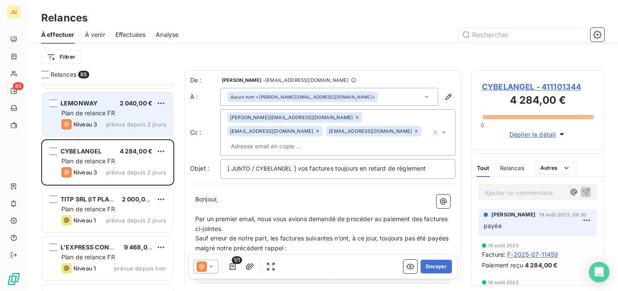
click at [115, 131] on div "LEMONWAY 2 040,00 € Plan de relance FR Niveau 3 prévue depuis 2 jours" at bounding box center [107, 115] width 130 height 44
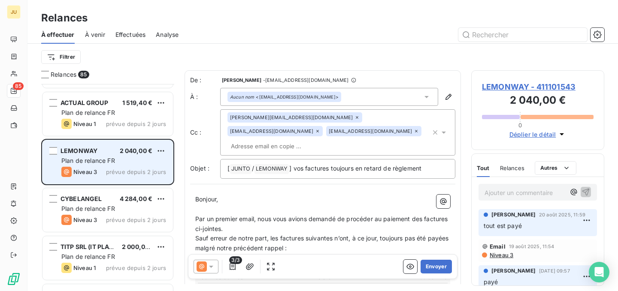
scroll to position [1855, 0]
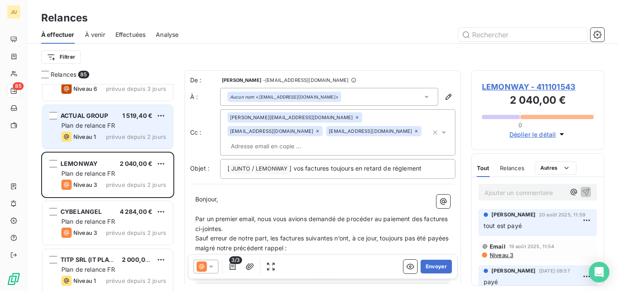
click at [114, 124] on span "Plan de relance FR" at bounding box center [88, 125] width 54 height 7
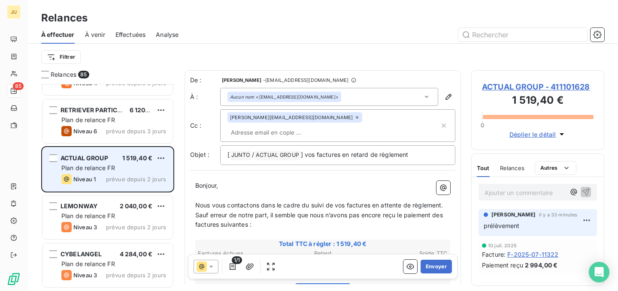
scroll to position [1810, 0]
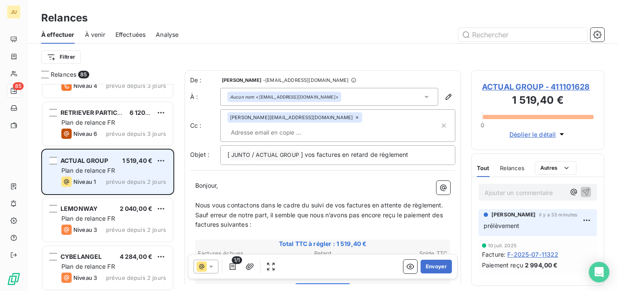
click at [114, 124] on span "Plan de relance FR" at bounding box center [88, 122] width 54 height 7
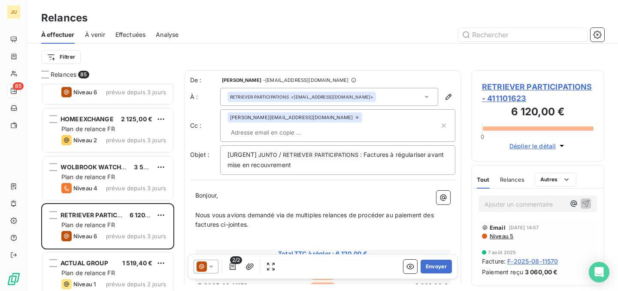
click at [202, 268] on icon at bounding box center [202, 267] width 10 height 10
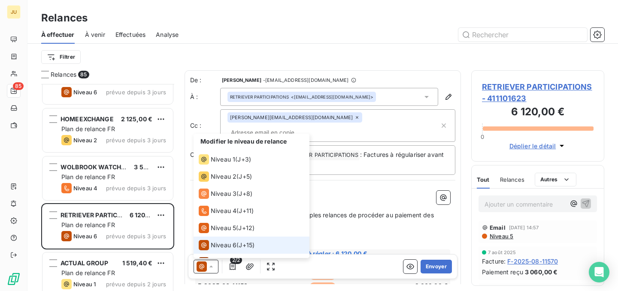
click at [202, 268] on icon at bounding box center [202, 267] width 10 height 10
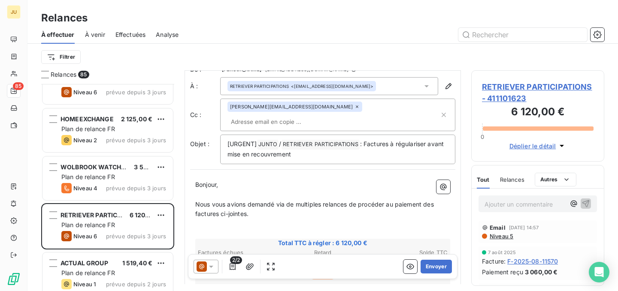
scroll to position [12, 0]
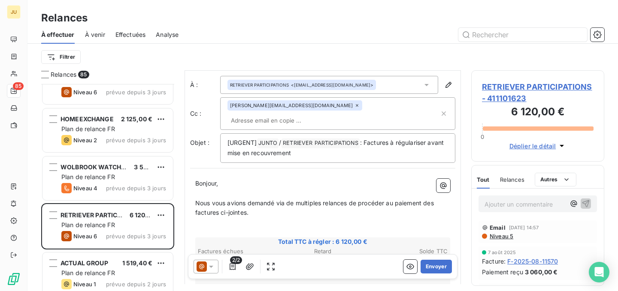
click at [327, 114] on input "text" at bounding box center [276, 120] width 99 height 13
paste input "[PERSON_NAME][EMAIL_ADDRESS][DOMAIN_NAME]"
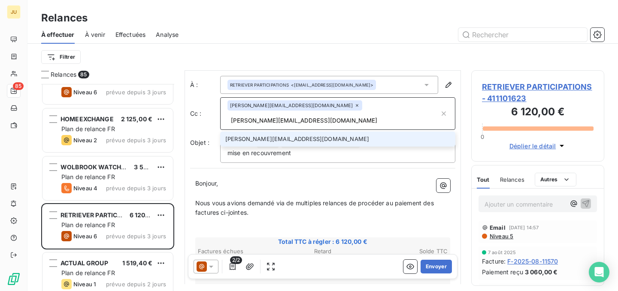
type input "[PERSON_NAME][EMAIL_ADDRESS][DOMAIN_NAME]"
click at [318, 132] on li "[PERSON_NAME][EMAIL_ADDRESS][DOMAIN_NAME]" at bounding box center [337, 139] width 235 height 15
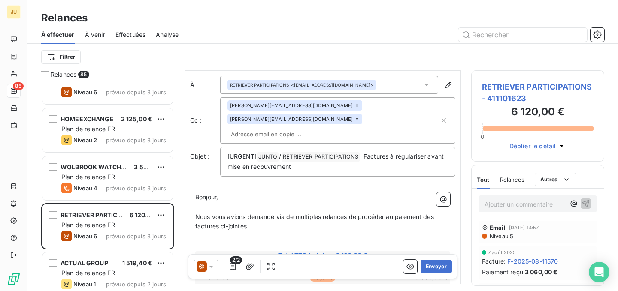
click at [357, 120] on div "[PERSON_NAME][EMAIL_ADDRESS][DOMAIN_NAME] [DOMAIN_NAME][EMAIL_ADDRESS][DOMAIN_N…" at bounding box center [333, 120] width 212 height 40
paste input "[PERSON_NAME][EMAIL_ADDRESS][DOMAIN_NAME]"
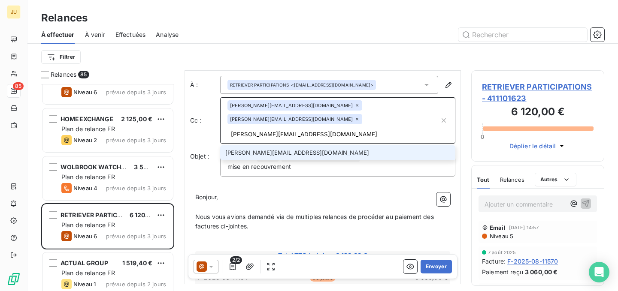
type input "[PERSON_NAME][EMAIL_ADDRESS][DOMAIN_NAME]"
click at [334, 145] on li "[PERSON_NAME][EMAIL_ADDRESS][DOMAIN_NAME]" at bounding box center [337, 152] width 235 height 15
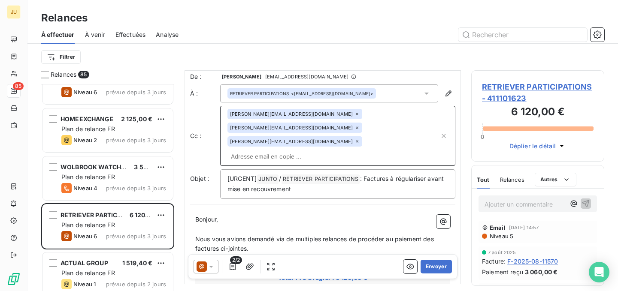
scroll to position [3, 0]
click at [433, 269] on button "Envoyer" at bounding box center [436, 267] width 31 height 14
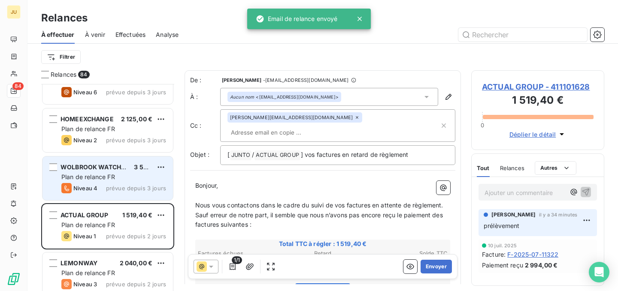
click at [137, 181] on div "Plan de relance FR" at bounding box center [113, 177] width 105 height 9
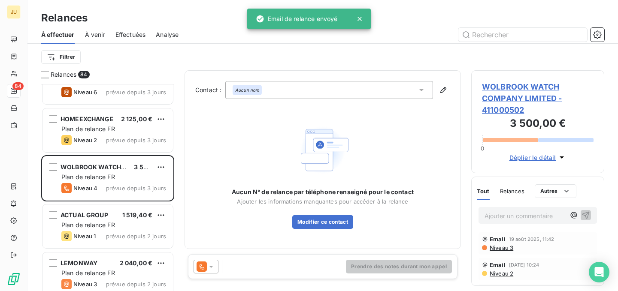
click at [201, 261] on div at bounding box center [206, 267] width 25 height 14
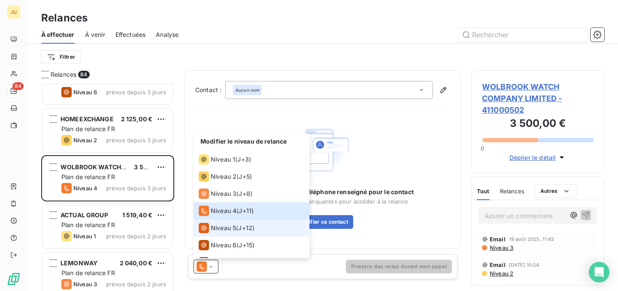
click at [230, 227] on span "Niveau 5" at bounding box center [223, 228] width 25 height 9
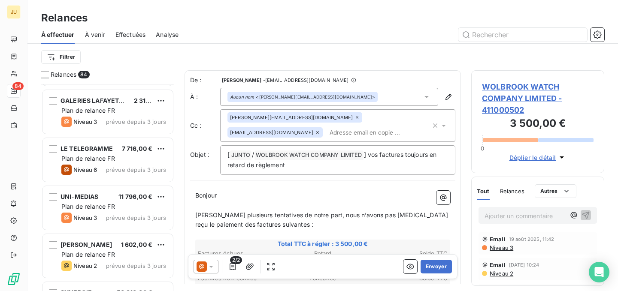
scroll to position [1031, 0]
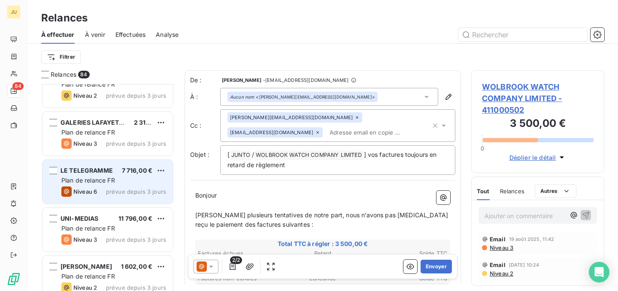
click at [116, 176] on div "LE TELEGRAMME 7 716,00 € Plan de relance FR Niveau 6 prévue depuis 3 jours" at bounding box center [107, 182] width 130 height 44
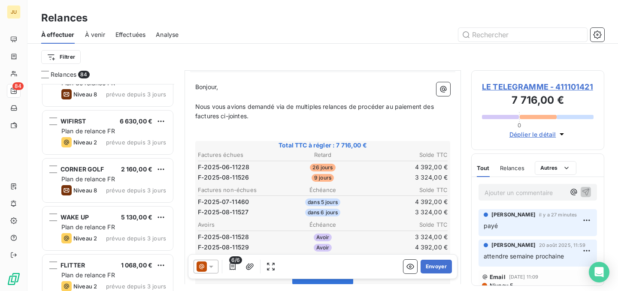
scroll to position [1321, 0]
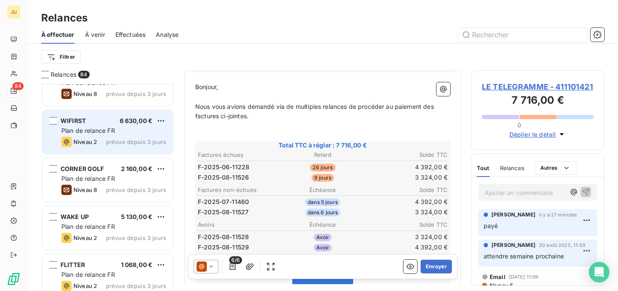
click at [137, 139] on span "prévue depuis 3 jours" at bounding box center [136, 142] width 60 height 7
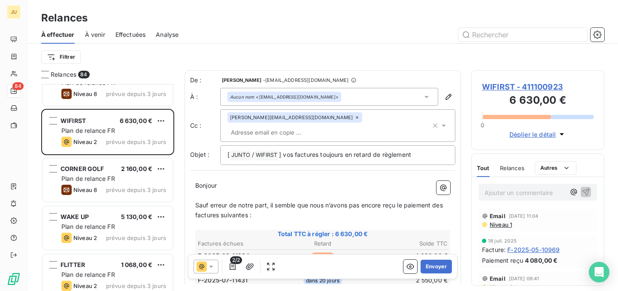
click at [497, 198] on div "Ajouter un commentaire ﻿" at bounding box center [537, 192] width 118 height 17
click at [501, 194] on p "Ajouter un commentaire ﻿" at bounding box center [524, 193] width 81 height 11
click at [582, 188] on icon "button" at bounding box center [585, 191] width 7 height 7
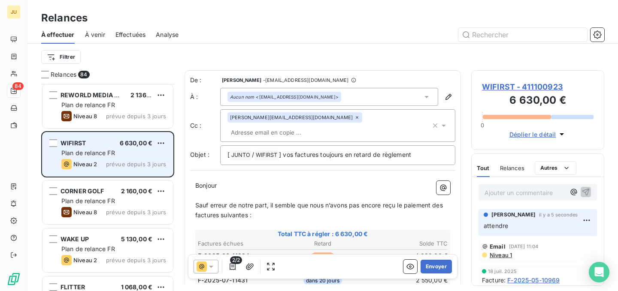
scroll to position [1313, 0]
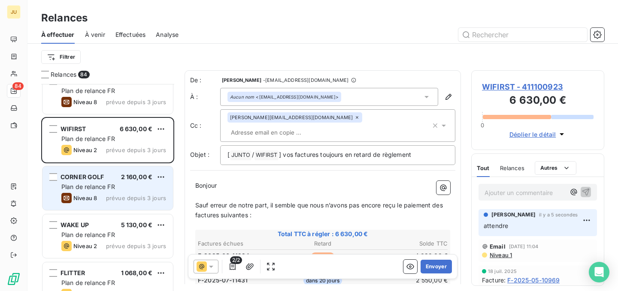
click at [126, 192] on div "CORNER GOLF 2 160,00 € Plan de relance FR Niveau 8 prévue depuis 3 jours" at bounding box center [107, 188] width 130 height 44
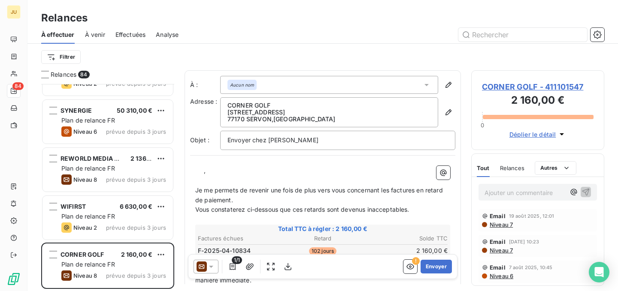
scroll to position [1213, 0]
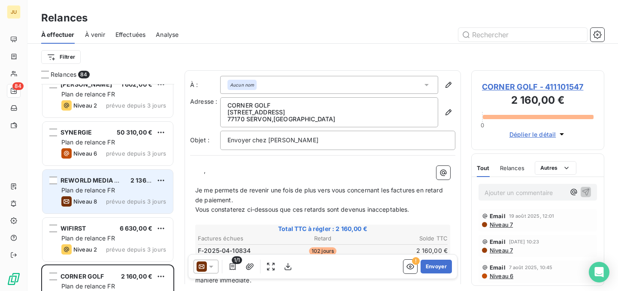
click at [132, 187] on div "Plan de relance FR" at bounding box center [113, 190] width 105 height 9
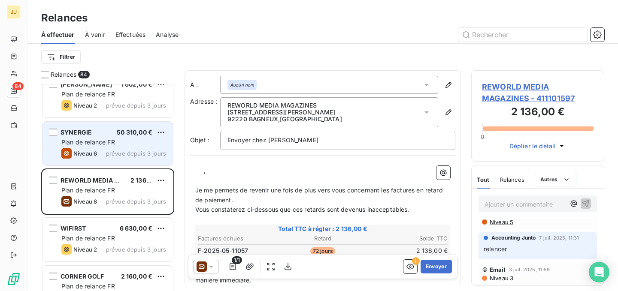
click at [110, 143] on span "Plan de relance FR" at bounding box center [88, 142] width 54 height 7
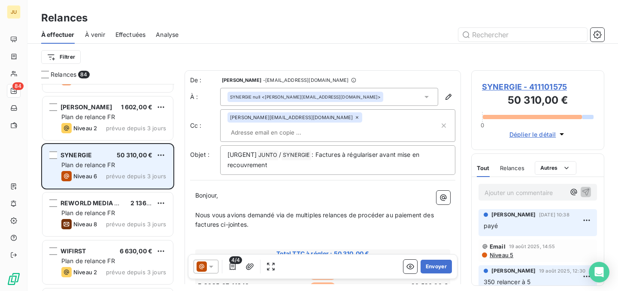
scroll to position [1179, 0]
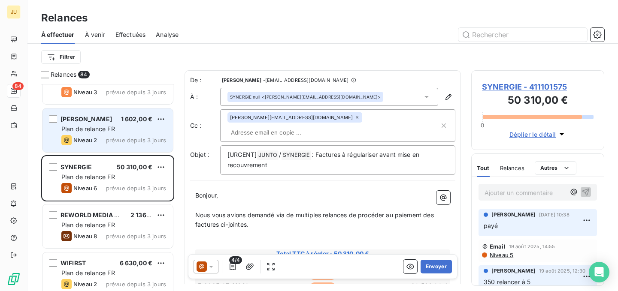
click at [110, 142] on span "prévue depuis 3 jours" at bounding box center [136, 140] width 60 height 7
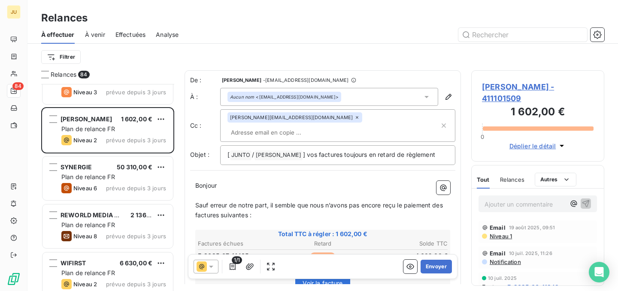
click at [327, 126] on input "text" at bounding box center [276, 132] width 99 height 13
paste input "[PERSON_NAME][EMAIL_ADDRESS][DOMAIN_NAME]"
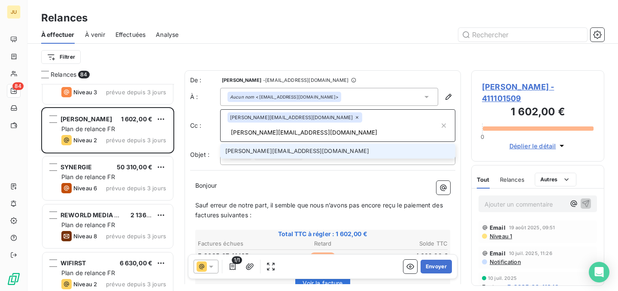
type input "[PERSON_NAME][EMAIL_ADDRESS][DOMAIN_NAME]"
click at [321, 144] on li "[PERSON_NAME][EMAIL_ADDRESS][DOMAIN_NAME]" at bounding box center [337, 151] width 235 height 15
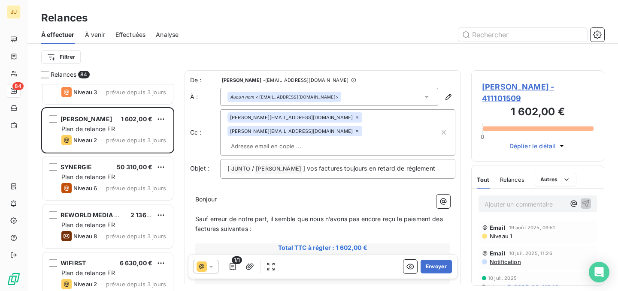
click at [310, 135] on div "[PERSON_NAME][EMAIL_ADDRESS][DOMAIN_NAME] [DOMAIN_NAME][EMAIL_ADDRESS][DOMAIN_N…" at bounding box center [333, 132] width 212 height 40
paste input "[PERSON_NAME][EMAIL_ADDRESS][DOMAIN_NAME]"
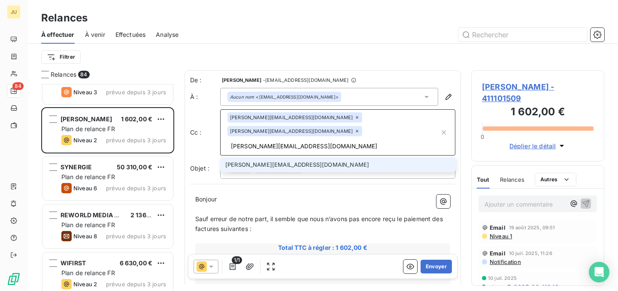
click at [306, 162] on div "[ JUNTO ﻿ / [PERSON_NAME] ﻿ ] vos factures toujours en retard de règlement" at bounding box center [337, 169] width 235 height 20
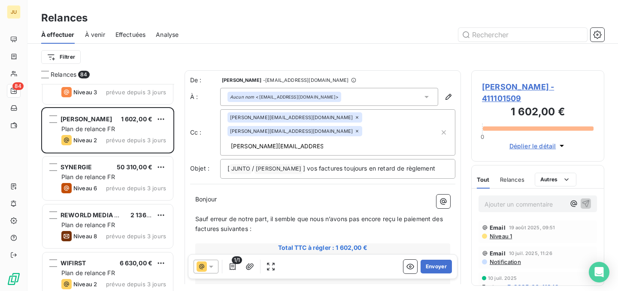
click at [306, 139] on div "[PERSON_NAME][EMAIL_ADDRESS][DOMAIN_NAME] [PERSON_NAME][DOMAIN_NAME][EMAIL_ADDR…" at bounding box center [333, 132] width 212 height 40
type input "[PERSON_NAME][EMAIL_ADDRESS][DOMAIN_NAME]"
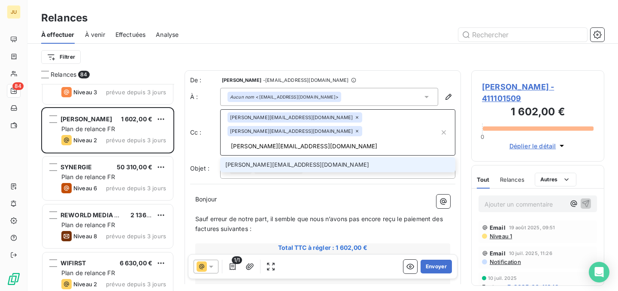
click at [294, 157] on li "[PERSON_NAME][EMAIL_ADDRESS][DOMAIN_NAME]" at bounding box center [337, 164] width 235 height 15
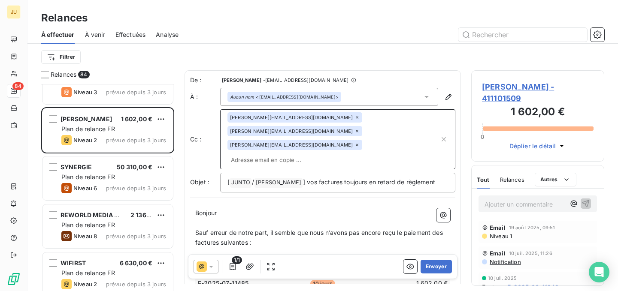
click at [321, 154] on input "text" at bounding box center [333, 160] width 212 height 13
click at [306, 165] on div "De : [PERSON_NAME] - [EMAIL_ADDRESS][DOMAIN_NAME] À : Aucun nom <[EMAIL_ADDRESS…" at bounding box center [323, 244] width 276 height 349
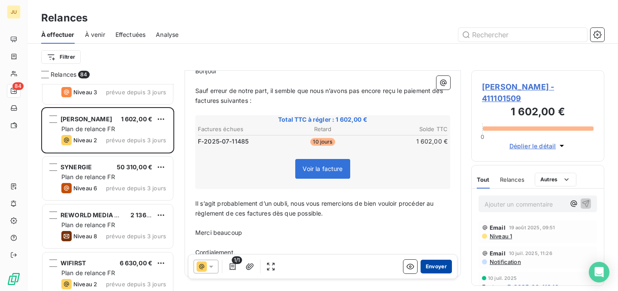
click at [427, 265] on button "Envoyer" at bounding box center [436, 267] width 31 height 14
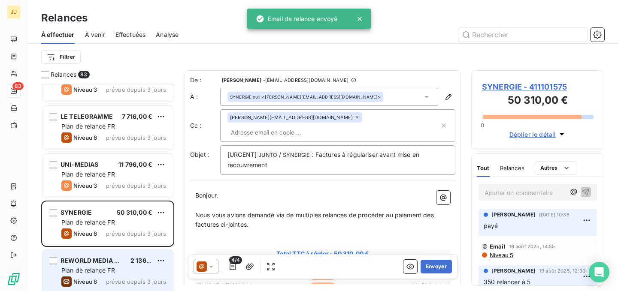
scroll to position [1084, 0]
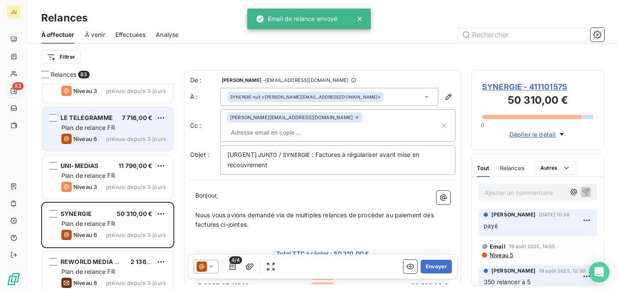
click at [119, 136] on span "prévue depuis 3 jours" at bounding box center [136, 139] width 60 height 7
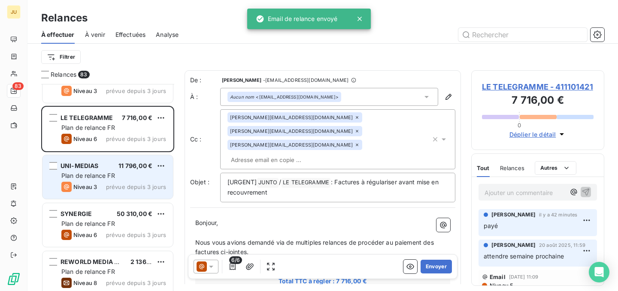
click at [116, 179] on div "Plan de relance FR" at bounding box center [113, 176] width 105 height 9
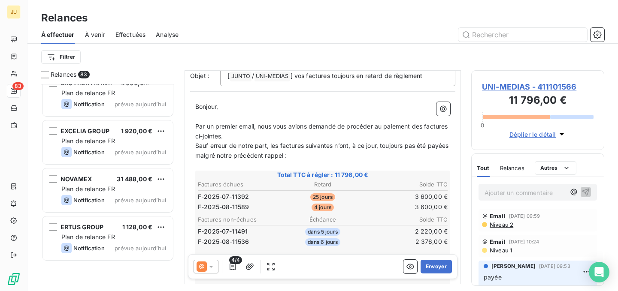
scroll to position [3295, 0]
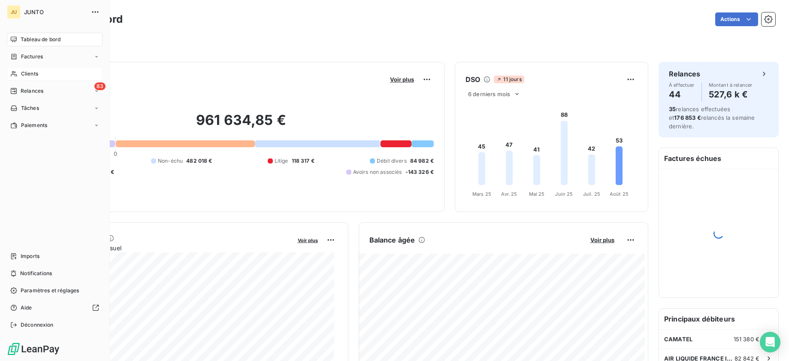
click at [20, 68] on div "Clients" at bounding box center [55, 74] width 96 height 14
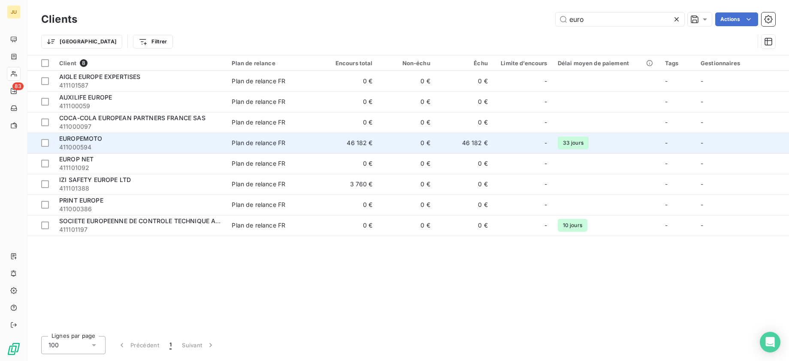
type input "euro"
click at [373, 148] on td "46 182 €" at bounding box center [348, 143] width 57 height 21
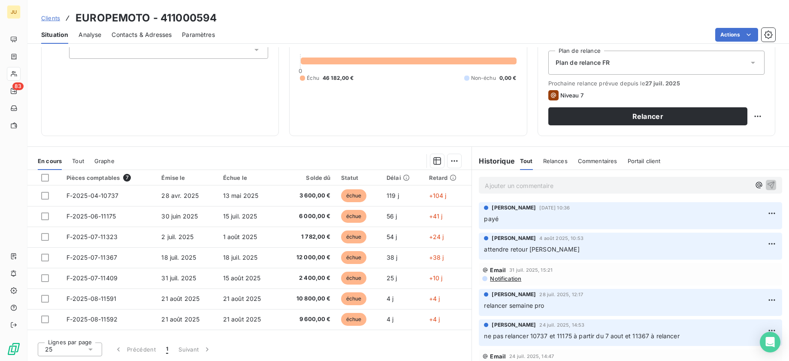
click at [539, 186] on p "Ajouter un commentaire ﻿" at bounding box center [618, 185] width 266 height 11
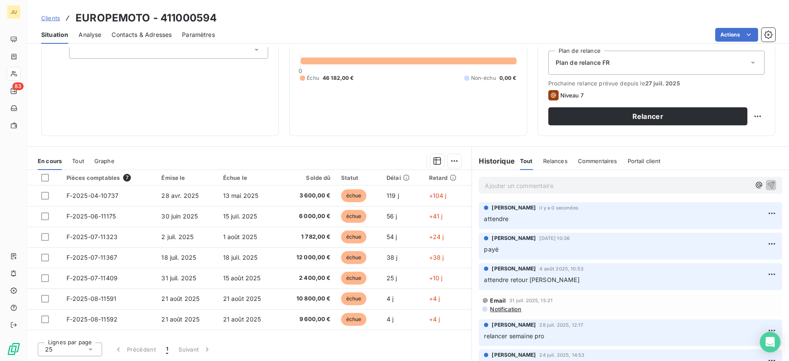
click at [50, 21] on span "Clients" at bounding box center [50, 18] width 19 height 7
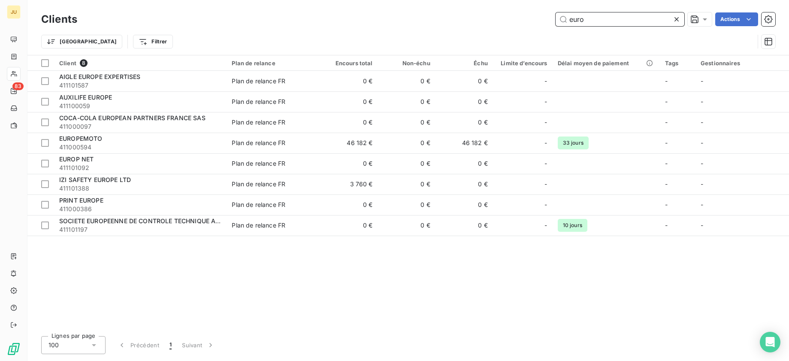
click at [577, 23] on input "euro" at bounding box center [620, 19] width 129 height 14
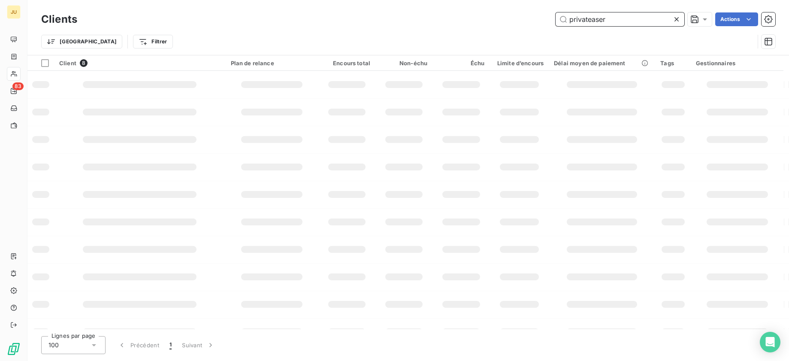
type input "privateaser"
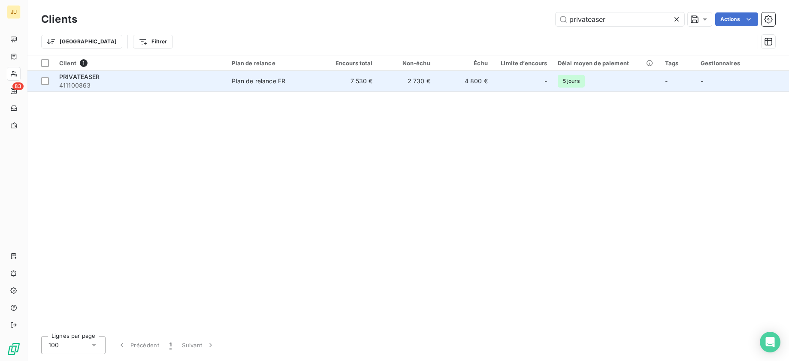
click at [418, 85] on td "2 730 €" at bounding box center [406, 81] width 57 height 21
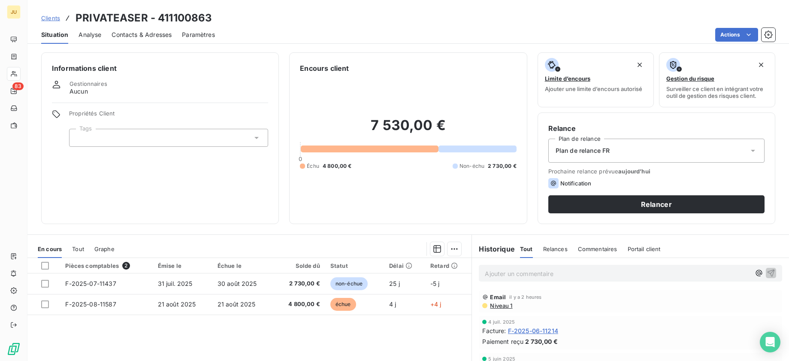
click at [51, 18] on span "Clients" at bounding box center [50, 18] width 19 height 7
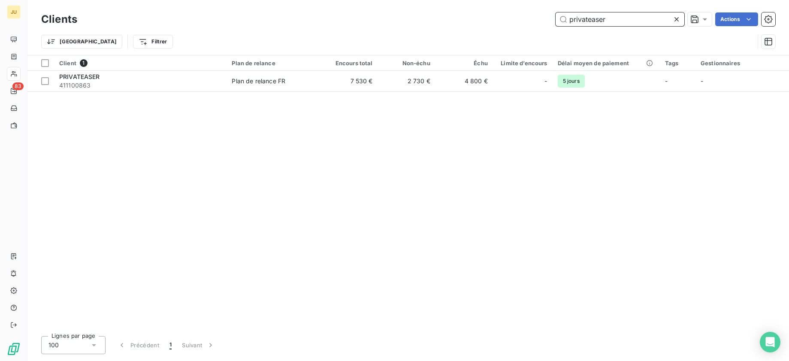
click at [586, 23] on input "privateaser" at bounding box center [620, 19] width 129 height 14
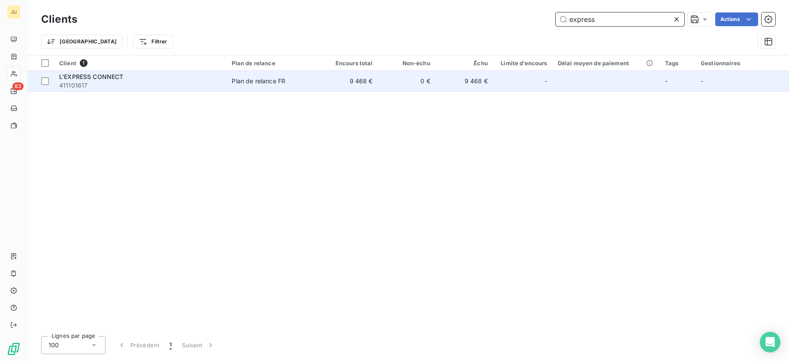
type input "express"
click at [327, 76] on td "9 468 €" at bounding box center [348, 81] width 57 height 21
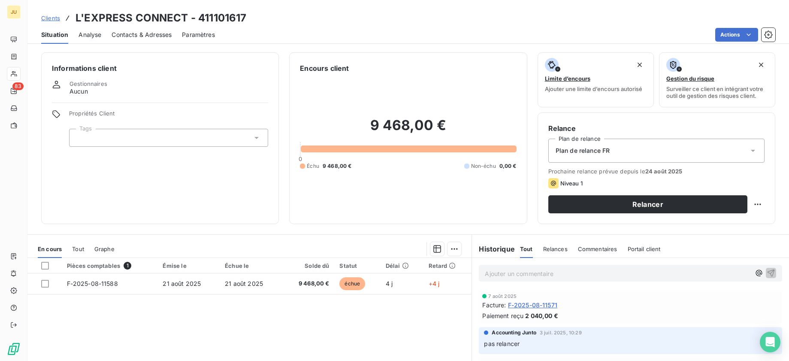
scroll to position [30, 0]
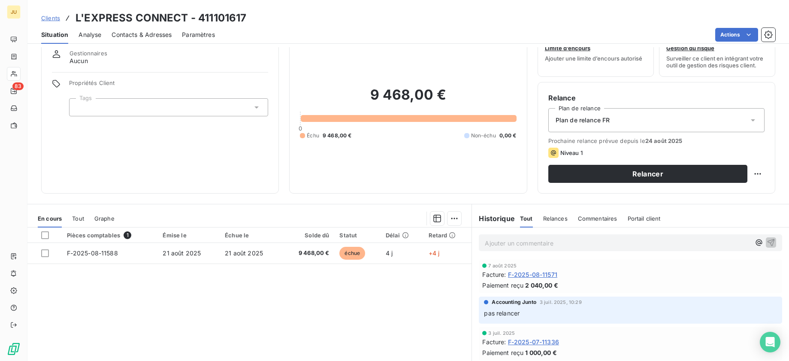
click at [54, 17] on span "Clients" at bounding box center [50, 18] width 19 height 7
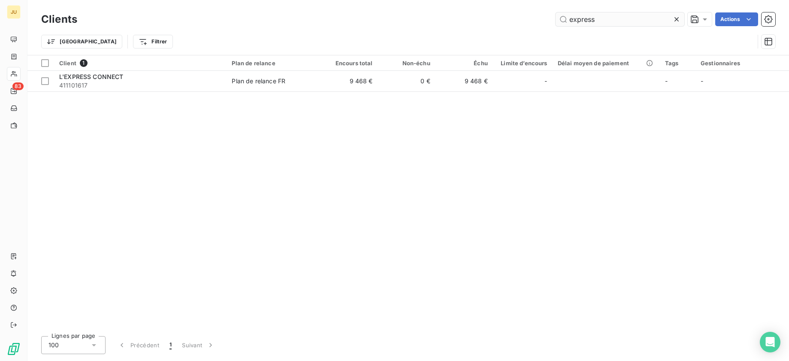
click at [579, 22] on input "express" at bounding box center [620, 19] width 129 height 14
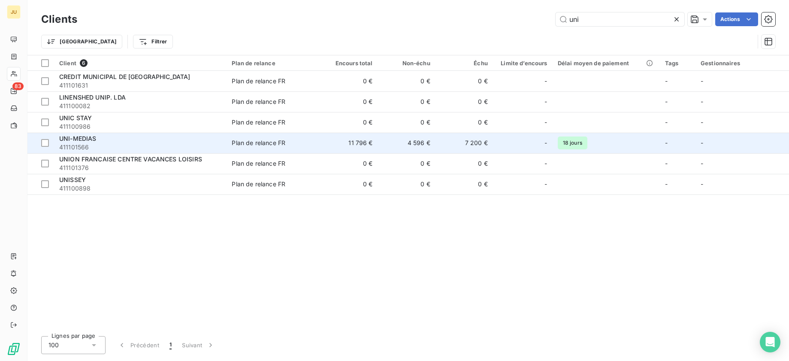
type input "uni"
click at [412, 143] on td "4 596 €" at bounding box center [406, 143] width 57 height 21
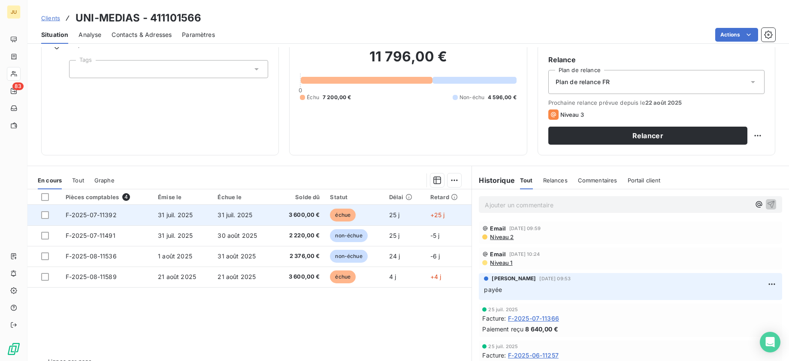
scroll to position [69, 0]
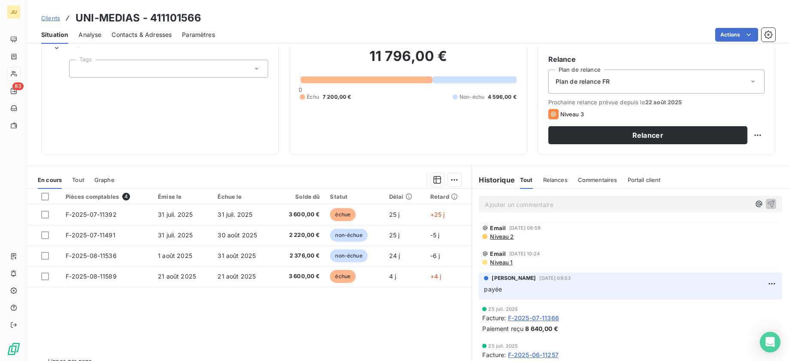
click at [10, 90] on icon at bounding box center [13, 91] width 7 height 7
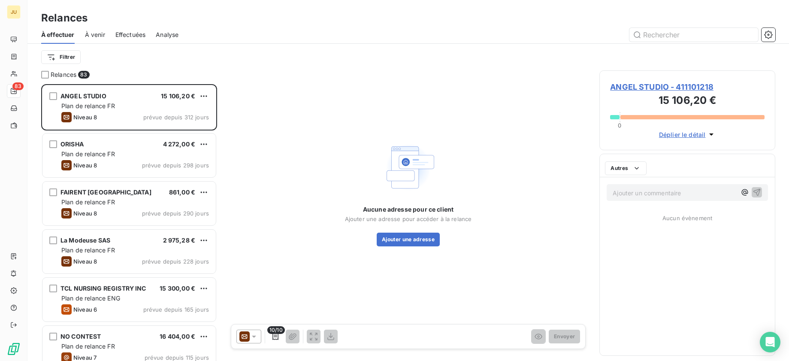
scroll to position [270, 169]
click at [129, 37] on span "Effectuées" at bounding box center [130, 34] width 30 height 9
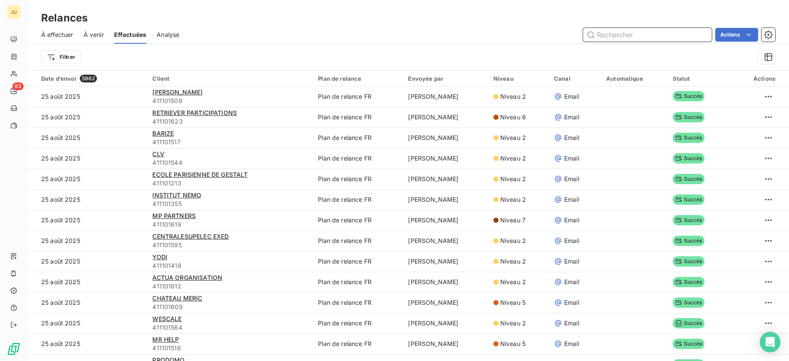
click at [56, 34] on span "À effectuer" at bounding box center [57, 34] width 32 height 9
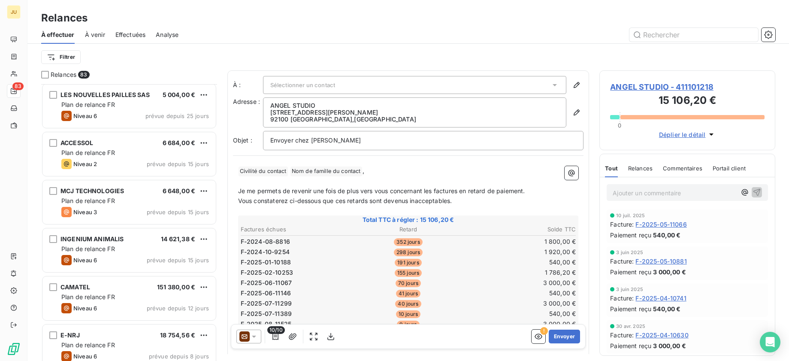
scroll to position [689, 0]
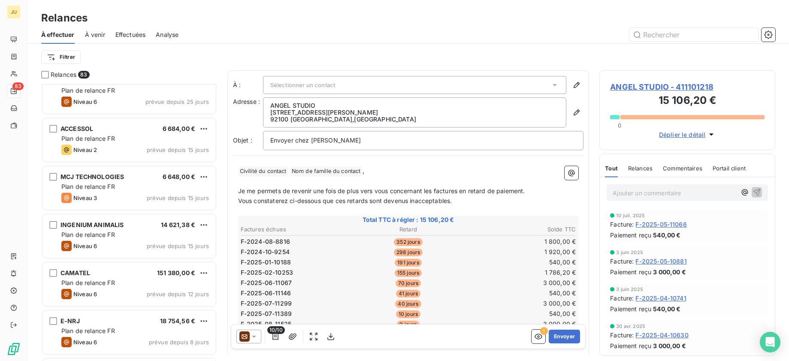
click at [102, 165] on div "EUROPEMOTO 46 182,00 € Plan de relance FR Niveau 7 prévue depuis 29 jours LES N…" at bounding box center [129, 222] width 176 height 277
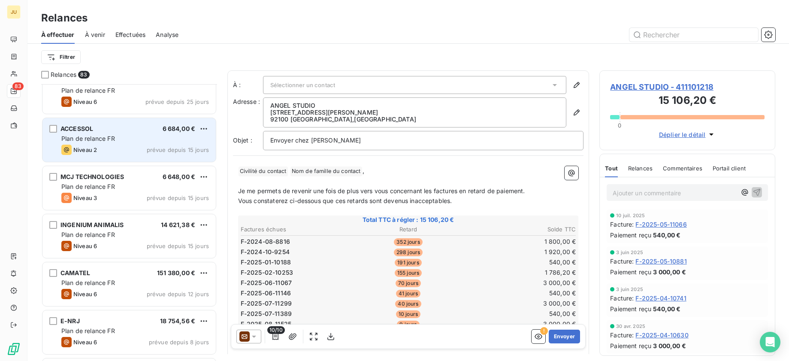
click at [110, 154] on div "Niveau 2 prévue depuis 15 jours" at bounding box center [135, 150] width 148 height 10
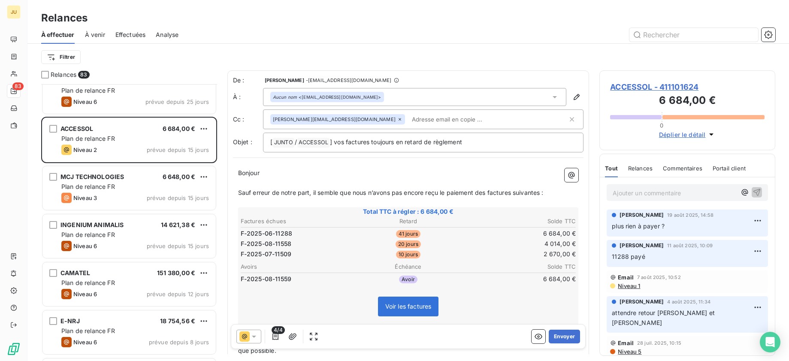
click at [467, 251] on td "2 670,00 €" at bounding box center [521, 253] width 112 height 9
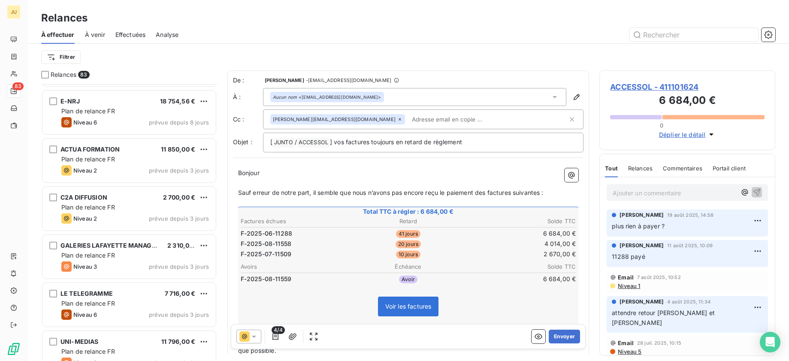
scroll to position [902, 0]
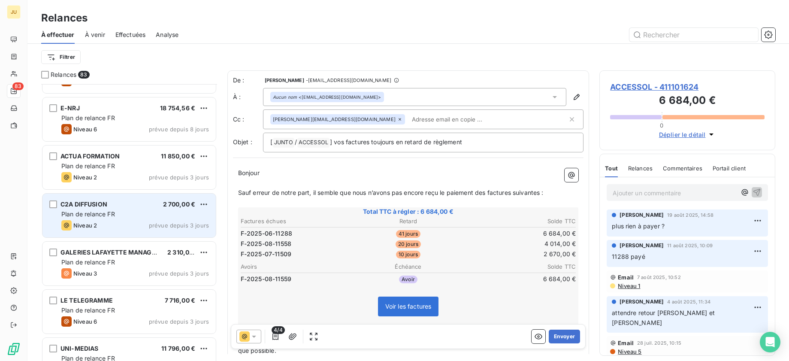
click at [150, 205] on div "C2A DIFFUSION 2 700,00 €" at bounding box center [135, 204] width 148 height 8
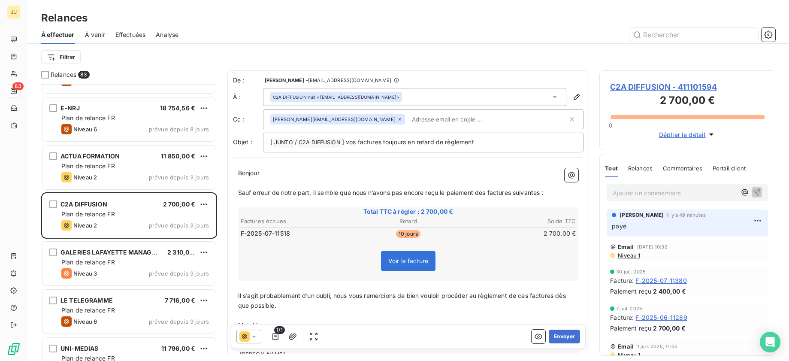
click at [129, 32] on span "Effectuées" at bounding box center [130, 34] width 30 height 9
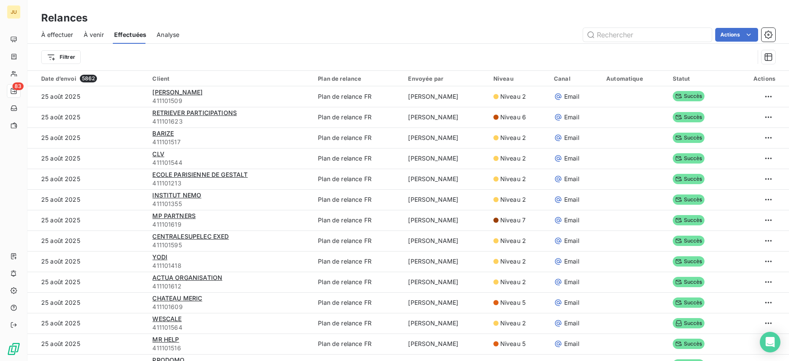
click at [129, 32] on span "Effectuées" at bounding box center [130, 34] width 33 height 9
click at [767, 55] on icon "button" at bounding box center [769, 57] width 8 height 8
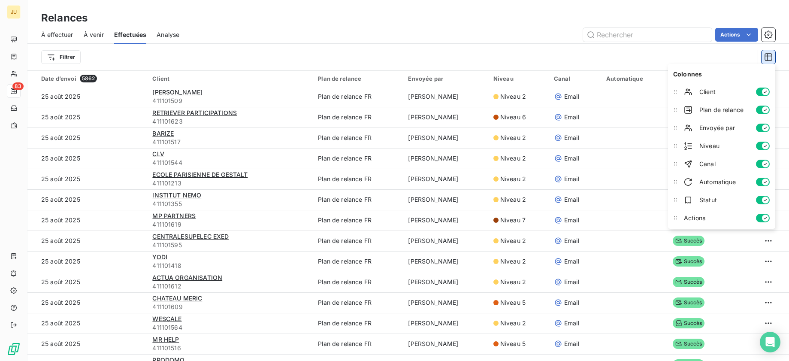
click at [767, 55] on icon "button" at bounding box center [769, 57] width 8 height 8
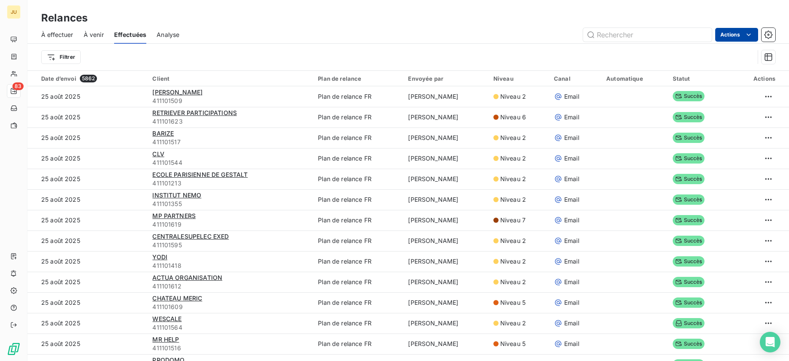
click at [753, 35] on html "JU 83 Relances À effectuer À venir Effectuées Analyse Actions Filtrer Date d’en…" at bounding box center [394, 180] width 789 height 361
click at [753, 35] on html "JU 83 Relances À effectuer À venir Effectuées Analyse Actions Exporter les rela…" at bounding box center [394, 180] width 789 height 361
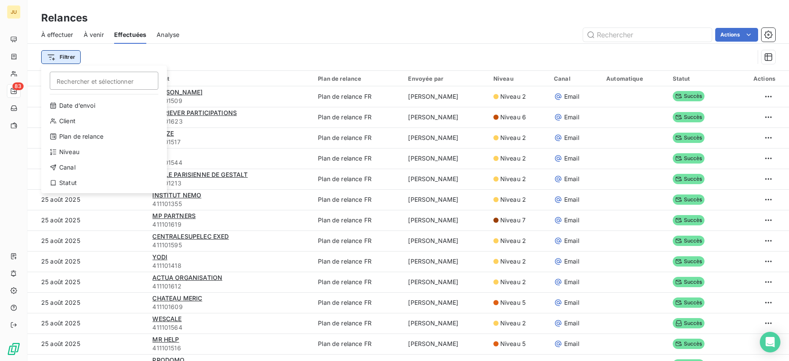
click at [66, 58] on html "JU 83 Relances À effectuer À venir Effectuées Analyse Actions Filtrer Recherche…" at bounding box center [394, 180] width 789 height 361
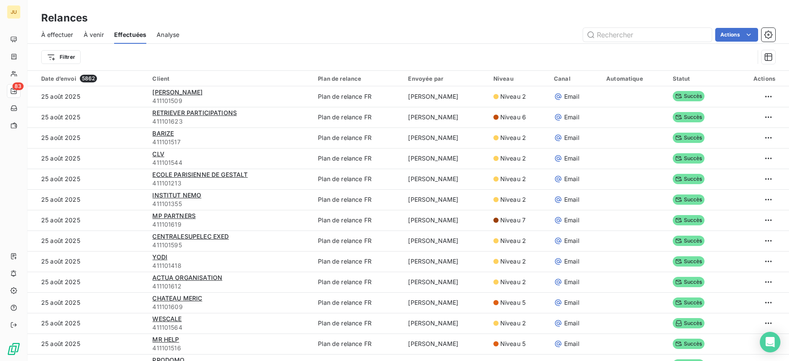
click at [167, 55] on div "Filtrer" at bounding box center [397, 57] width 713 height 16
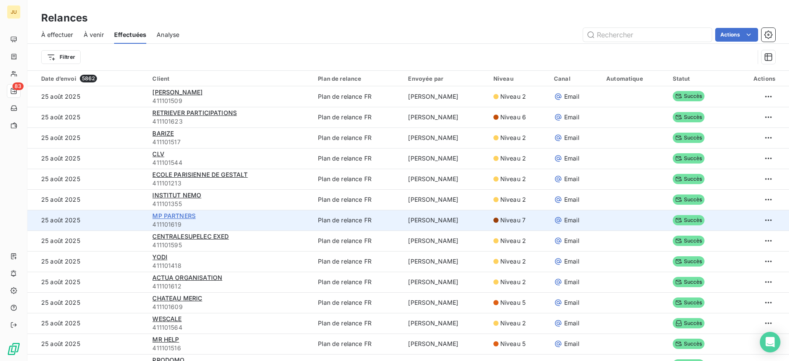
click at [177, 216] on span "MP PARTNERS" at bounding box center [173, 215] width 43 height 7
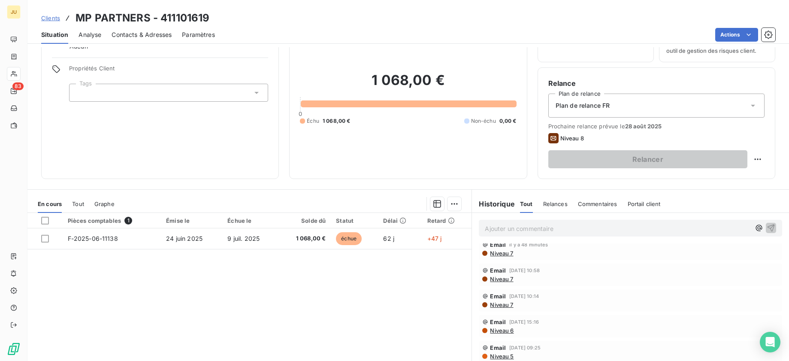
scroll to position [16, 0]
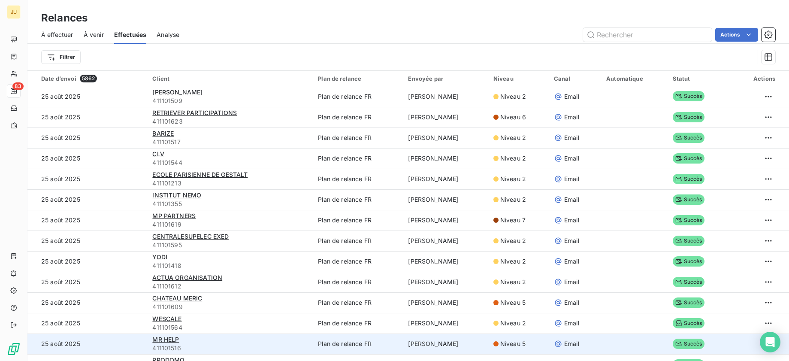
click at [489, 344] on td "Niveau 5" at bounding box center [518, 343] width 61 height 21
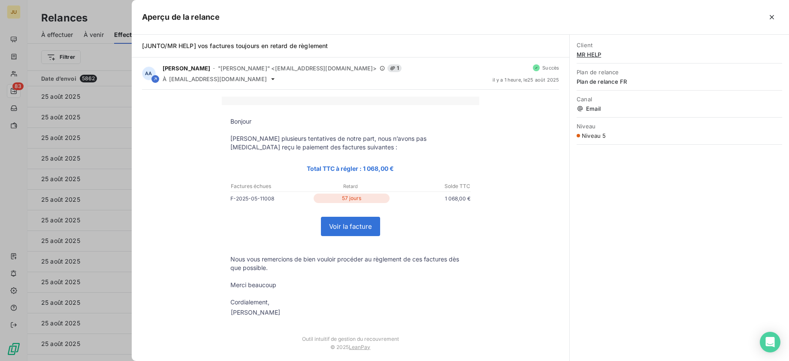
click at [99, 281] on div at bounding box center [394, 180] width 789 height 361
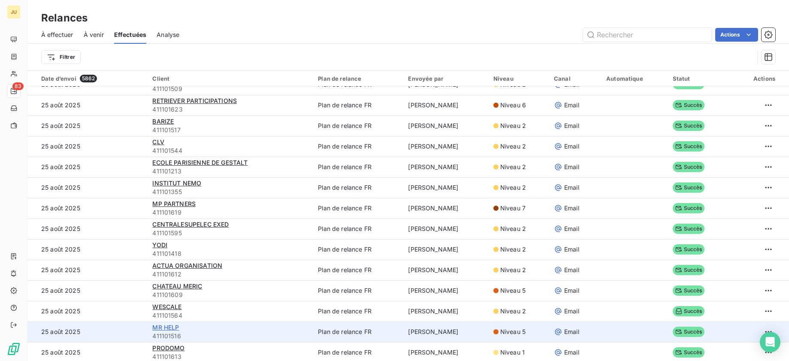
scroll to position [14, 0]
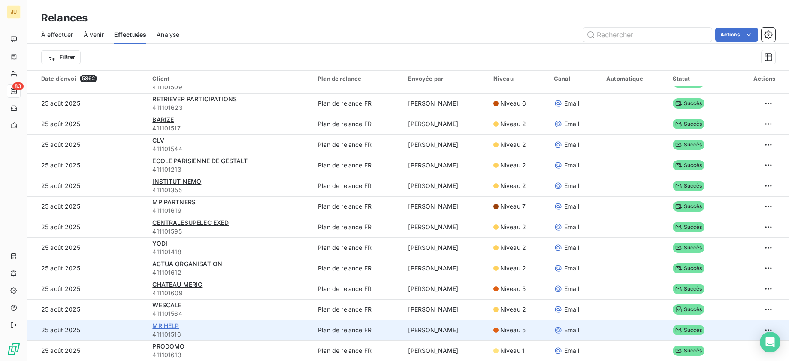
click at [156, 324] on span "MR HELP" at bounding box center [165, 325] width 27 height 7
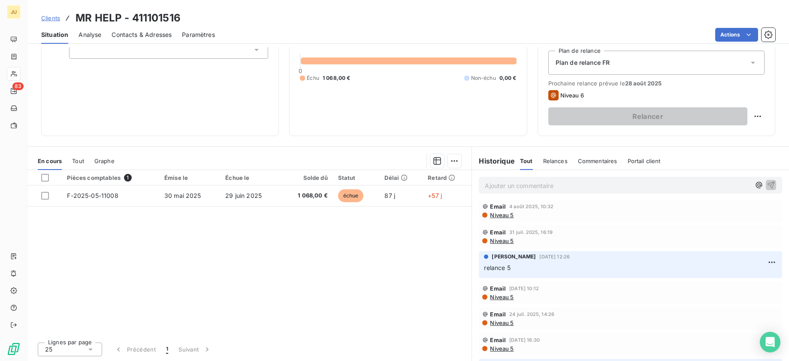
scroll to position [172, 0]
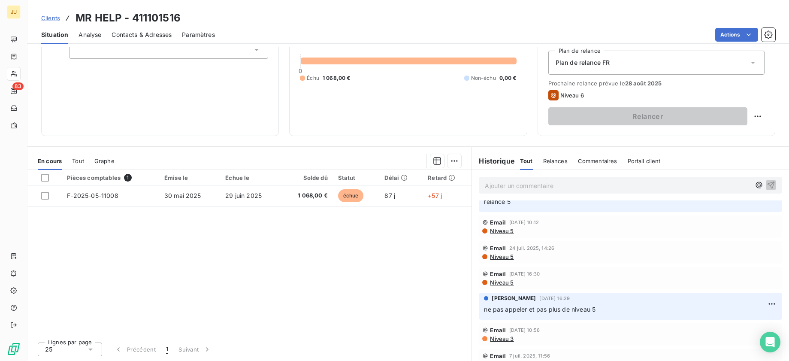
click at [58, 18] on span "Clients" at bounding box center [50, 18] width 19 height 7
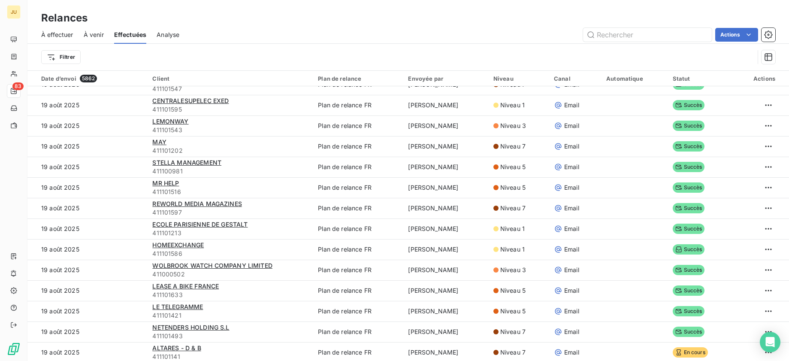
scroll to position [367, 0]
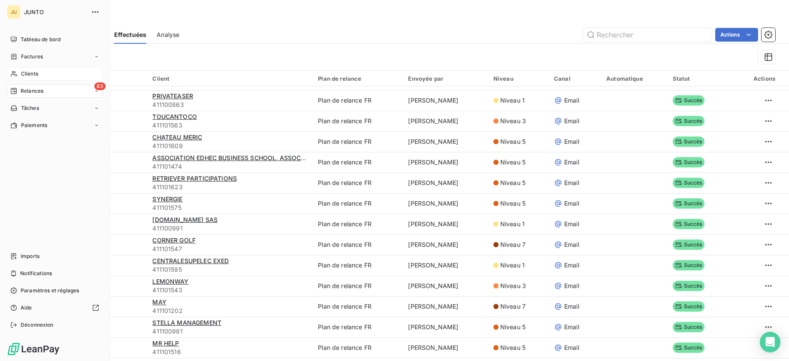
click at [17, 74] on icon at bounding box center [13, 73] width 7 height 7
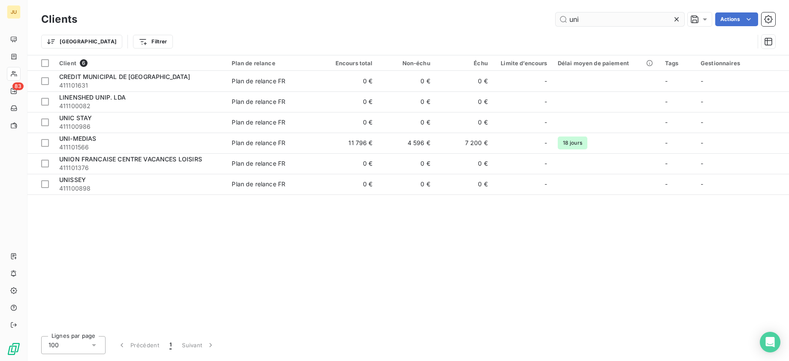
click at [584, 20] on input "uni" at bounding box center [620, 19] width 129 height 14
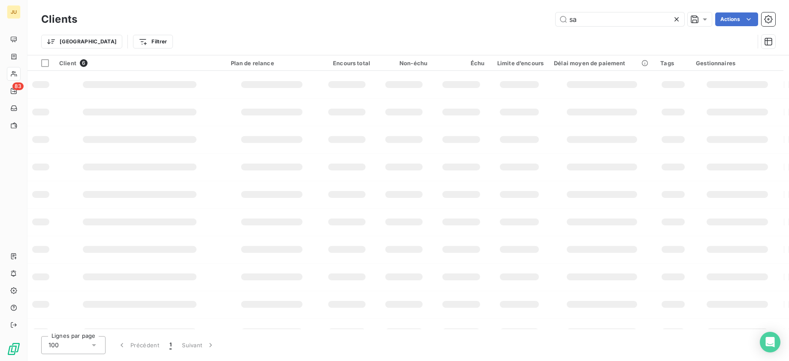
type input "s"
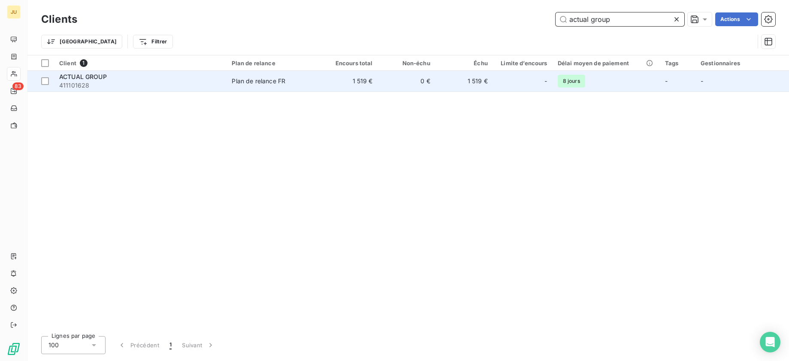
type input "actual group"
click at [432, 83] on td "0 €" at bounding box center [406, 81] width 57 height 21
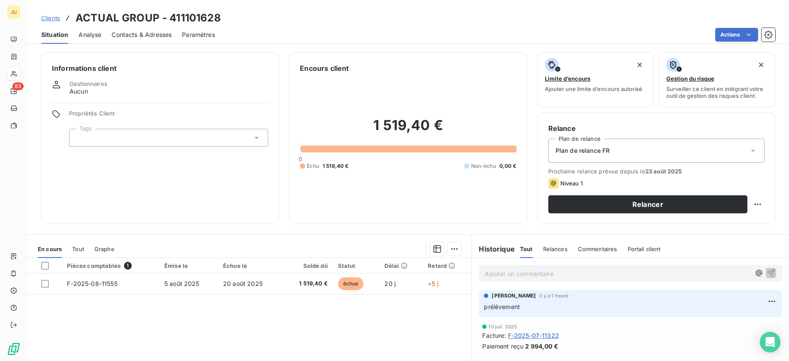
click at [53, 20] on span "Clients" at bounding box center [50, 18] width 19 height 7
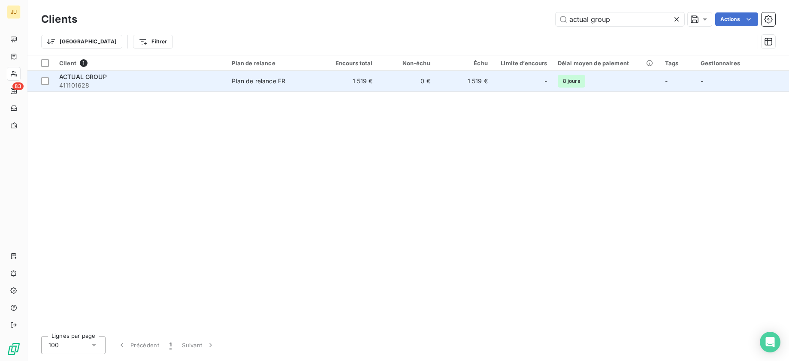
click at [470, 86] on td "1 519 €" at bounding box center [464, 81] width 57 height 21
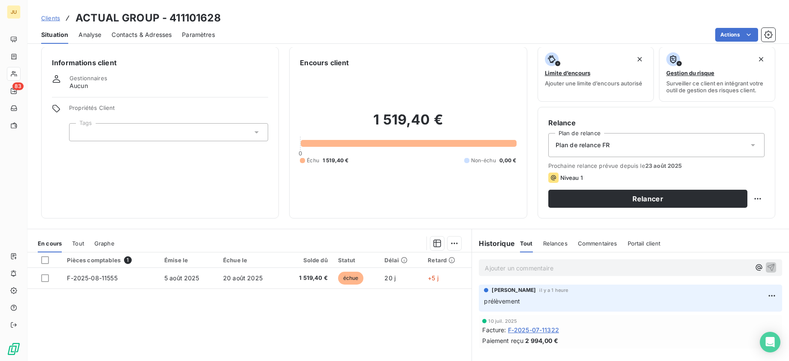
scroll to position [12, 0]
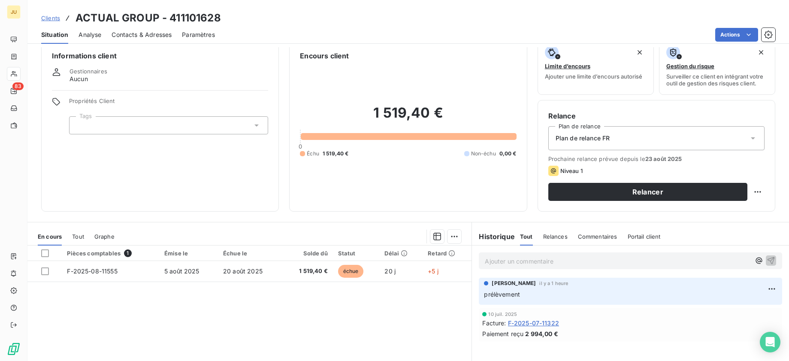
click at [55, 15] on span "Clients" at bounding box center [50, 18] width 19 height 7
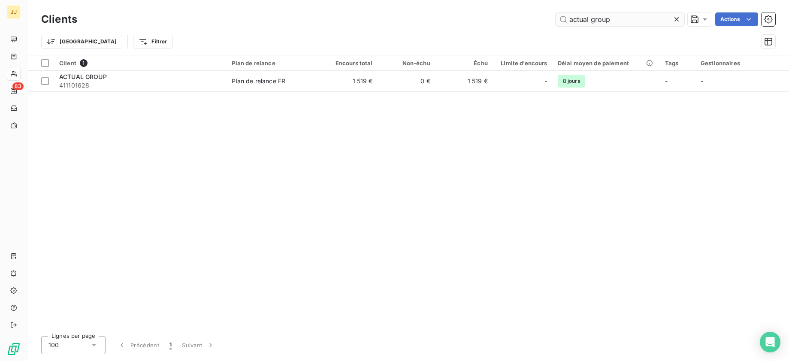
click at [590, 21] on input "actual group" at bounding box center [620, 19] width 129 height 14
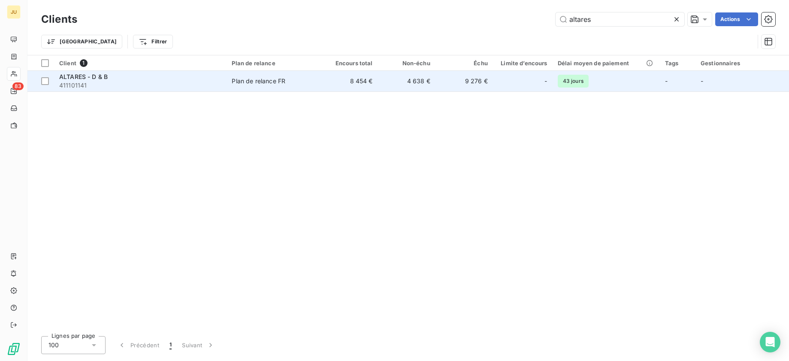
type input "altares"
click at [199, 83] on span "411101141" at bounding box center [140, 85] width 162 height 9
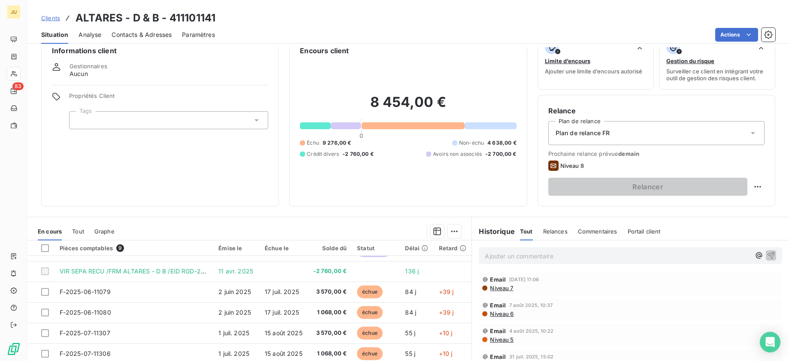
scroll to position [88, 0]
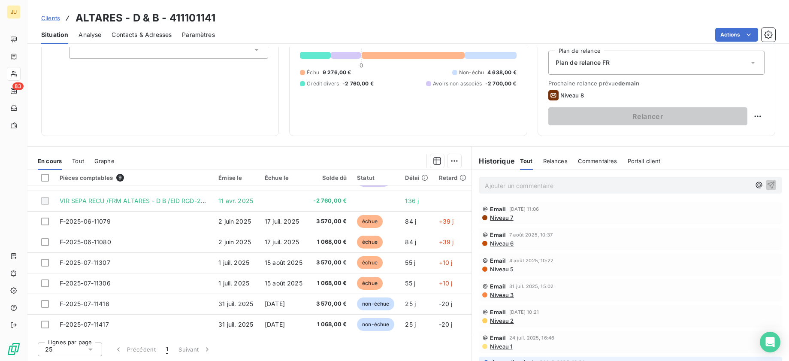
click at [51, 19] on span "Clients" at bounding box center [50, 18] width 19 height 7
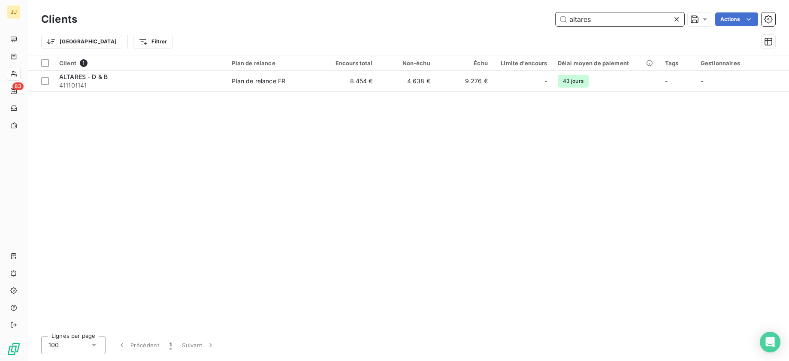
click at [584, 21] on input "altares" at bounding box center [620, 19] width 129 height 14
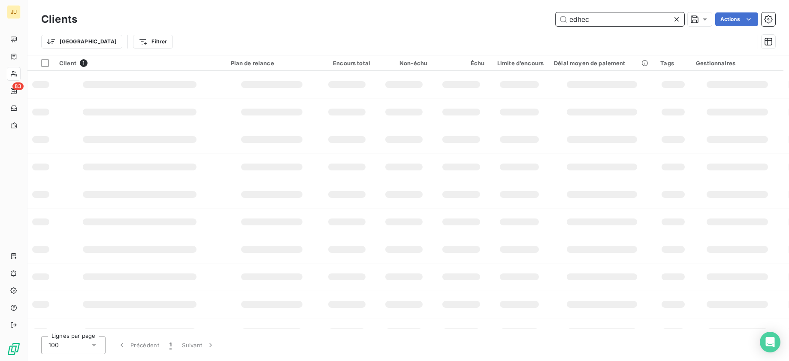
type input "edhec"
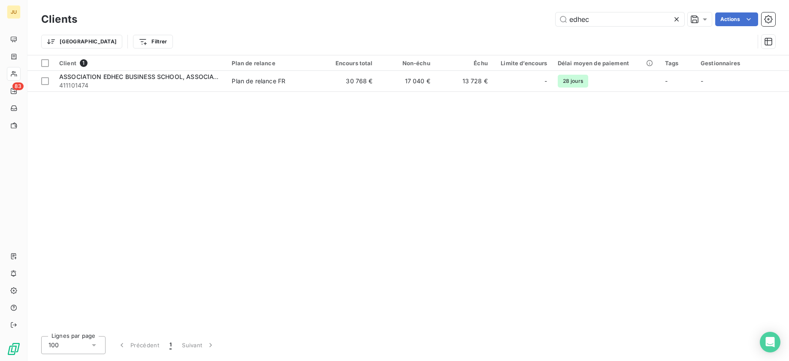
click at [420, 93] on div "Client 1 Plan de relance Encours total Non-échu Échu Limite d’encours Délai moy…" at bounding box center [408, 192] width 762 height 274
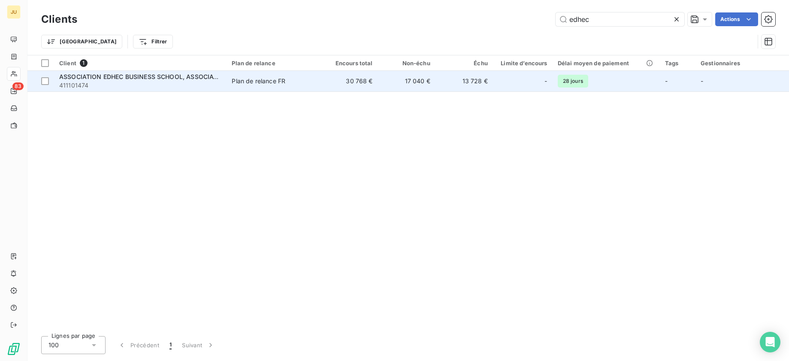
click at [420, 91] on table "Client 1 Plan de relance Encours total Non-échu Échu Limite d’encours Délai moy…" at bounding box center [408, 73] width 762 height 36
click at [420, 89] on td "17 040 €" at bounding box center [406, 81] width 57 height 21
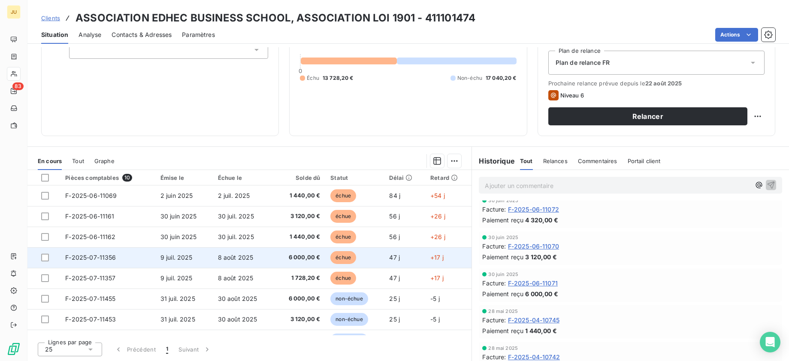
scroll to position [199, 0]
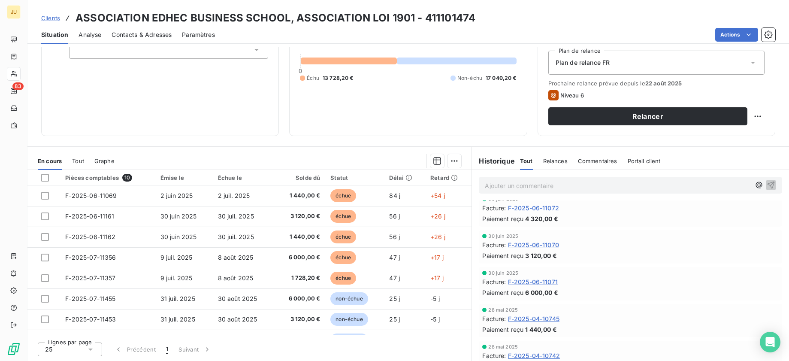
click at [56, 18] on span "Clients" at bounding box center [50, 18] width 19 height 7
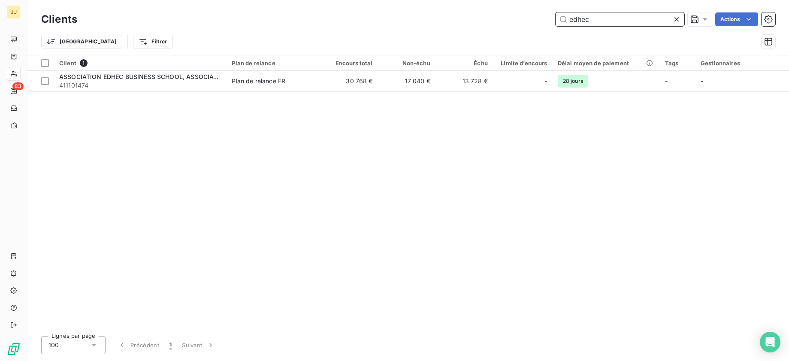
click at [594, 24] on input "edhec" at bounding box center [620, 19] width 129 height 14
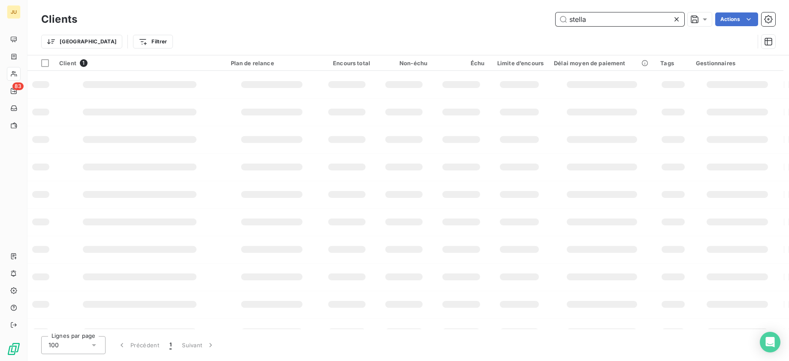
type input "stella"
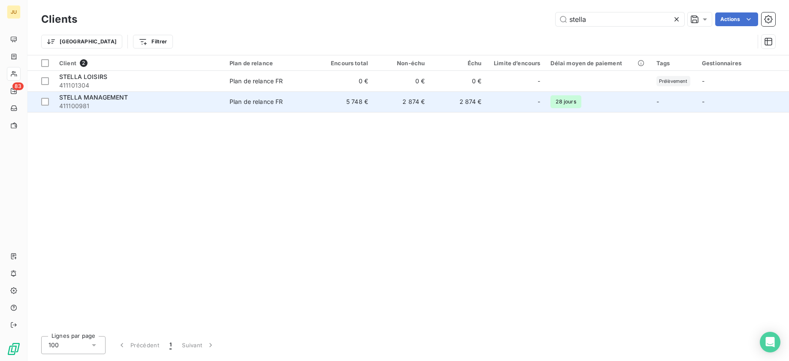
click at [376, 105] on td "2 874 €" at bounding box center [401, 101] width 57 height 21
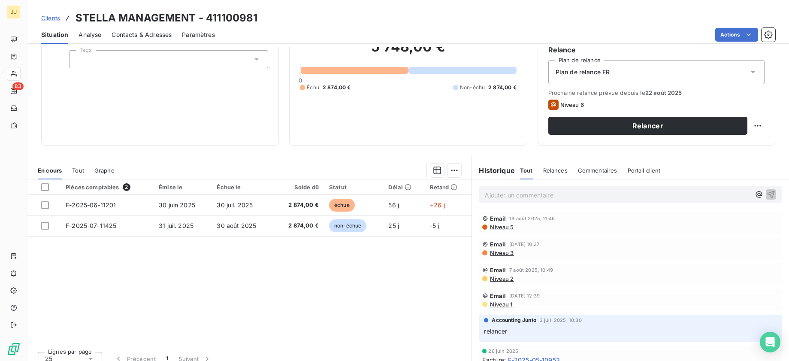
scroll to position [88, 0]
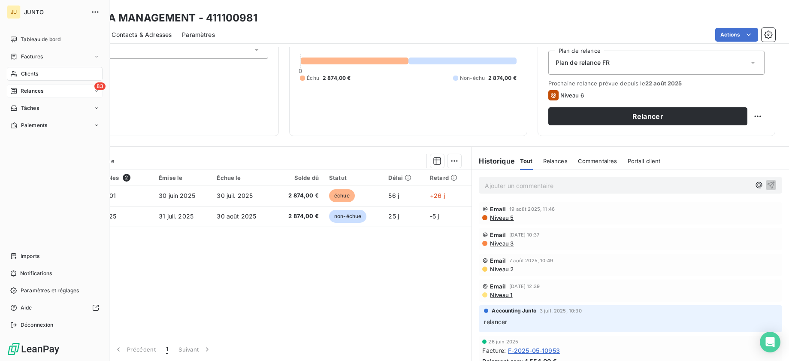
click at [16, 91] on icon at bounding box center [13, 91] width 7 height 7
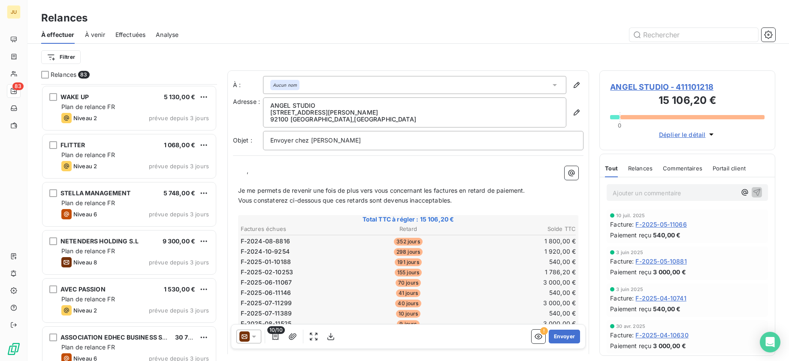
scroll to position [1419, 0]
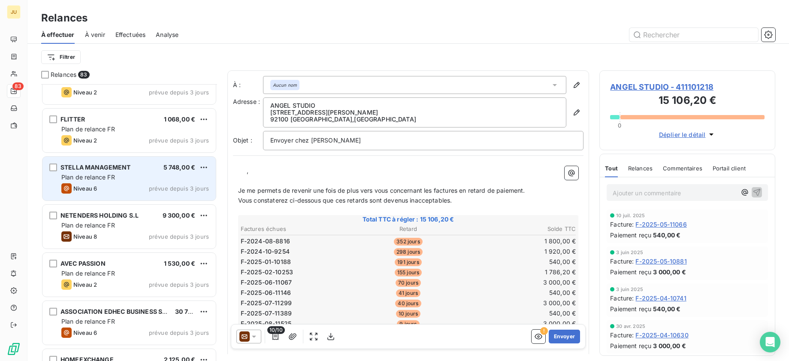
click at [136, 192] on div "Niveau 6 prévue depuis 3 jours" at bounding box center [135, 188] width 148 height 10
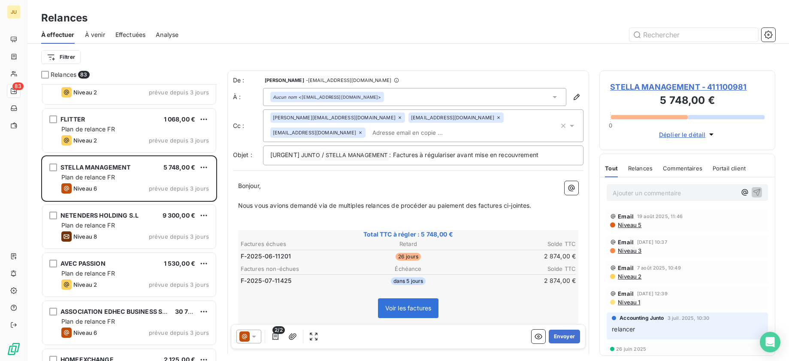
click at [435, 131] on div "audrey.araminthe@junto.fr tv@stella-management.com bc@stella-management.com" at bounding box center [414, 125] width 289 height 27
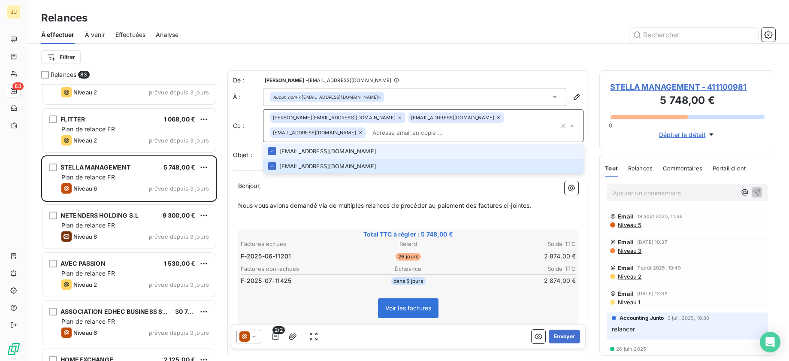
paste input "[PERSON_NAME][EMAIL_ADDRESS][DOMAIN_NAME]"
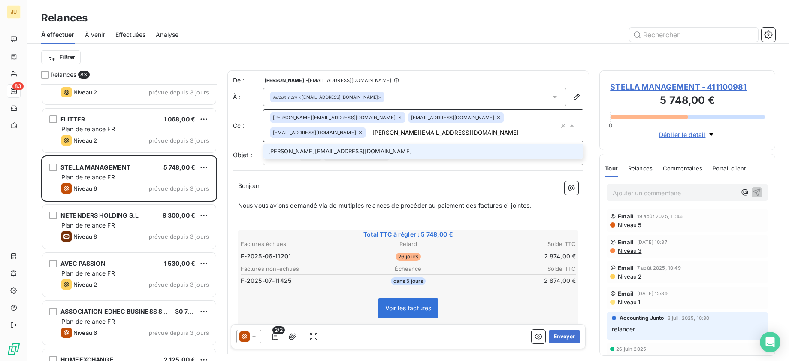
type input "[PERSON_NAME][EMAIL_ADDRESS][DOMAIN_NAME]"
click at [413, 155] on li "[PERSON_NAME][EMAIL_ADDRESS][DOMAIN_NAME]" at bounding box center [423, 151] width 321 height 15
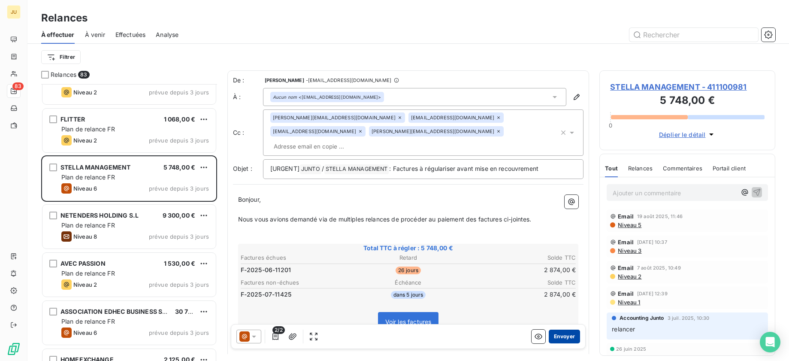
click at [553, 338] on button "Envoyer" at bounding box center [564, 337] width 31 height 14
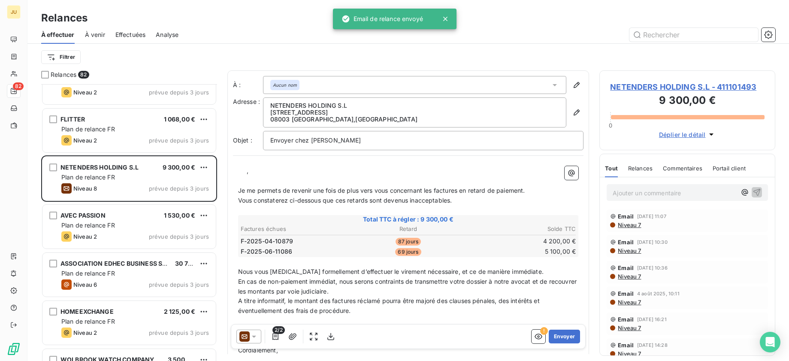
click at [14, 90] on icon at bounding box center [13, 91] width 7 height 7
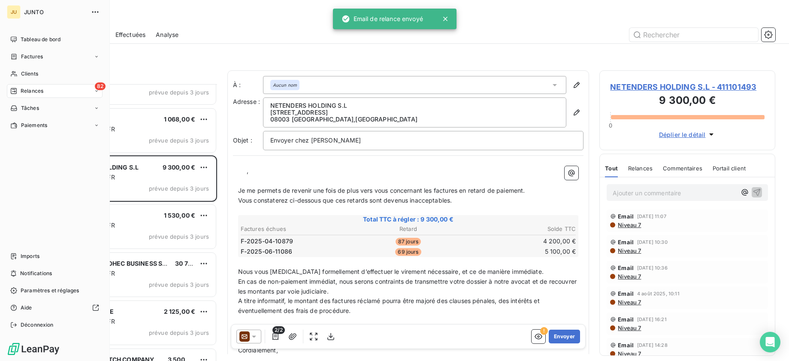
click at [12, 92] on icon at bounding box center [13, 91] width 7 height 7
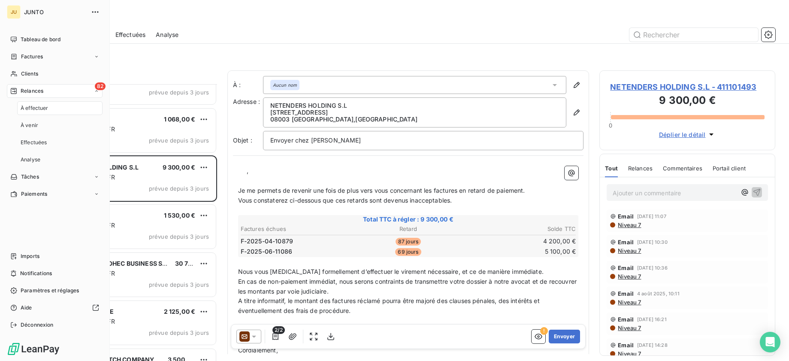
click at [56, 106] on div "À effectuer" at bounding box center [59, 108] width 85 height 14
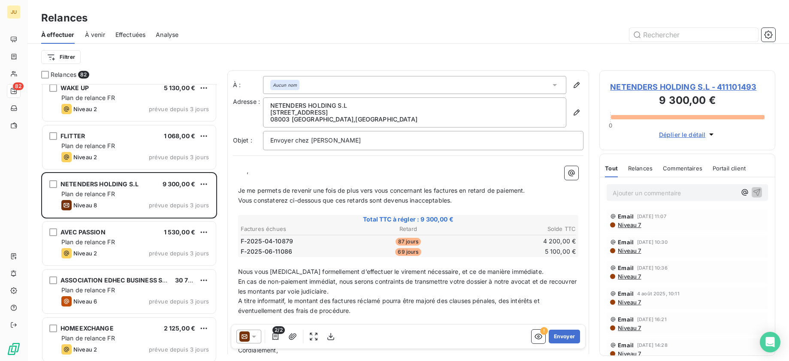
scroll to position [1402, 0]
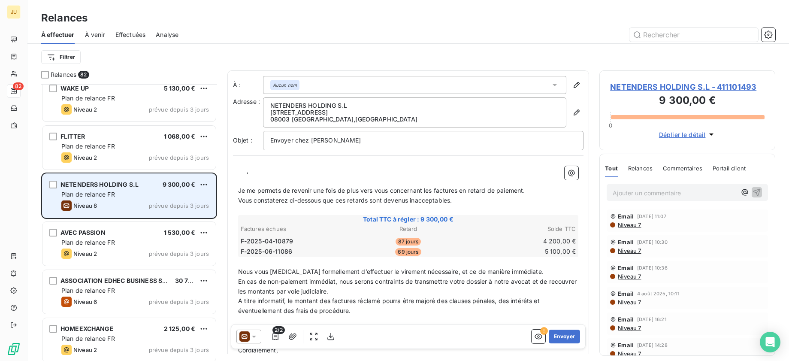
click at [175, 200] on div "Niveau 8 prévue depuis 3 jours" at bounding box center [135, 205] width 148 height 10
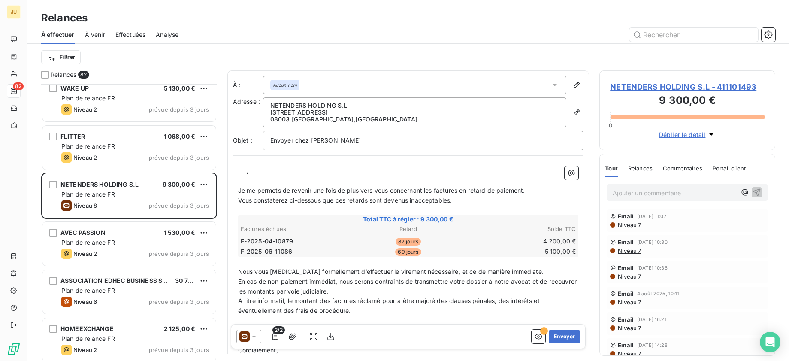
click at [246, 336] on icon at bounding box center [244, 336] width 10 height 10
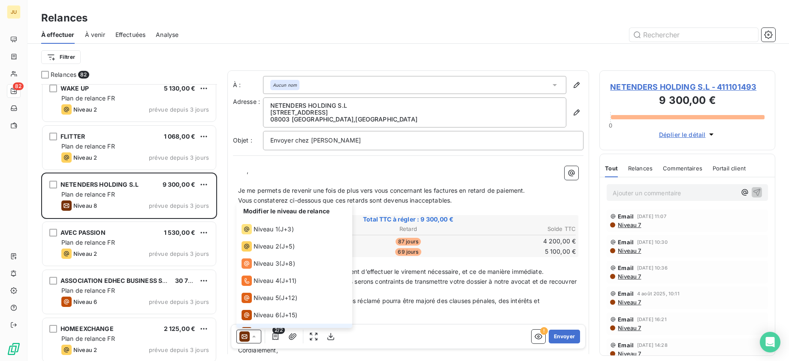
scroll to position [30, 0]
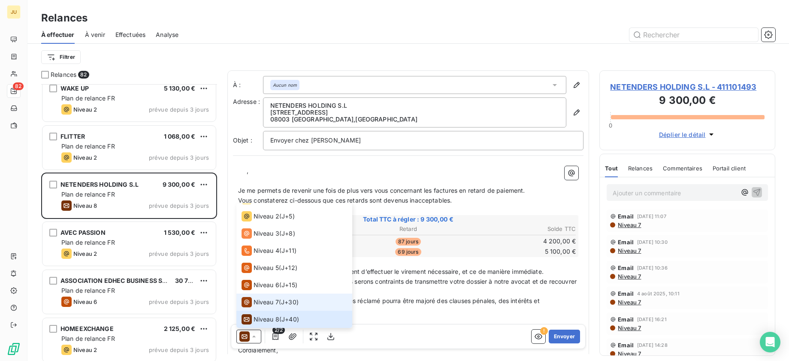
click at [271, 298] on span "Niveau 7" at bounding box center [266, 302] width 25 height 9
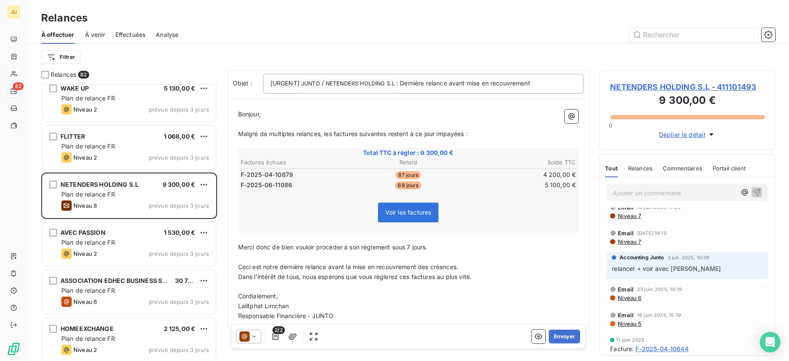
scroll to position [0, 0]
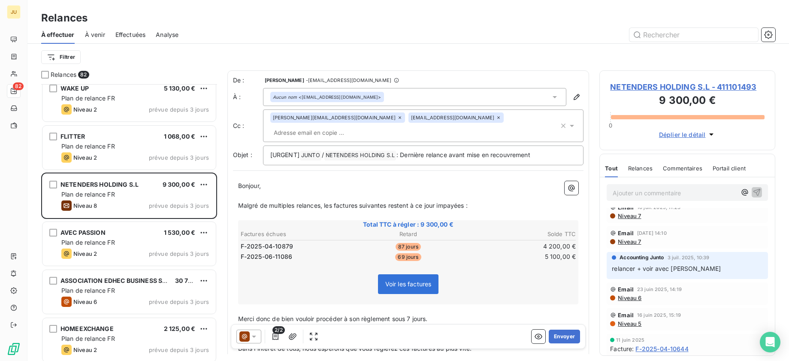
click at [369, 126] on input "text" at bounding box center [319, 132] width 99 height 13
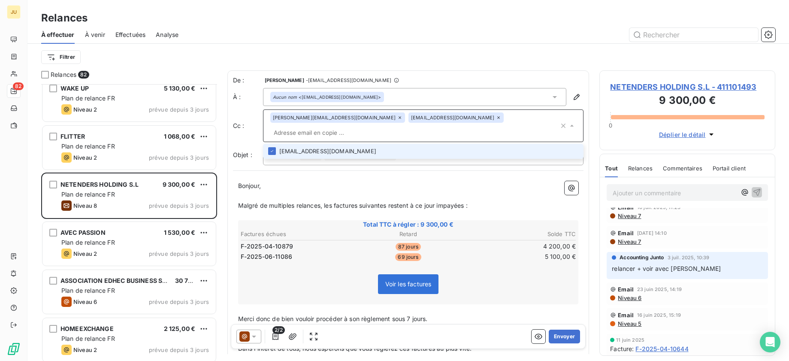
click at [475, 126] on input "text" at bounding box center [414, 132] width 289 height 13
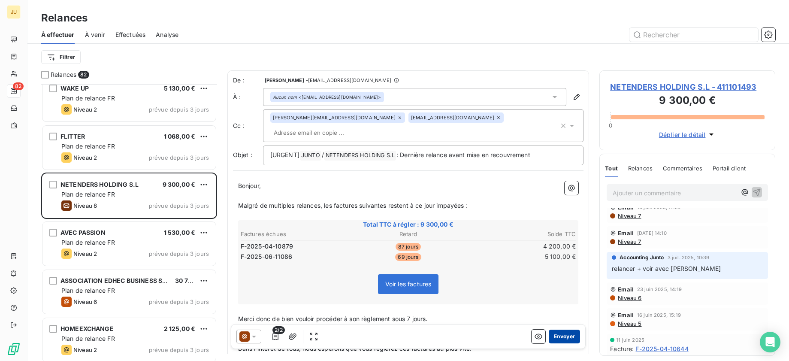
click at [564, 336] on button "Envoyer" at bounding box center [564, 337] width 31 height 14
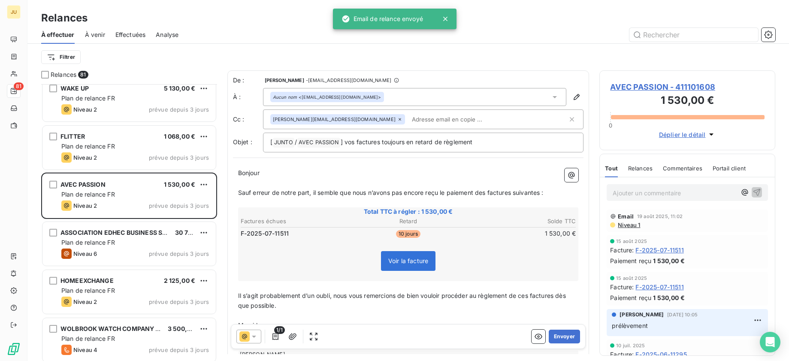
click at [648, 192] on p "Ajouter un commentaire ﻿" at bounding box center [675, 193] width 124 height 11
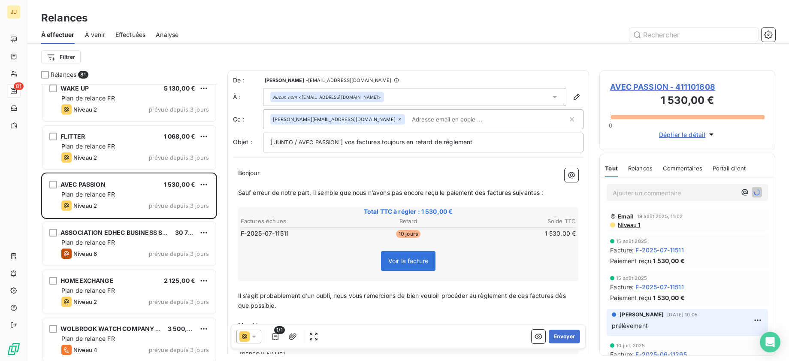
click at [664, 193] on p "Ajouter un commentaire ﻿" at bounding box center [675, 193] width 124 height 11
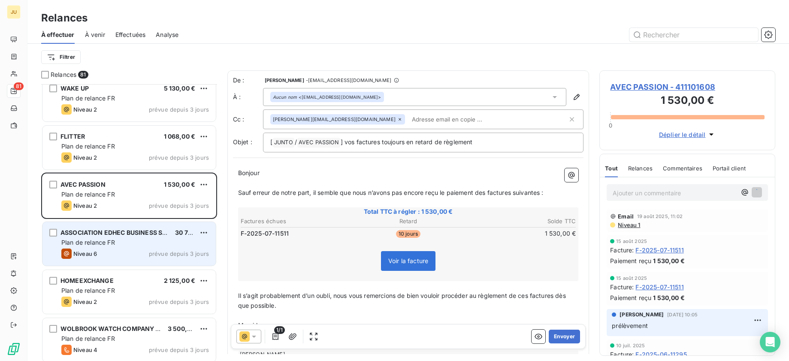
click at [142, 242] on div "Plan de relance FR" at bounding box center [135, 242] width 148 height 9
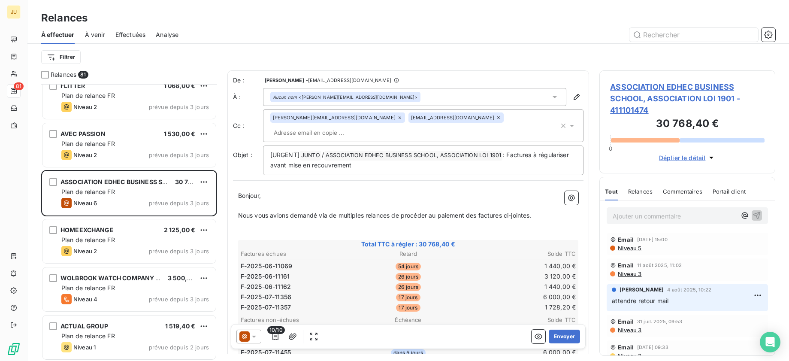
scroll to position [1458, 0]
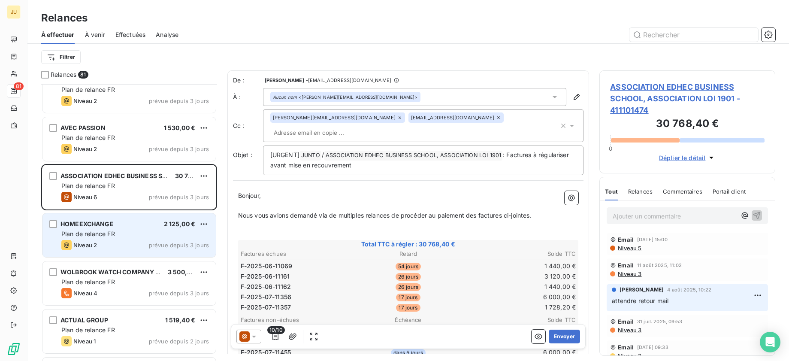
click at [146, 243] on div "Niveau 2 prévue depuis 3 jours" at bounding box center [135, 245] width 148 height 10
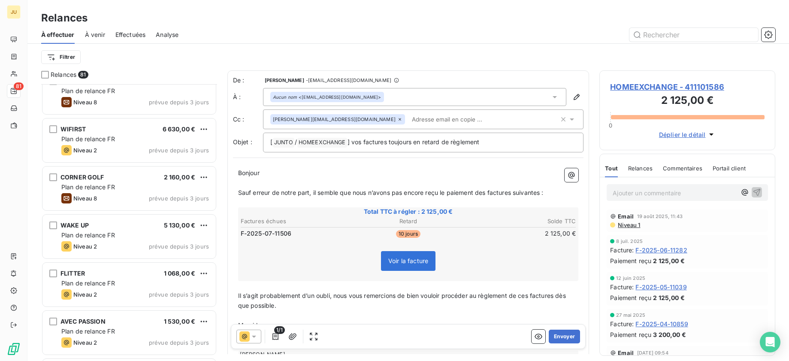
scroll to position [1231, 0]
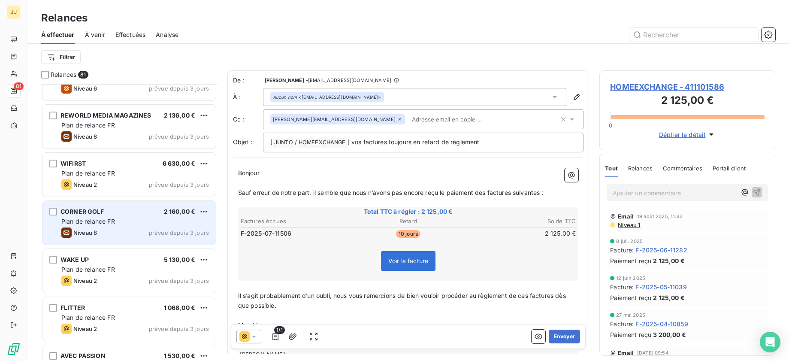
click at [144, 219] on div "Plan de relance FR" at bounding box center [135, 221] width 148 height 9
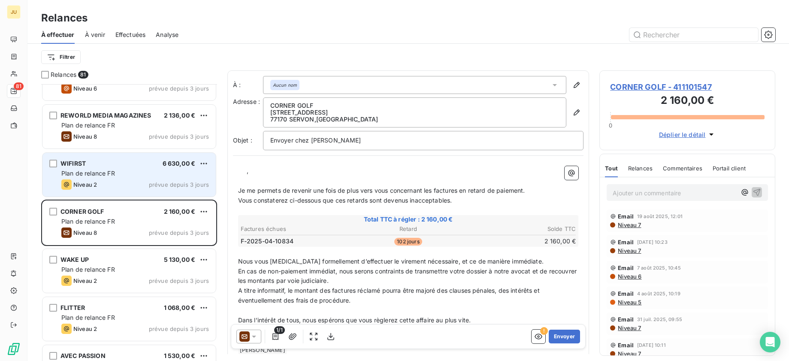
click at [134, 167] on div "WIFIRST 6 630,00 € Plan de relance FR Niveau 2 prévue depuis 3 jours" at bounding box center [128, 175] width 173 height 44
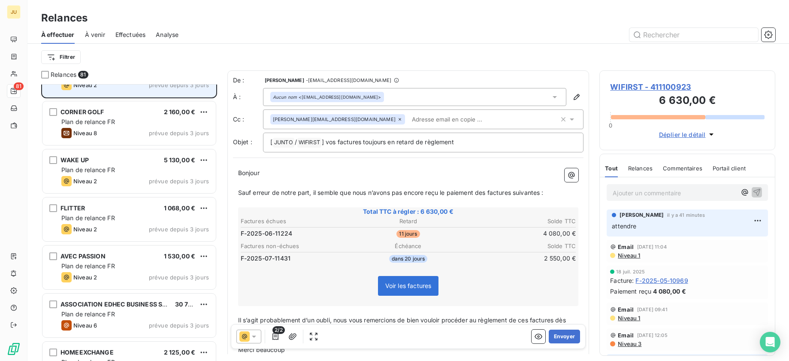
scroll to position [1342, 0]
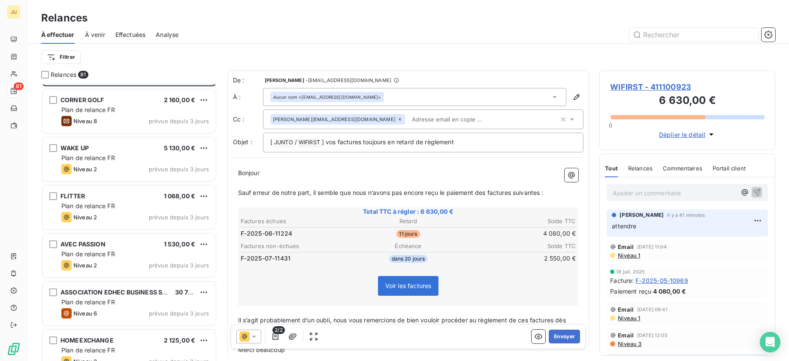
click at [134, 167] on div "Niveau 2 prévue depuis 3 jours" at bounding box center [135, 169] width 148 height 10
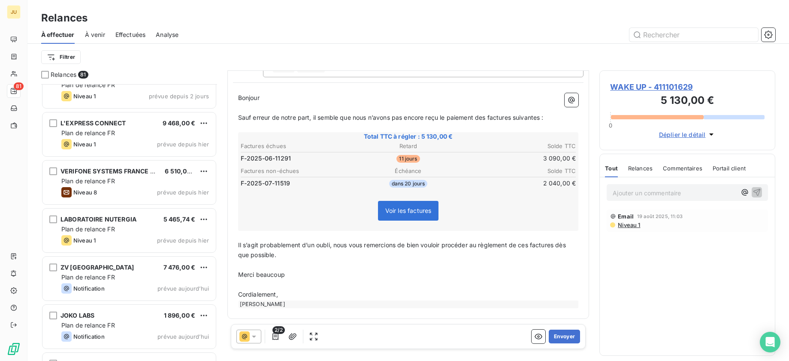
scroll to position [1850, 0]
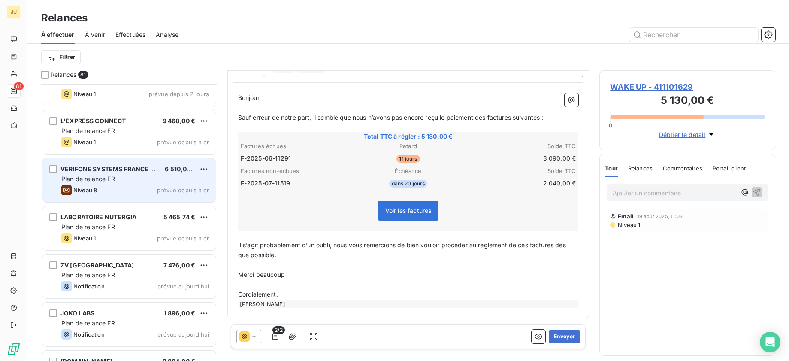
click at [145, 182] on div "Plan de relance FR" at bounding box center [135, 179] width 148 height 9
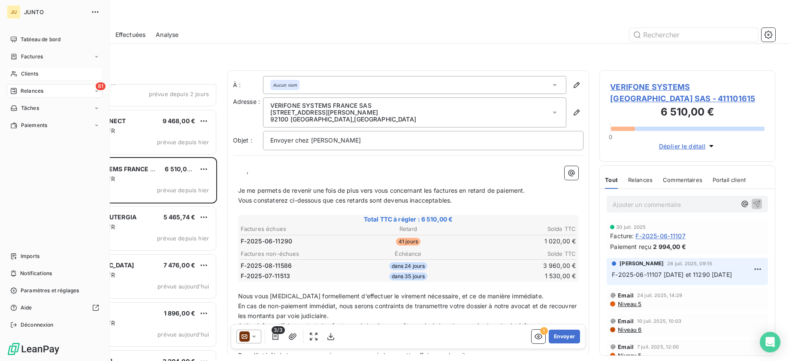
click at [16, 79] on div "Clients" at bounding box center [55, 74] width 96 height 14
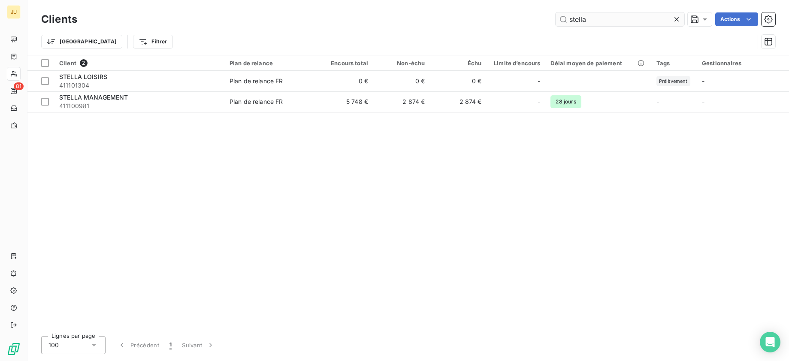
click at [582, 25] on input "stella" at bounding box center [620, 19] width 129 height 14
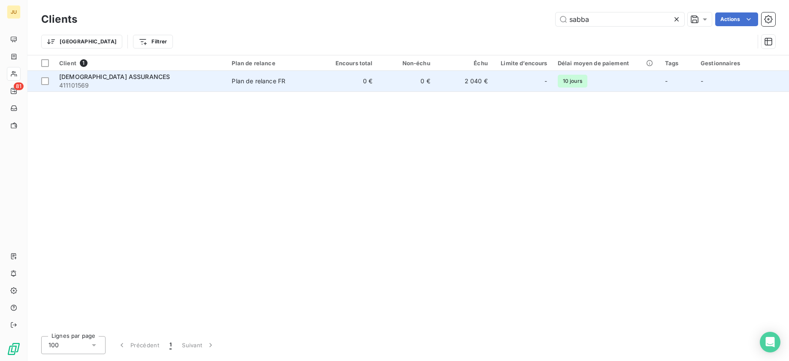
type input "sabba"
click at [404, 82] on td "0 €" at bounding box center [406, 81] width 57 height 21
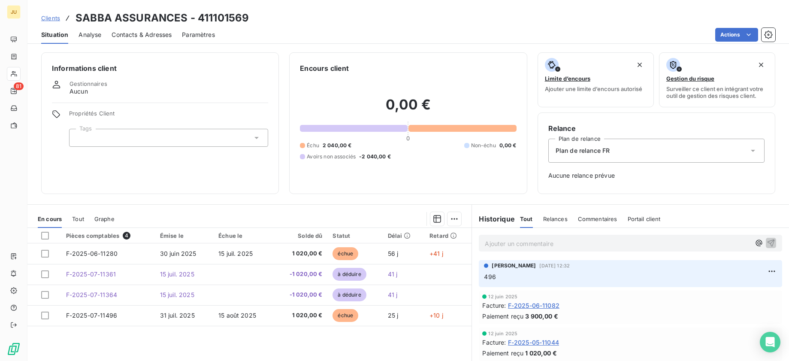
click at [90, 35] on span "Analyse" at bounding box center [90, 34] width 23 height 9
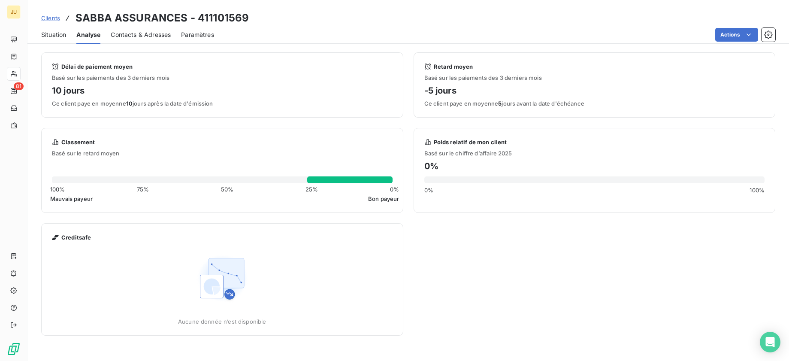
click at [197, 39] on div "Paramètres" at bounding box center [197, 35] width 33 height 18
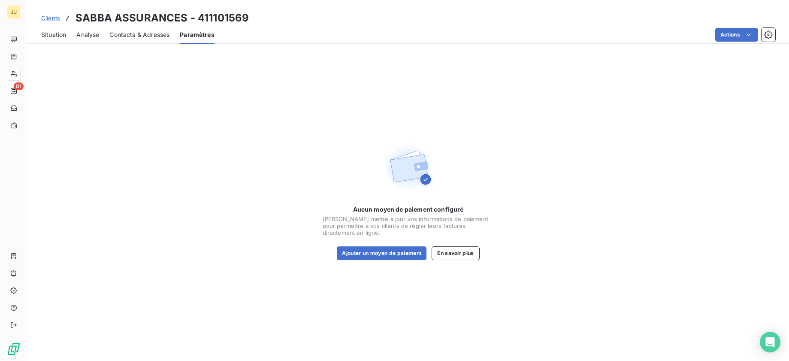
click at [60, 32] on span "Situation" at bounding box center [53, 34] width 25 height 9
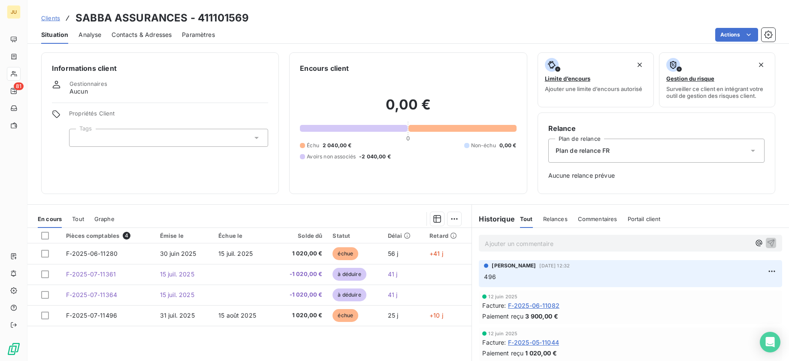
click at [51, 40] on div "Situation" at bounding box center [54, 35] width 27 height 18
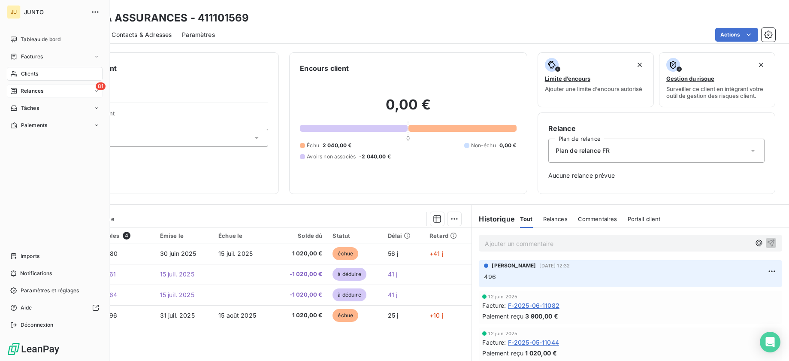
click at [24, 91] on span "Relances" at bounding box center [32, 91] width 23 height 8
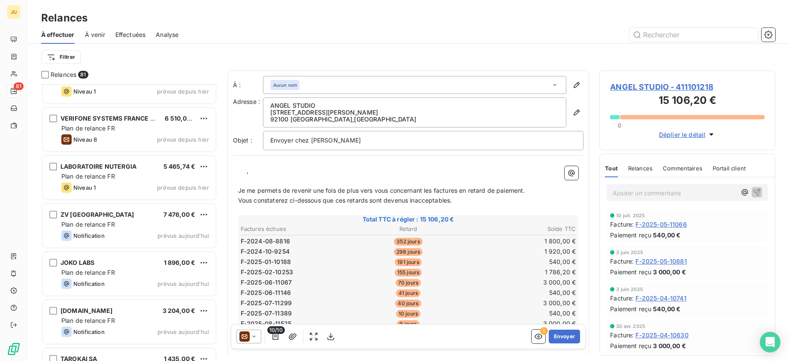
scroll to position [1905, 0]
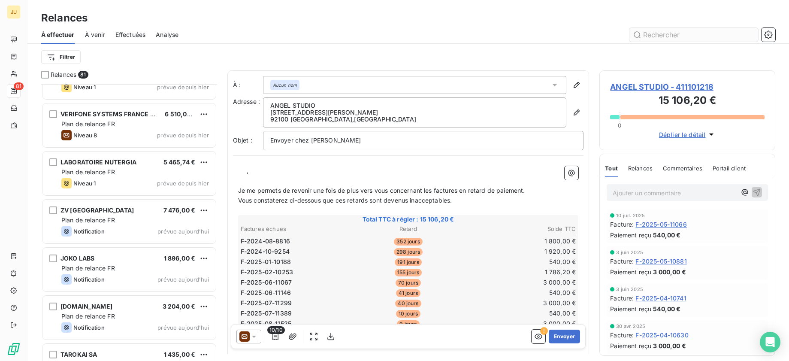
click at [672, 33] on input "text" at bounding box center [693, 35] width 129 height 14
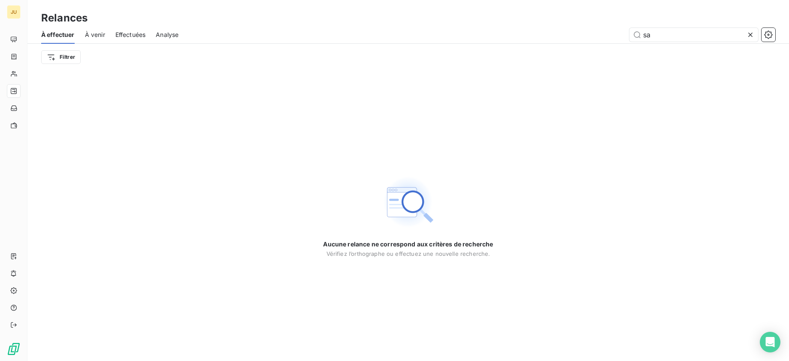
type input "s"
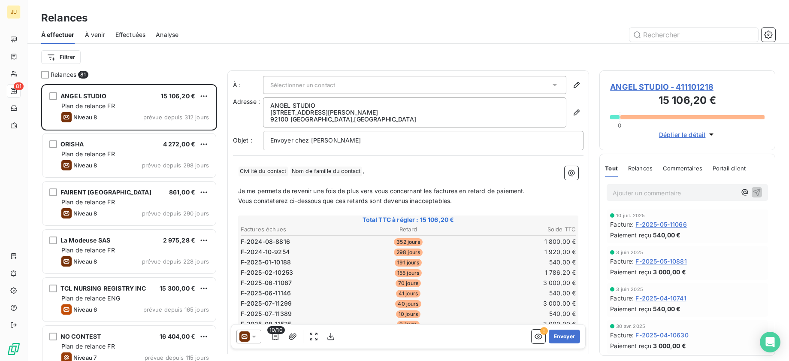
scroll to position [270, 169]
click at [94, 36] on span "À venir" at bounding box center [95, 34] width 20 height 9
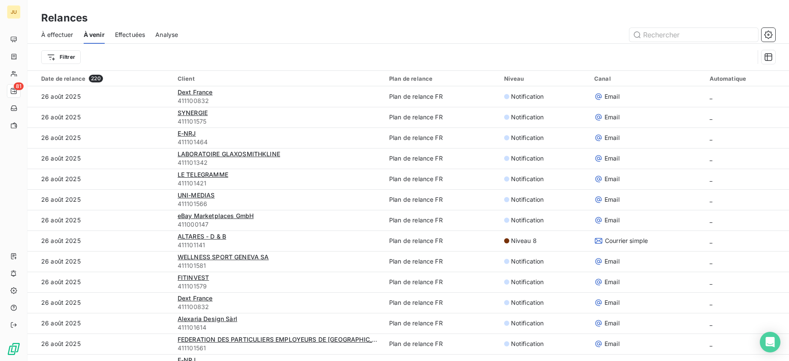
click at [68, 36] on span "À effectuer" at bounding box center [57, 34] width 32 height 9
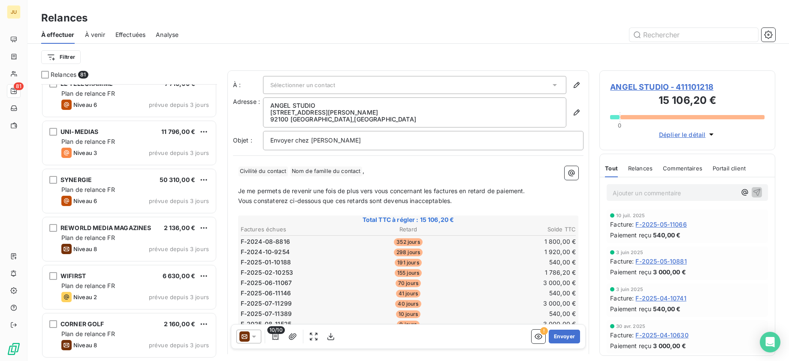
scroll to position [1119, 0]
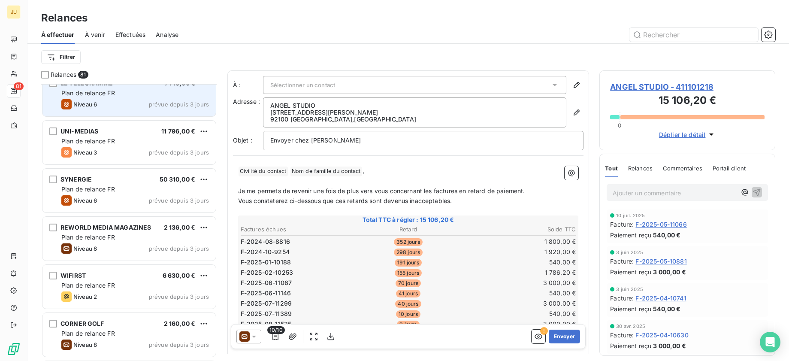
click at [154, 93] on div "Plan de relance FR" at bounding box center [135, 93] width 148 height 9
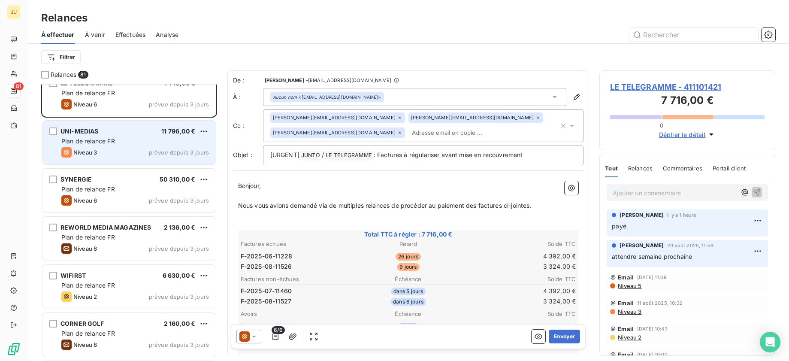
click at [136, 150] on div "Niveau 3 prévue depuis 3 jours" at bounding box center [135, 152] width 148 height 10
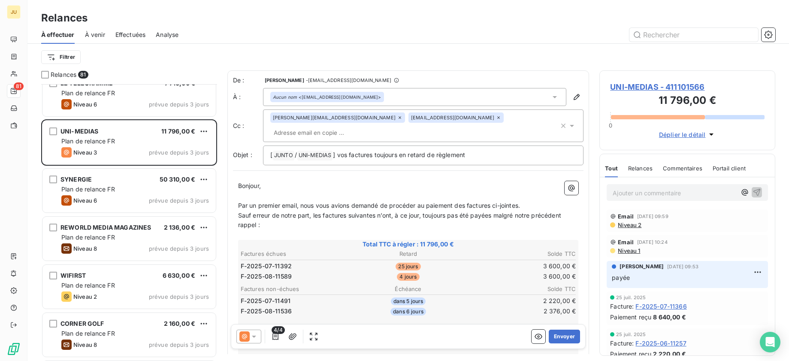
click at [631, 226] on span "Niveau 2" at bounding box center [629, 224] width 24 height 7
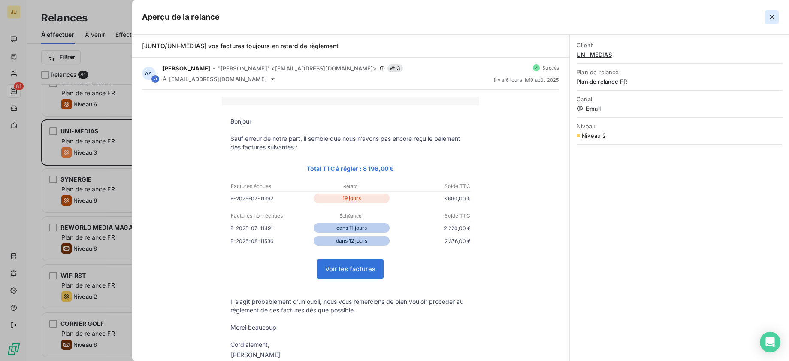
click at [772, 16] on icon "button" at bounding box center [772, 17] width 4 height 4
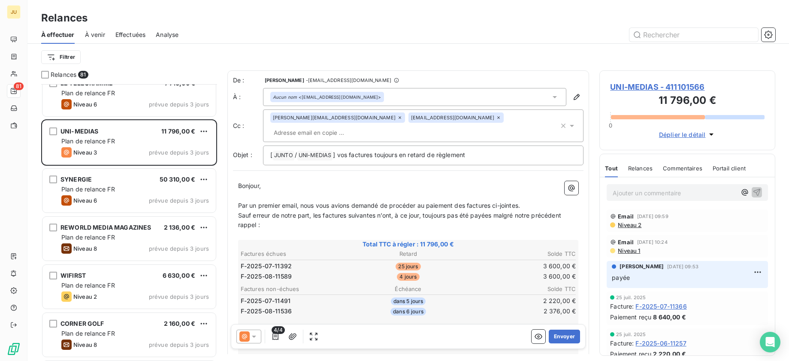
click at [629, 251] on span "Niveau 1" at bounding box center [628, 250] width 23 height 7
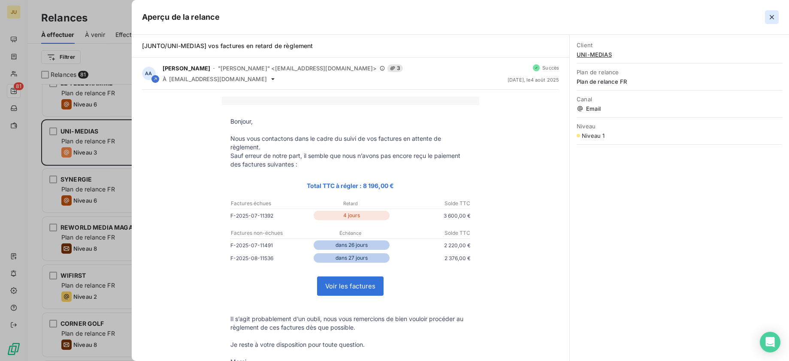
click at [775, 19] on icon "button" at bounding box center [772, 17] width 9 height 9
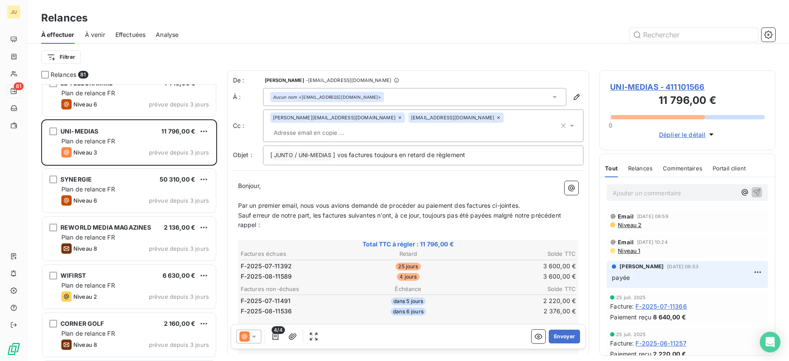
click at [629, 224] on span "Niveau 2" at bounding box center [629, 224] width 24 height 7
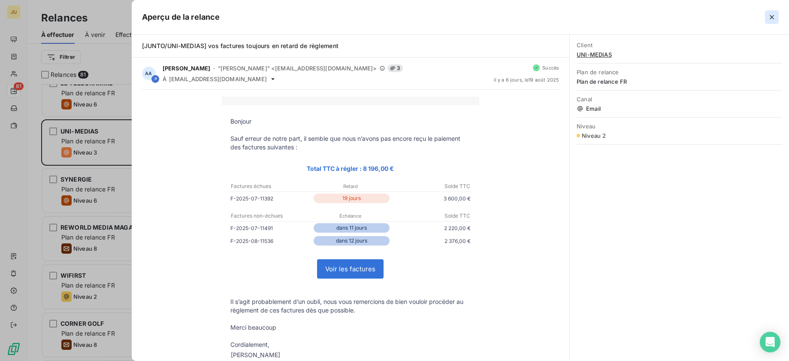
click at [774, 17] on icon "button" at bounding box center [772, 17] width 9 height 9
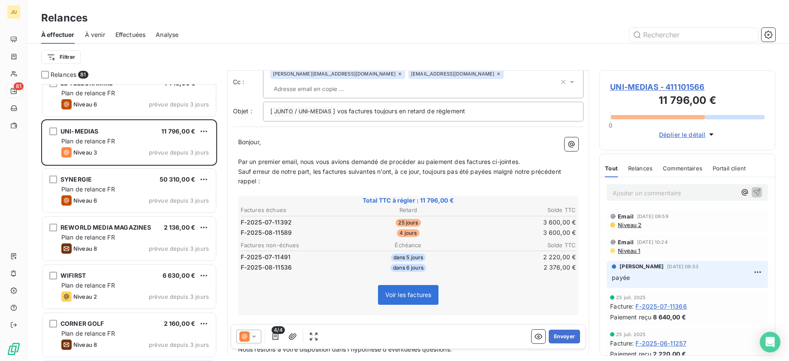
scroll to position [58, 0]
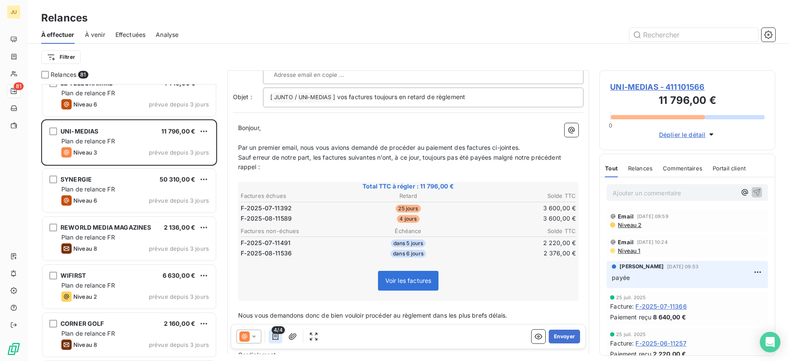
click at [274, 336] on icon "button" at bounding box center [275, 336] width 9 height 9
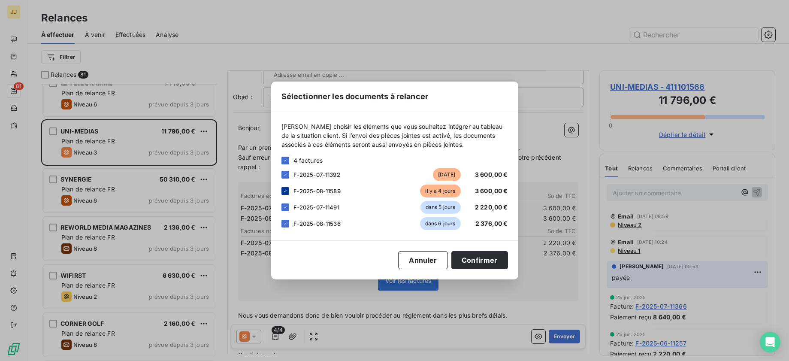
click at [284, 190] on icon at bounding box center [285, 190] width 5 height 5
click at [470, 260] on button "Confirmer" at bounding box center [479, 260] width 57 height 18
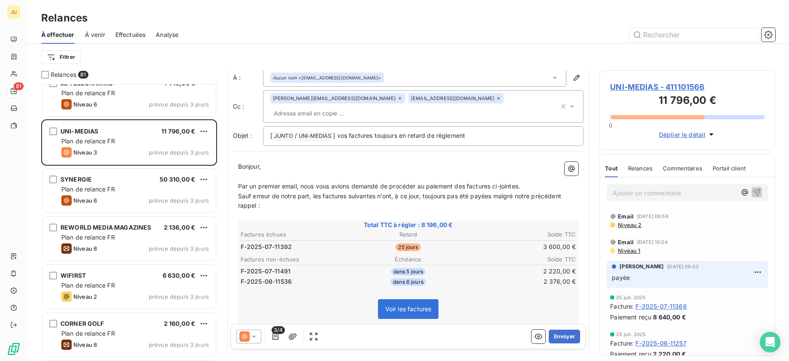
scroll to position [0, 0]
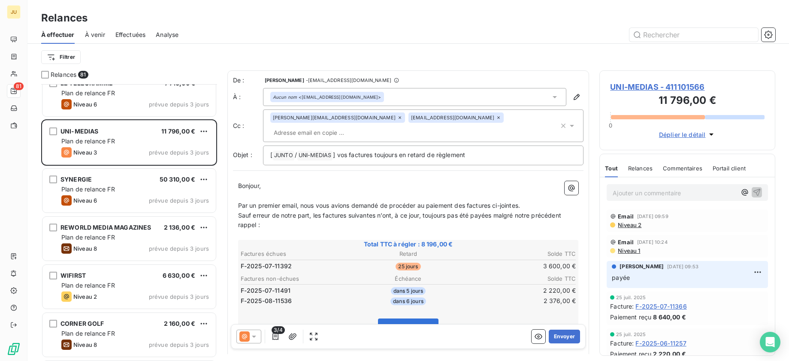
click at [369, 126] on input "text" at bounding box center [319, 132] width 99 height 13
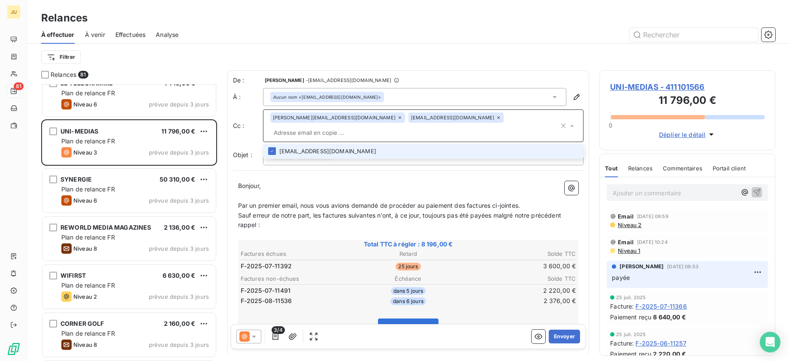
paste input "dorian.meschin@junto.fr"
type input "dorian.meschin@junto.fr"
click at [438, 144] on li "dorian.meschin@junto.fr" at bounding box center [423, 151] width 321 height 15
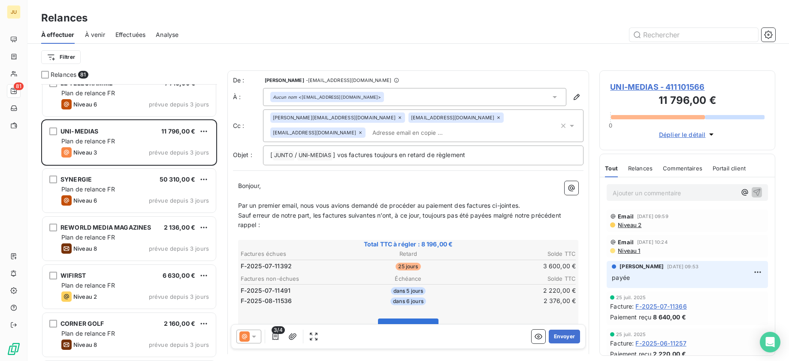
click at [251, 335] on icon at bounding box center [254, 336] width 9 height 9
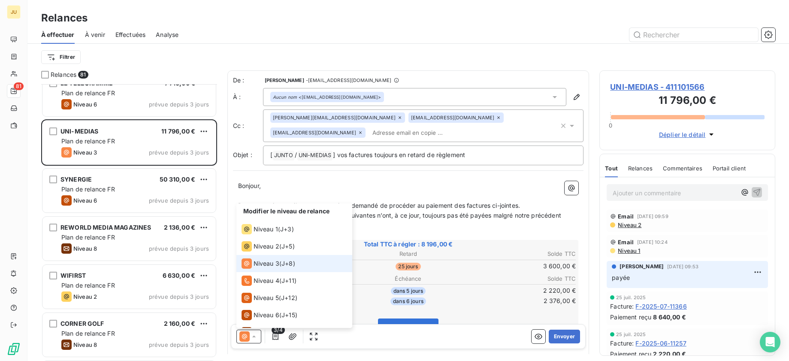
click at [251, 335] on icon at bounding box center [254, 336] width 9 height 9
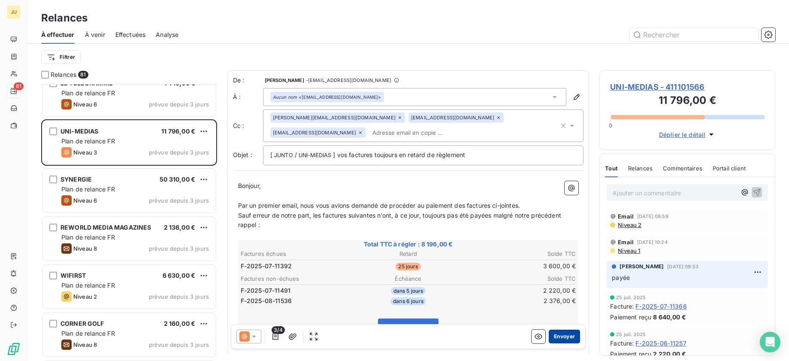
click at [562, 336] on button "Envoyer" at bounding box center [564, 337] width 31 height 14
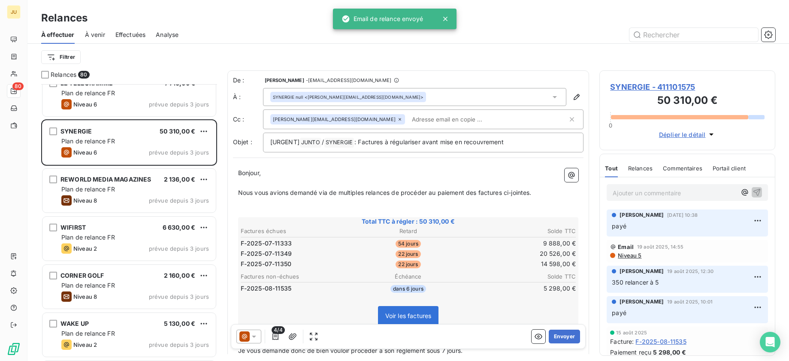
click at [139, 32] on span "Effectuées" at bounding box center [130, 34] width 30 height 9
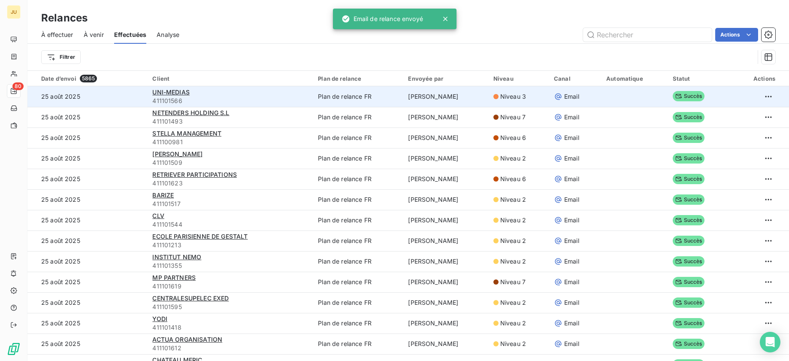
click at [378, 95] on td "Plan de relance FR" at bounding box center [358, 96] width 90 height 21
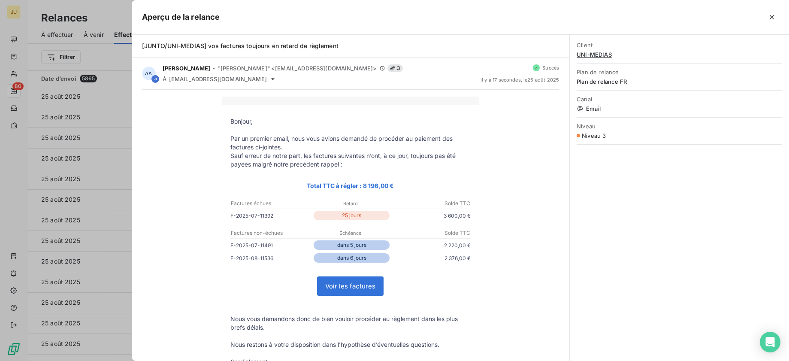
click at [437, 208] on td at bounding box center [350, 208] width 240 height 1
click at [448, 214] on p "3 600,00 €" at bounding box center [430, 215] width 79 height 9
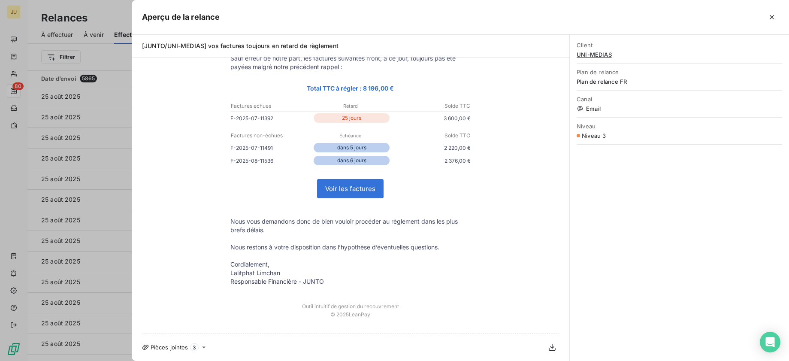
click at [109, 151] on div at bounding box center [394, 180] width 789 height 361
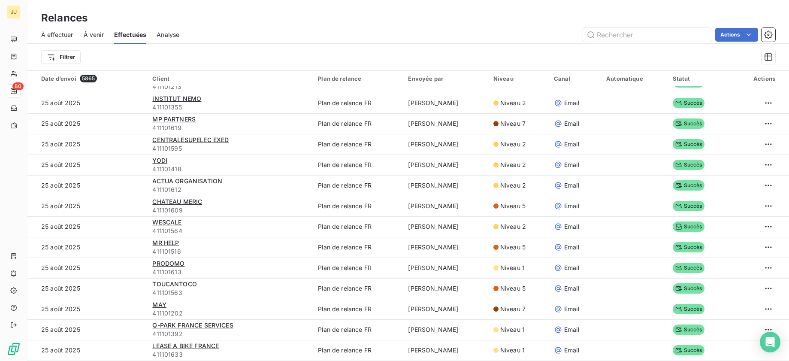
scroll to position [163, 0]
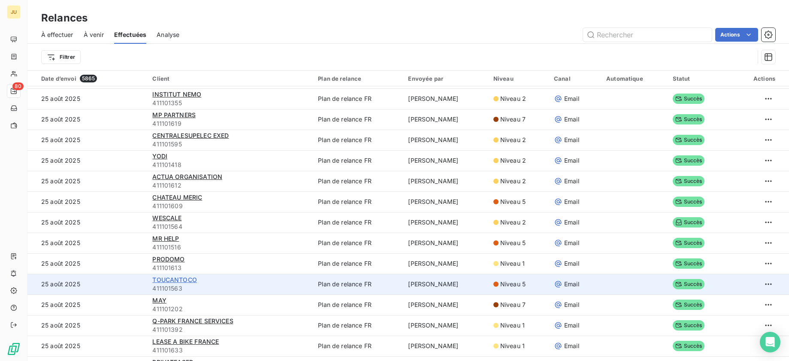
click at [182, 281] on span "TOUCANTOCO" at bounding box center [174, 279] width 45 height 7
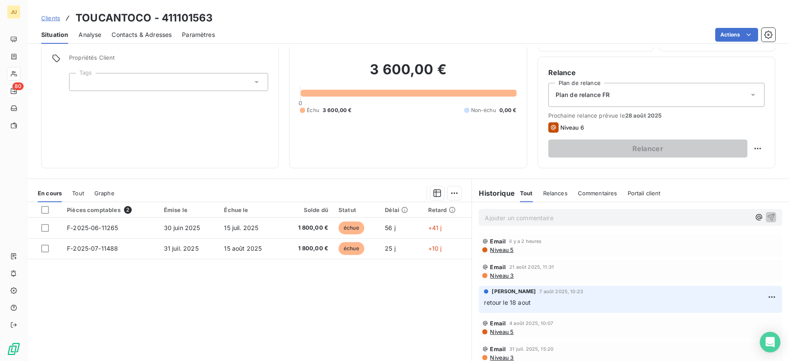
scroll to position [57, 0]
click at [45, 19] on span "Clients" at bounding box center [50, 18] width 19 height 7
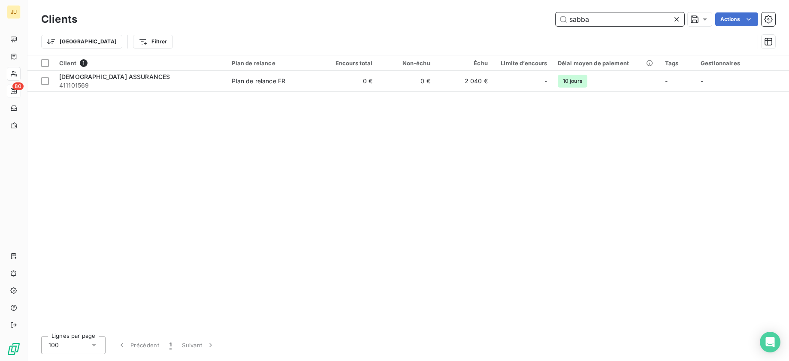
click at [580, 23] on input "sabba" at bounding box center [620, 19] width 129 height 14
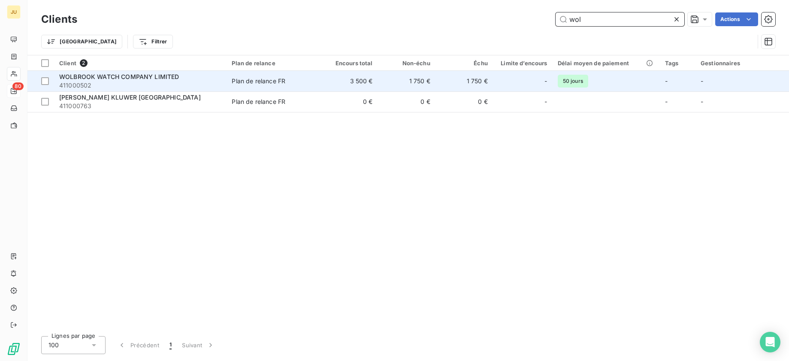
type input "wol"
click at [475, 81] on td "1 750 €" at bounding box center [464, 81] width 57 height 21
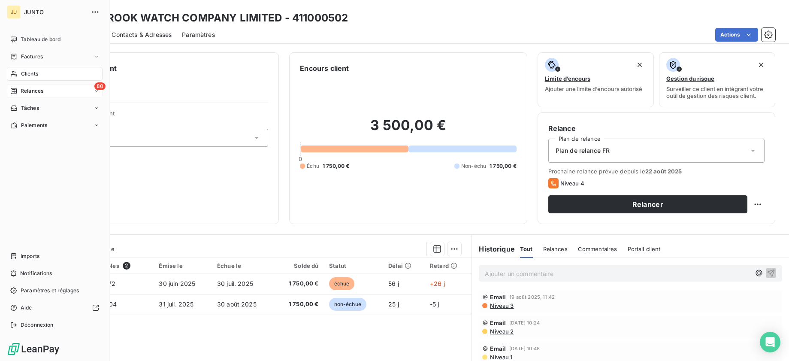
click at [14, 91] on icon at bounding box center [13, 91] width 7 height 7
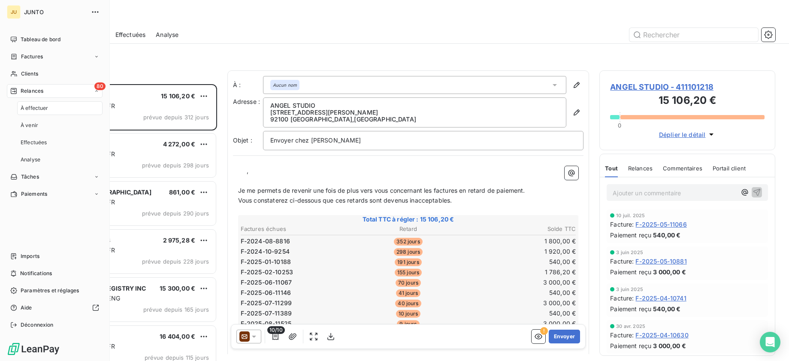
scroll to position [270, 169]
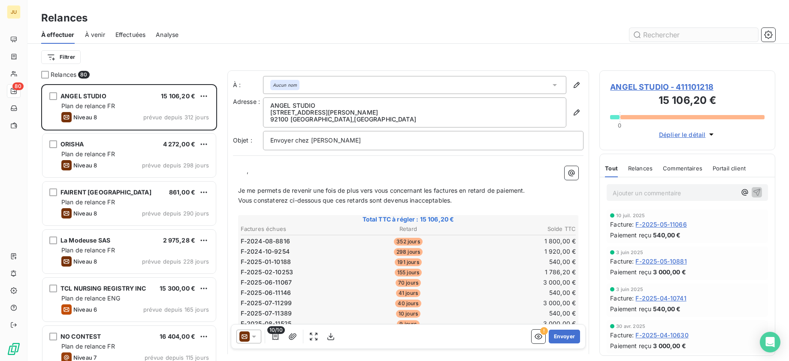
click at [648, 40] on input "text" at bounding box center [693, 35] width 129 height 14
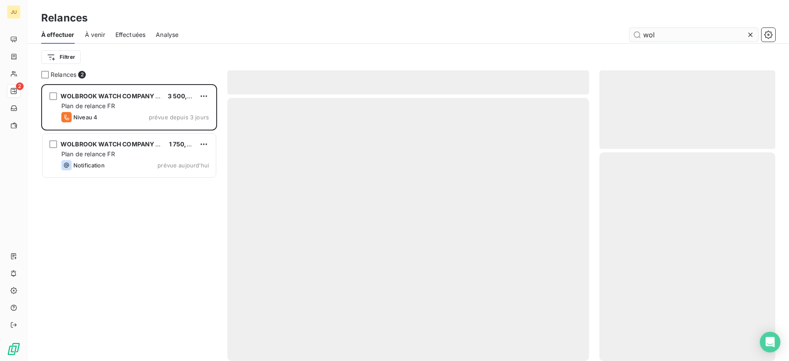
scroll to position [270, 169]
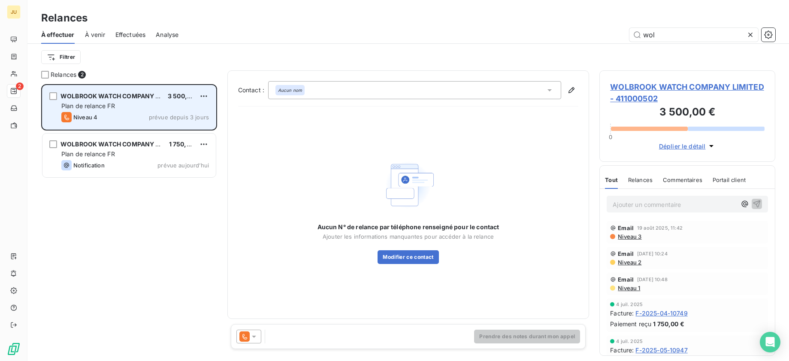
type input "wol"
click at [153, 119] on span "prévue depuis 3 jours" at bounding box center [179, 117] width 60 height 7
click at [201, 114] on span "prévue depuis 3 jours" at bounding box center [179, 117] width 60 height 7
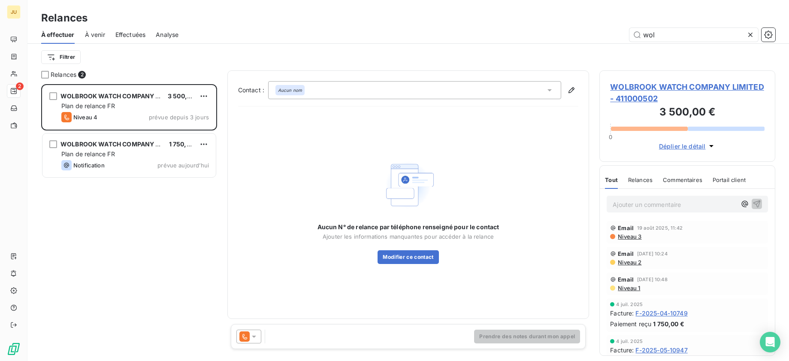
click at [251, 332] on icon at bounding box center [254, 336] width 9 height 9
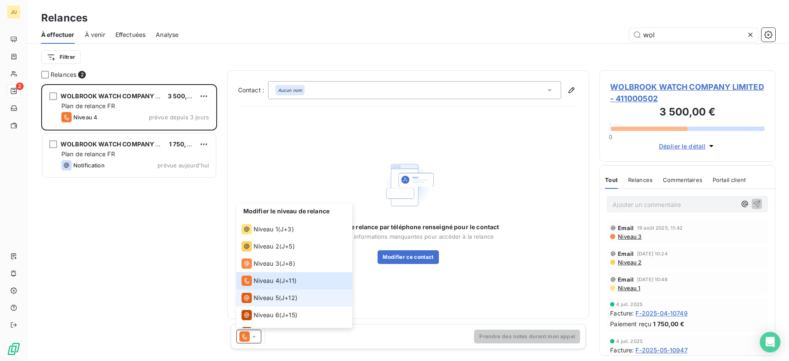
click at [275, 294] on span "Niveau 5" at bounding box center [266, 298] width 25 height 9
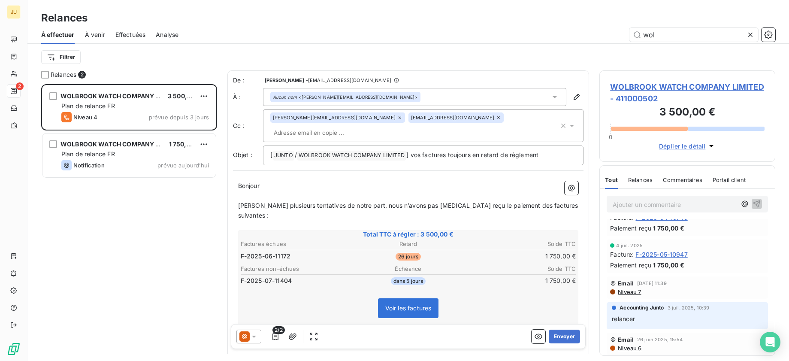
scroll to position [0, 0]
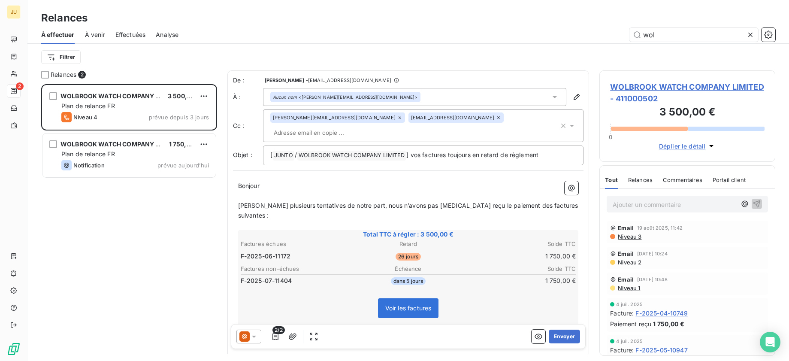
click at [369, 126] on input "text" at bounding box center [319, 132] width 99 height 13
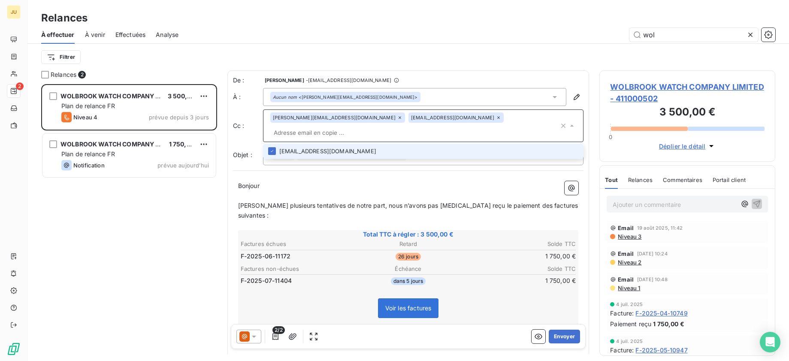
paste input "raphael@junto.fr"
type input "raphael@junto.fr"
click at [427, 144] on li "raphael@junto.fr" at bounding box center [423, 151] width 321 height 15
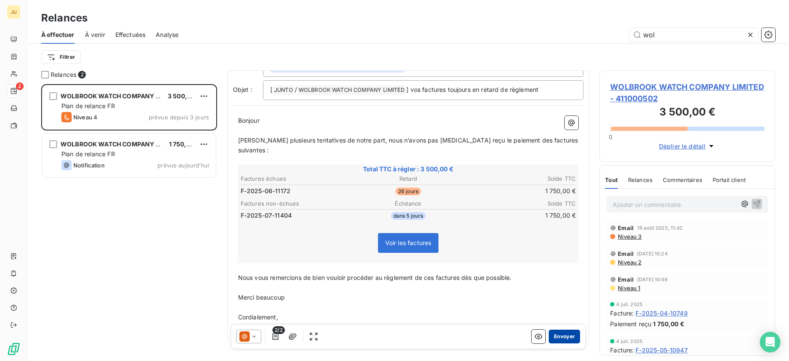
click at [559, 334] on button "Envoyer" at bounding box center [564, 337] width 31 height 14
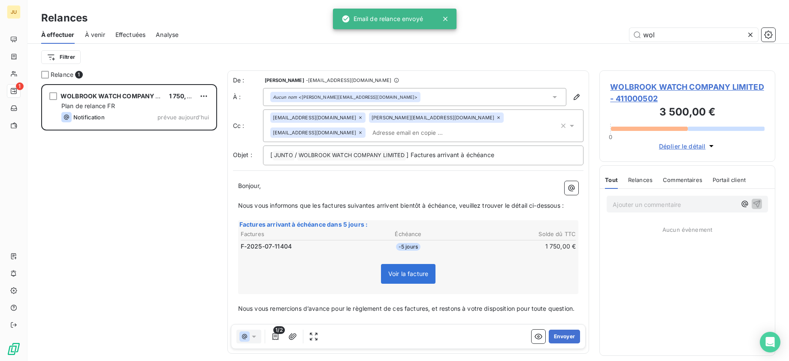
scroll to position [270, 169]
click at [63, 34] on span "À effectuer" at bounding box center [57, 34] width 33 height 9
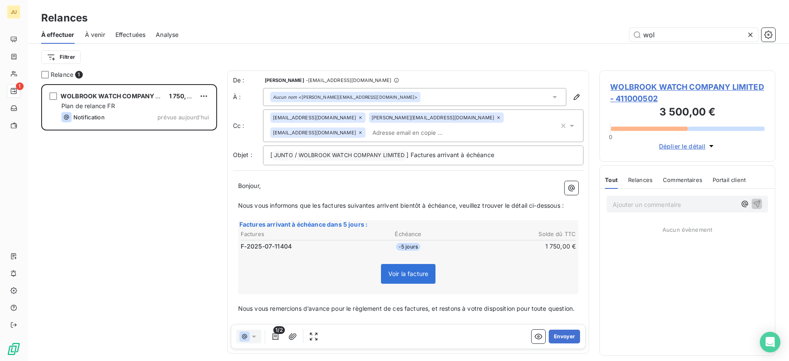
click at [754, 39] on div at bounding box center [752, 35] width 12 height 14
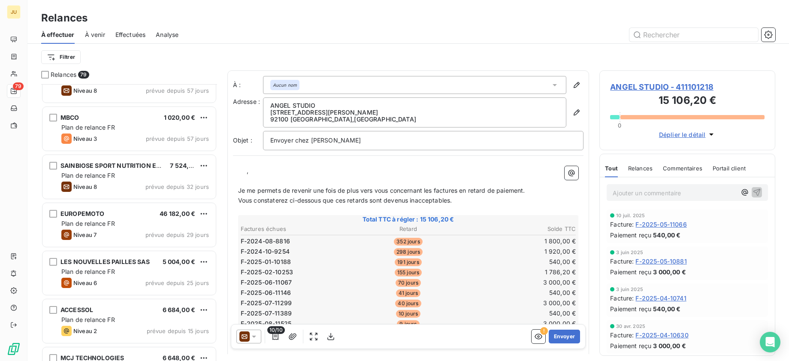
scroll to position [510, 0]
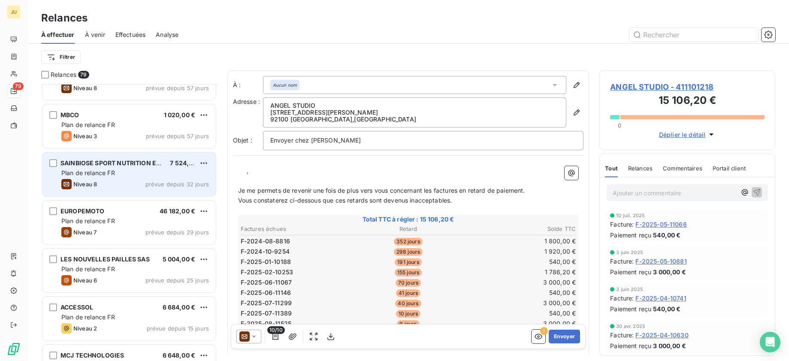
click at [120, 179] on div "Niveau 8 prévue depuis 32 jours" at bounding box center [135, 184] width 148 height 10
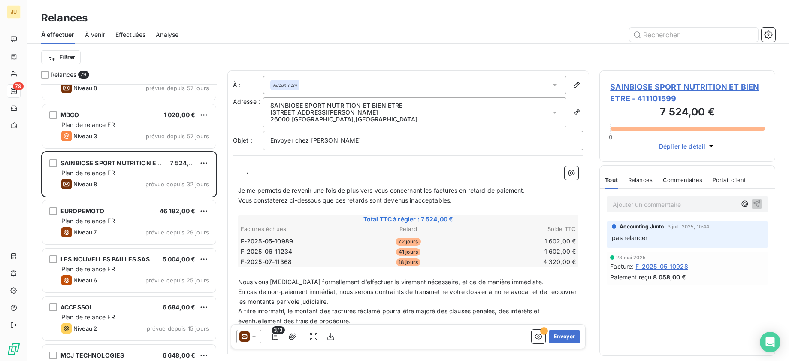
click at [247, 337] on icon at bounding box center [245, 336] width 6 height 4
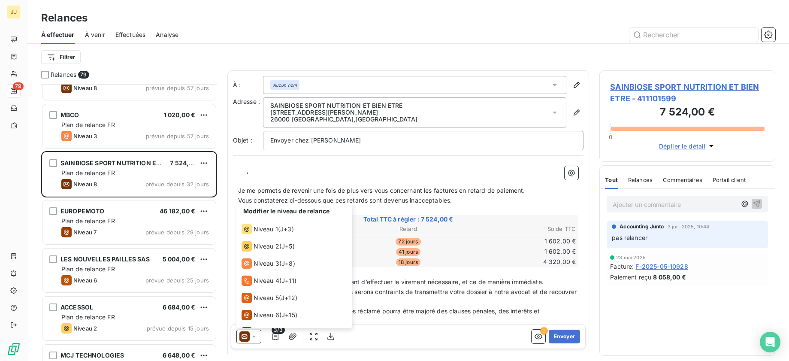
scroll to position [30, 0]
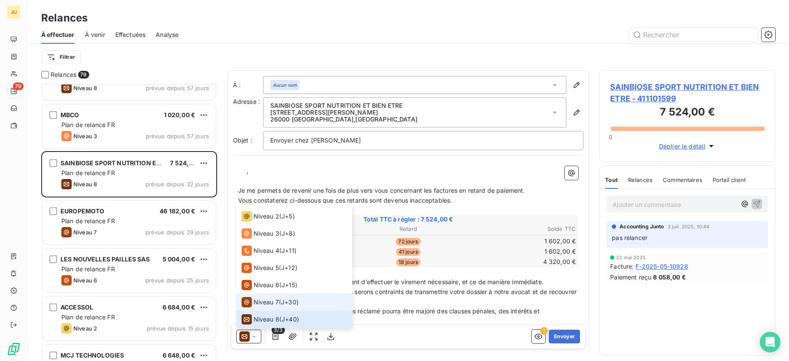
click at [278, 306] on span "Niveau 7" at bounding box center [266, 302] width 25 height 9
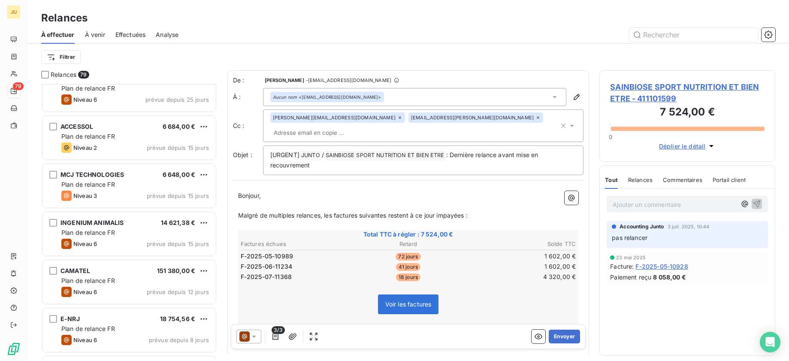
scroll to position [699, 0]
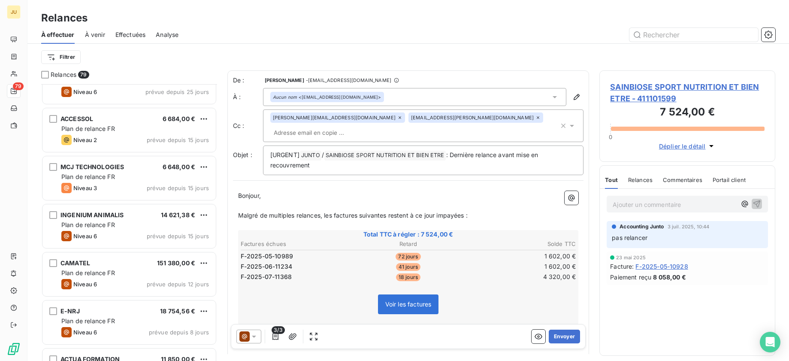
click at [112, 188] on div "Niveau 3 prévue depuis 15 jours" at bounding box center [135, 188] width 148 height 10
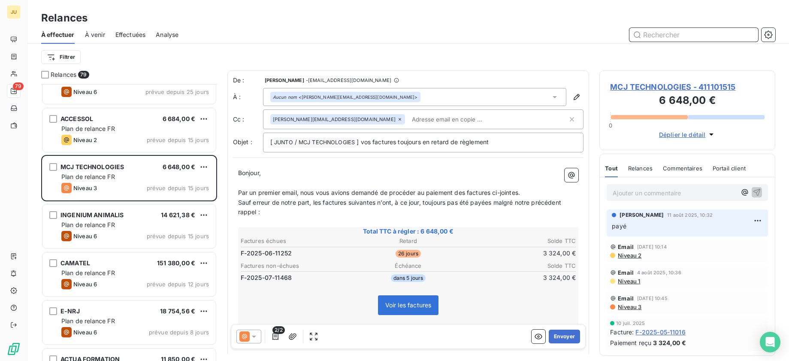
click at [657, 36] on input "text" at bounding box center [693, 35] width 129 height 14
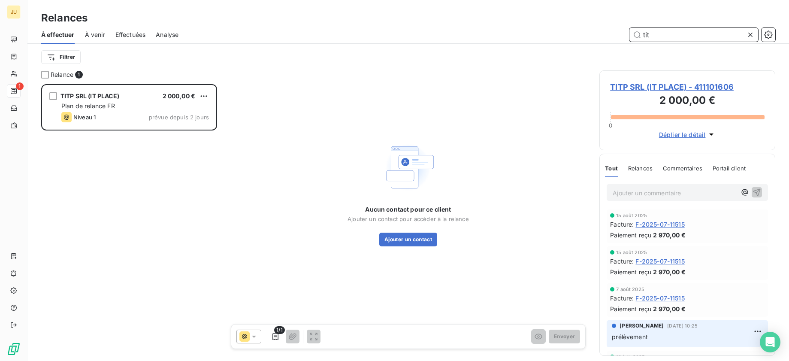
scroll to position [270, 169]
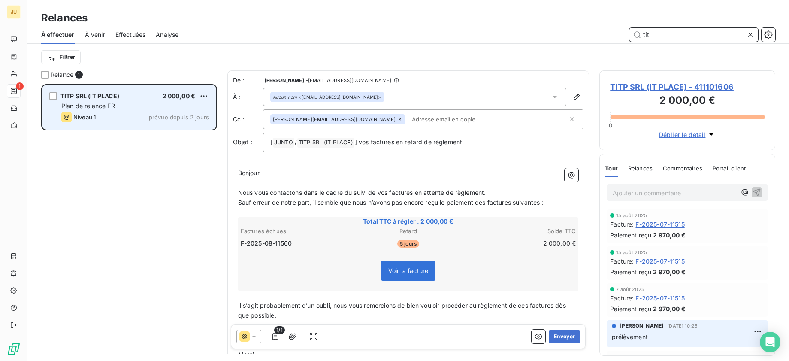
type input "tit"
click at [179, 102] on div "Plan de relance FR" at bounding box center [135, 106] width 148 height 9
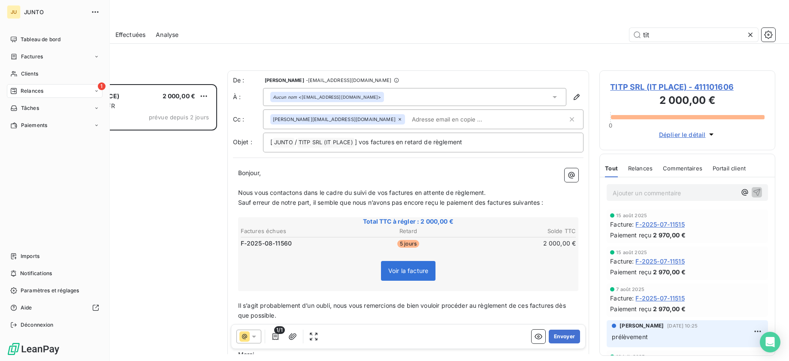
click at [12, 91] on icon at bounding box center [13, 91] width 7 height 7
click at [33, 88] on span "Relances" at bounding box center [32, 91] width 23 height 8
click at [46, 96] on div "1 Relances" at bounding box center [55, 91] width 96 height 14
click at [51, 105] on div "À effectuer" at bounding box center [59, 108] width 85 height 14
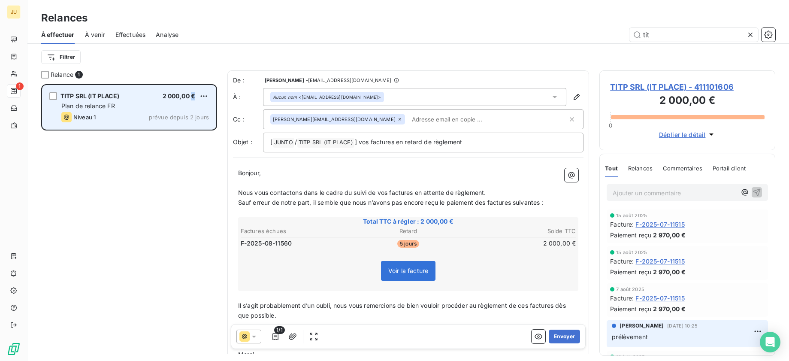
click at [194, 94] on span "2 000,00 €" at bounding box center [179, 95] width 33 height 7
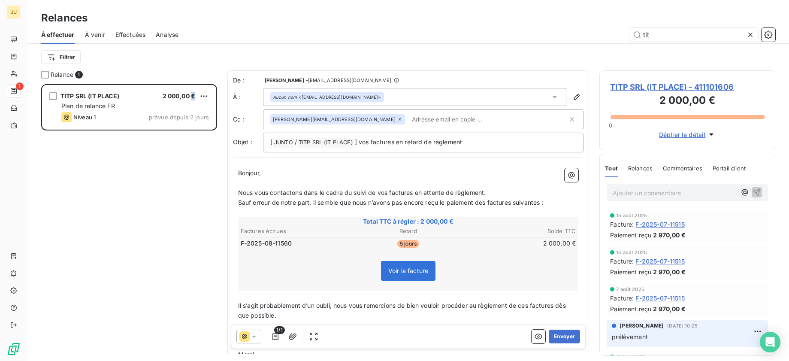
click at [103, 36] on span "À venir" at bounding box center [95, 34] width 20 height 9
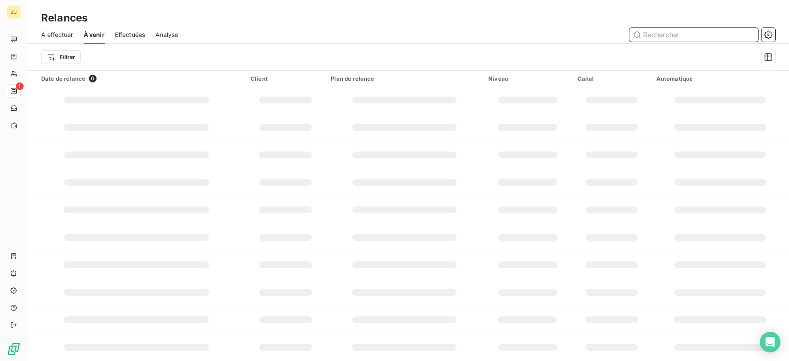
click at [676, 32] on input "text" at bounding box center [693, 35] width 129 height 14
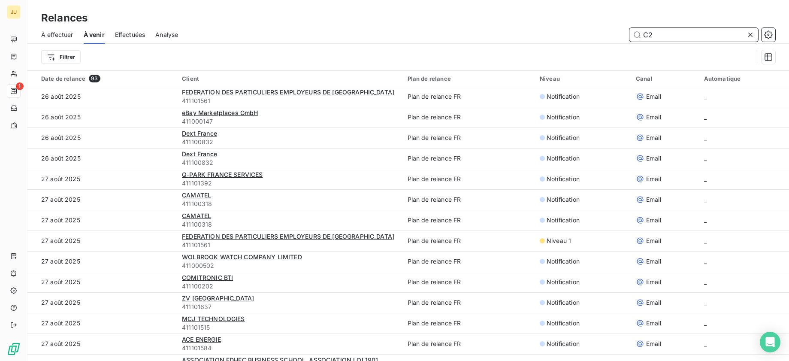
type input "C2A"
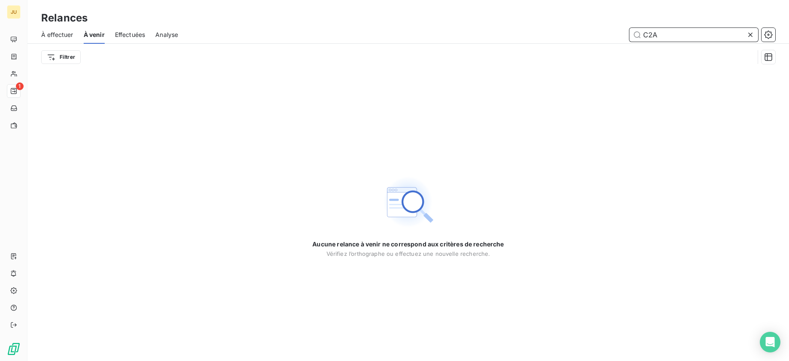
click at [660, 36] on input "C2A" at bounding box center [693, 35] width 129 height 14
drag, startPoint x: 62, startPoint y: 30, endPoint x: 106, endPoint y: 28, distance: 43.8
click at [63, 30] on span "À effectuer" at bounding box center [57, 34] width 32 height 9
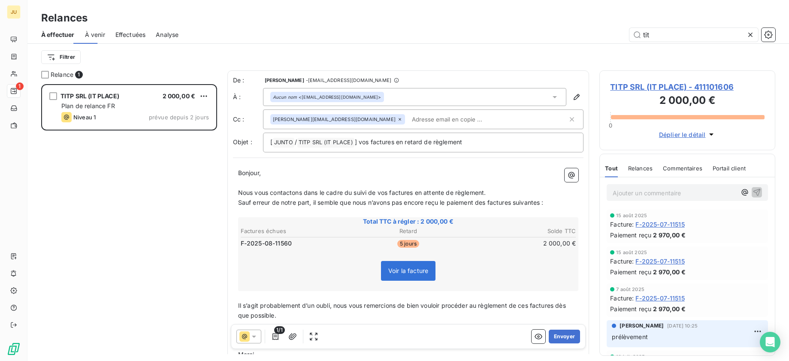
scroll to position [270, 169]
click at [662, 36] on input "tit" at bounding box center [693, 35] width 129 height 14
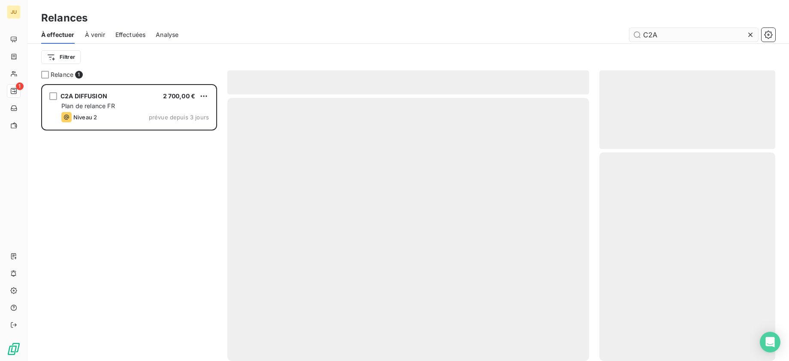
scroll to position [270, 169]
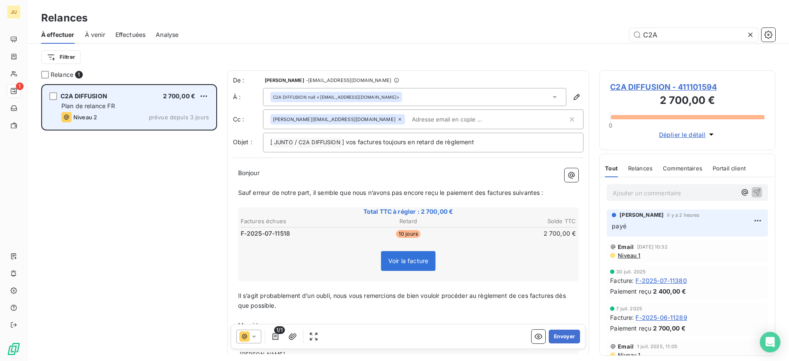
type input "C2A"
click at [196, 126] on div "C2A DIFFUSION 2 700,00 € Plan de relance FR Niveau 2 prévue depuis 3 jours" at bounding box center [128, 107] width 173 height 44
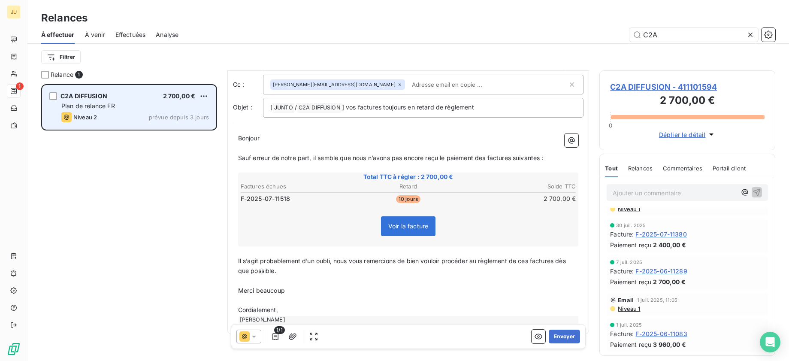
scroll to position [0, 0]
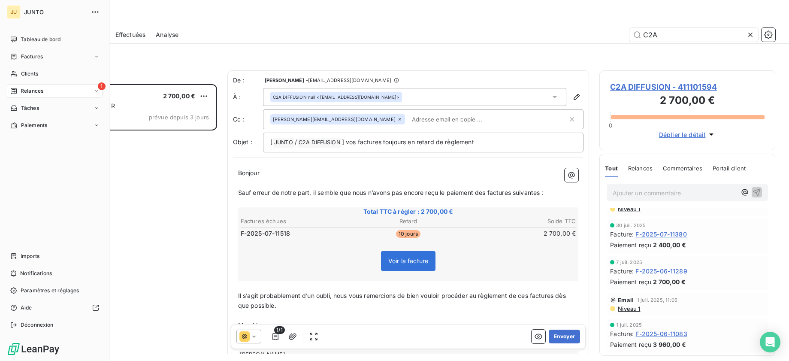
click at [24, 88] on span "Relances" at bounding box center [32, 91] width 23 height 8
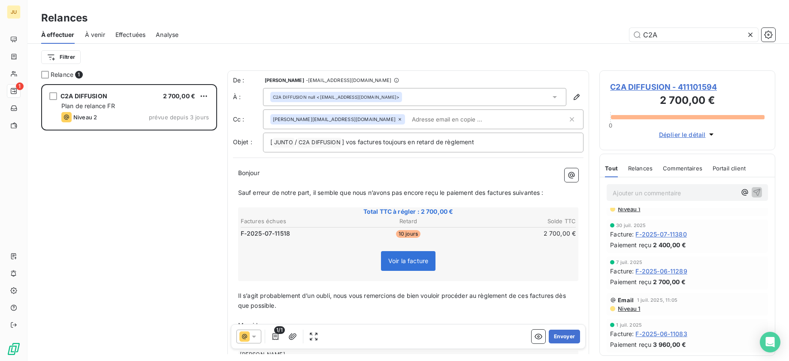
click at [145, 190] on div "C2A DIFFUSION 2 700,00 € Plan de relance FR Niveau 2 prévue depuis 3 jours" at bounding box center [129, 222] width 176 height 277
click at [86, 36] on span "À venir" at bounding box center [95, 34] width 20 height 9
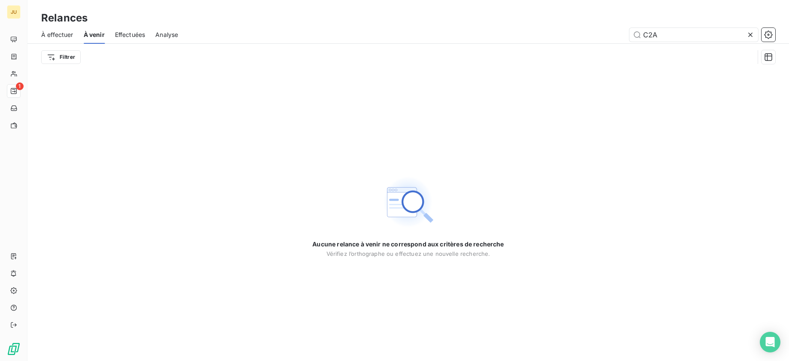
click at [47, 33] on span "À effectuer" at bounding box center [57, 34] width 32 height 9
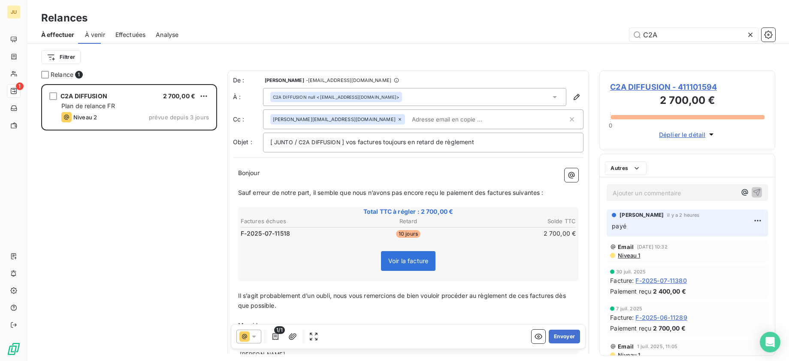
scroll to position [270, 169]
drag, startPoint x: 153, startPoint y: 33, endPoint x: 162, endPoint y: 33, distance: 8.6
click at [154, 33] on div "À effectuer À venir Effectuées Analyse C2A" at bounding box center [408, 35] width 762 height 18
click at [163, 33] on span "Analyse" at bounding box center [167, 34] width 23 height 9
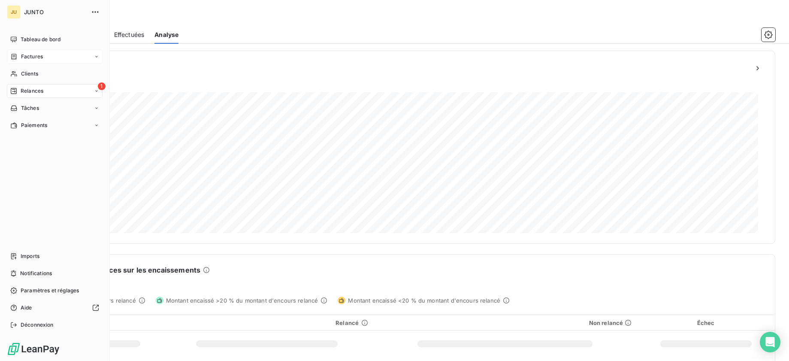
click at [17, 52] on div "Factures" at bounding box center [55, 57] width 96 height 14
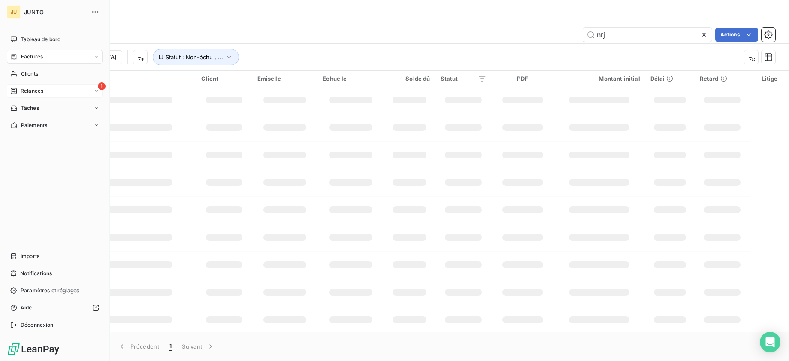
click at [14, 96] on div "1 Relances" at bounding box center [55, 91] width 96 height 14
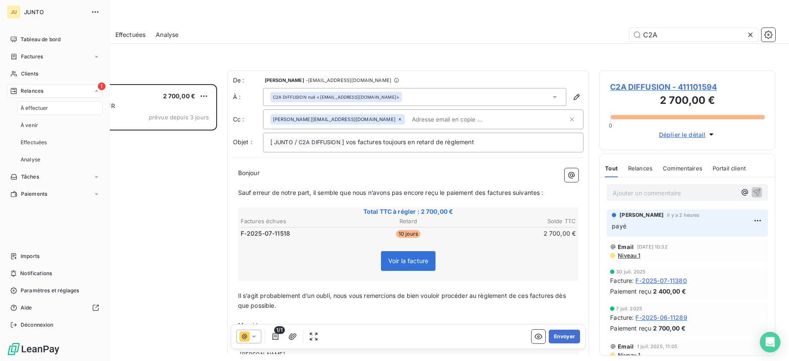
scroll to position [270, 169]
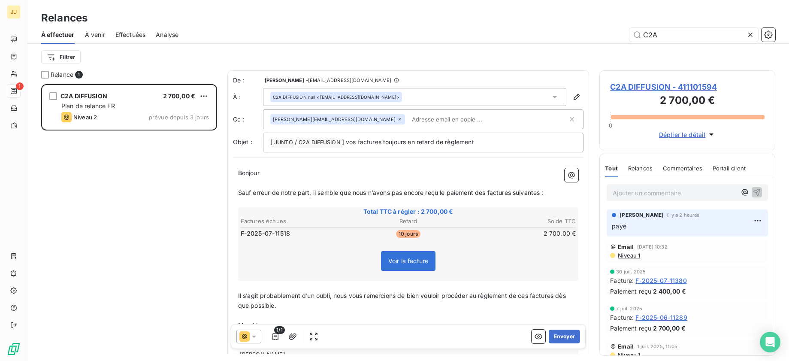
click at [749, 36] on icon at bounding box center [750, 34] width 9 height 9
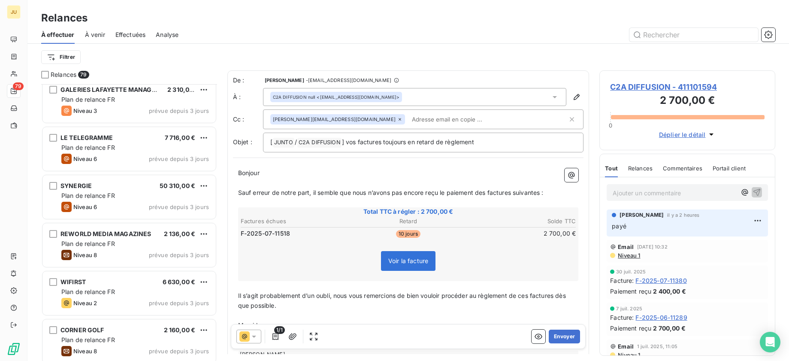
scroll to position [1283, 0]
